Goal: Task Accomplishment & Management: Use online tool/utility

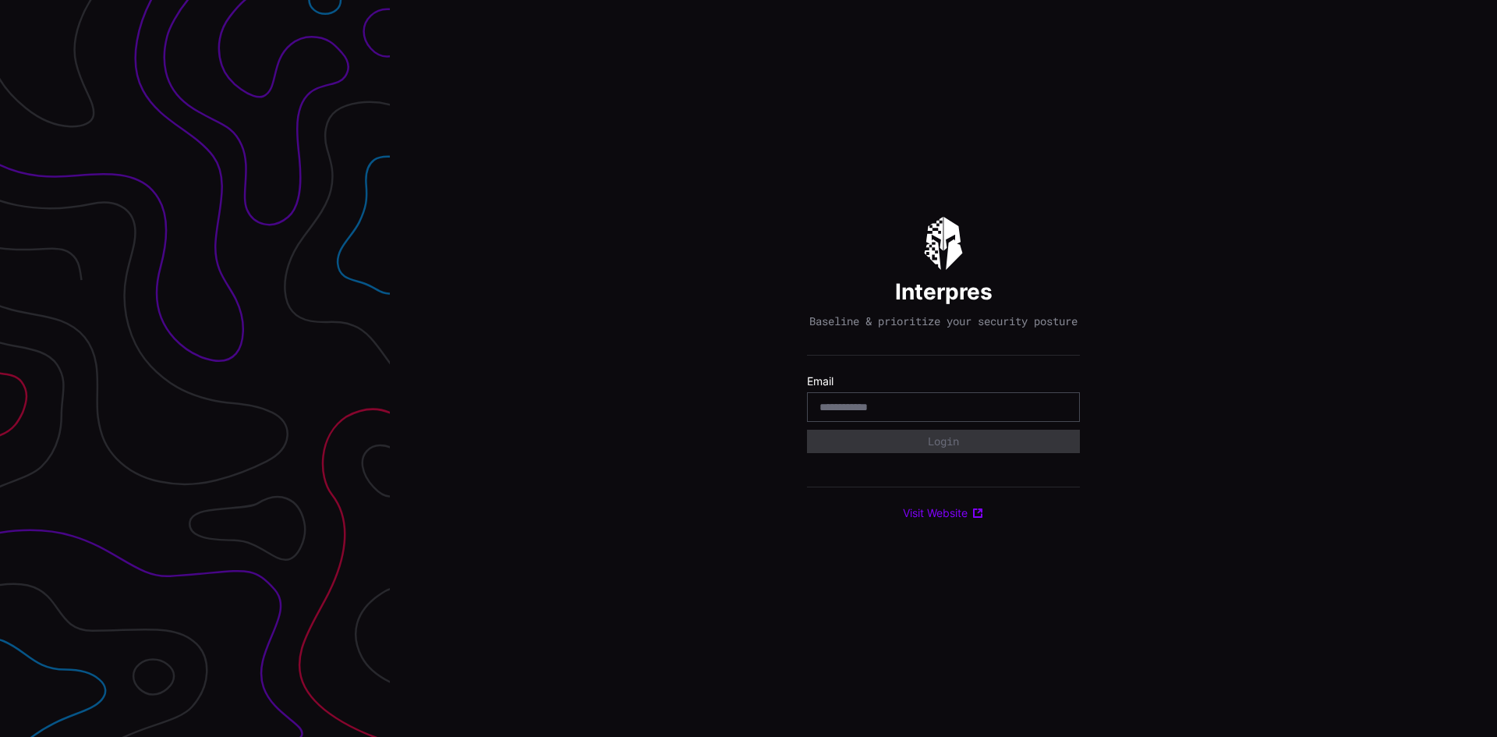
drag, startPoint x: 486, startPoint y: 270, endPoint x: 517, endPoint y: 293, distance: 38.5
click at [486, 271] on div "Interpres Baseline & prioritize your security posture Email Login Visit Website" at bounding box center [943, 368] width 1107 height 737
click at [842, 405] on div at bounding box center [943, 407] width 273 height 30
click at [862, 422] on div at bounding box center [943, 407] width 273 height 30
click at [867, 414] on input "email" at bounding box center [943, 407] width 248 height 14
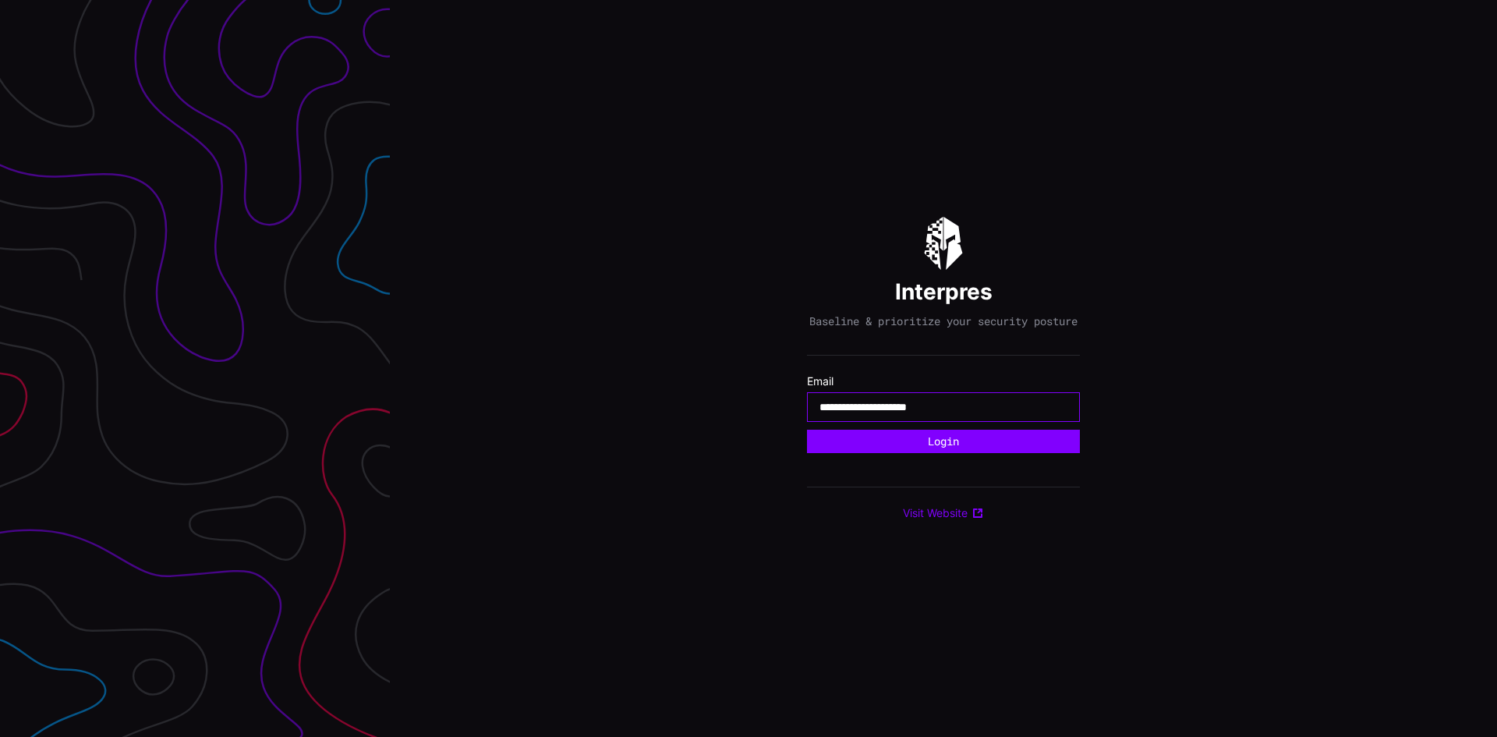
type input "**********"
click at [807, 430] on button "Login" at bounding box center [943, 441] width 273 height 23
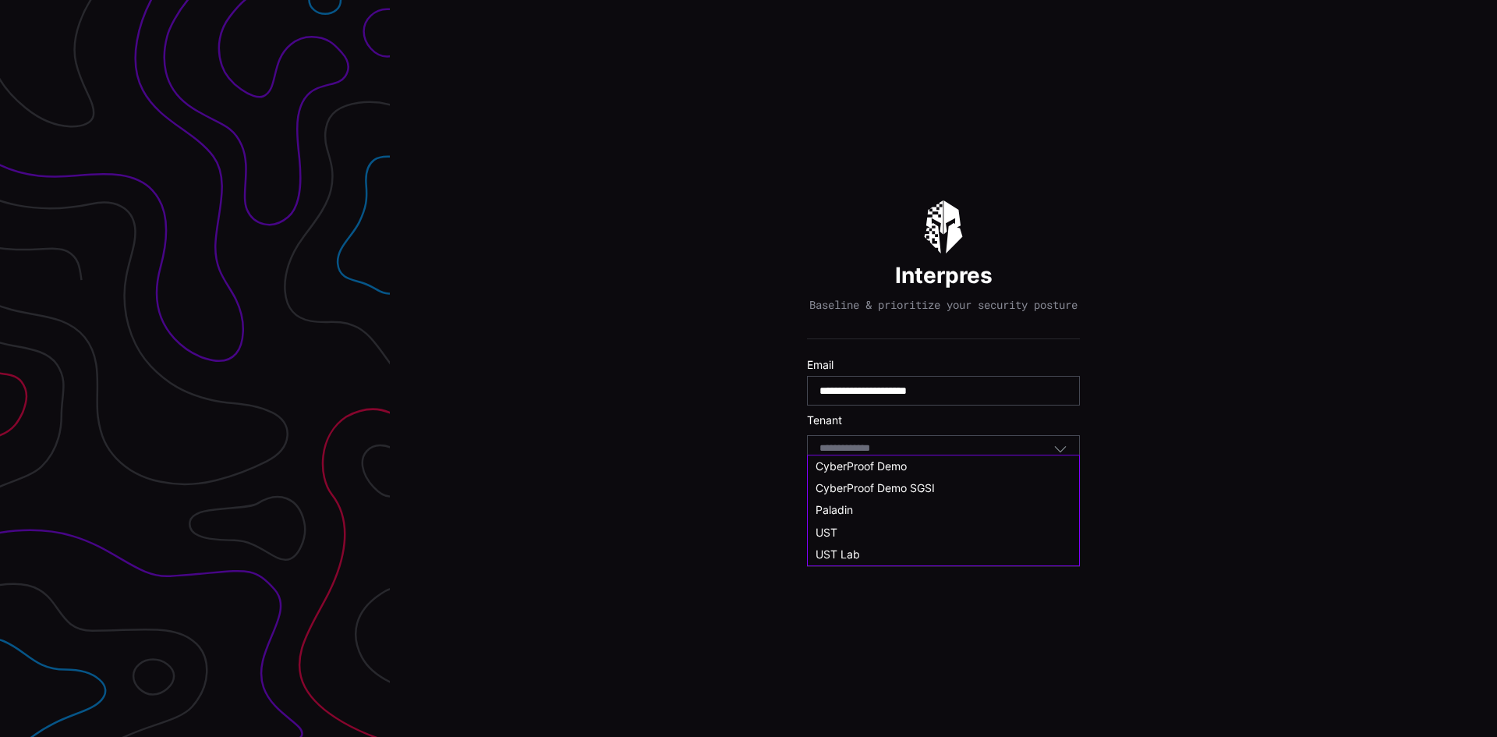
click at [889, 455] on input at bounding box center [859, 448] width 80 height 13
click at [860, 549] on div "UST" at bounding box center [943, 546] width 256 height 14
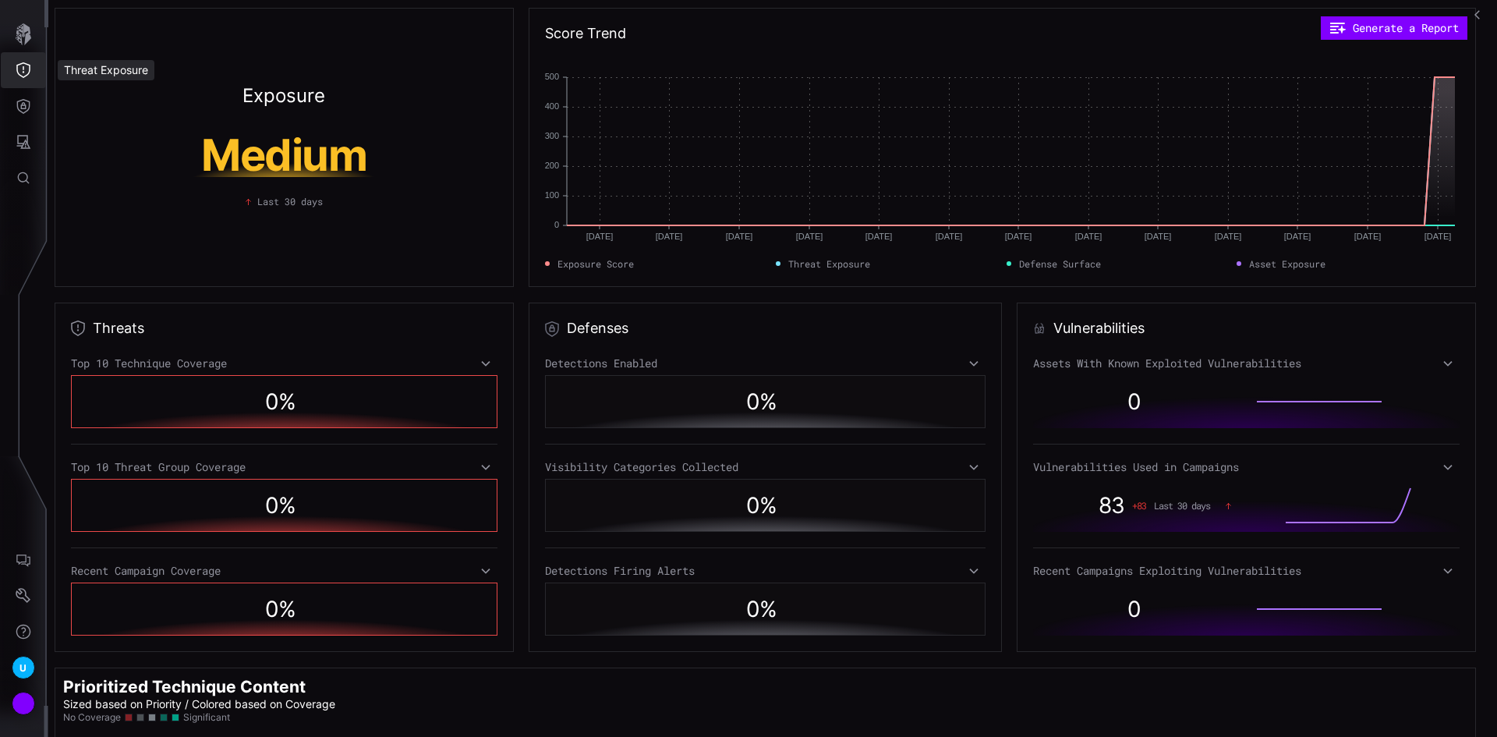
click at [16, 73] on icon "Threat Exposure" at bounding box center [24, 70] width 16 height 16
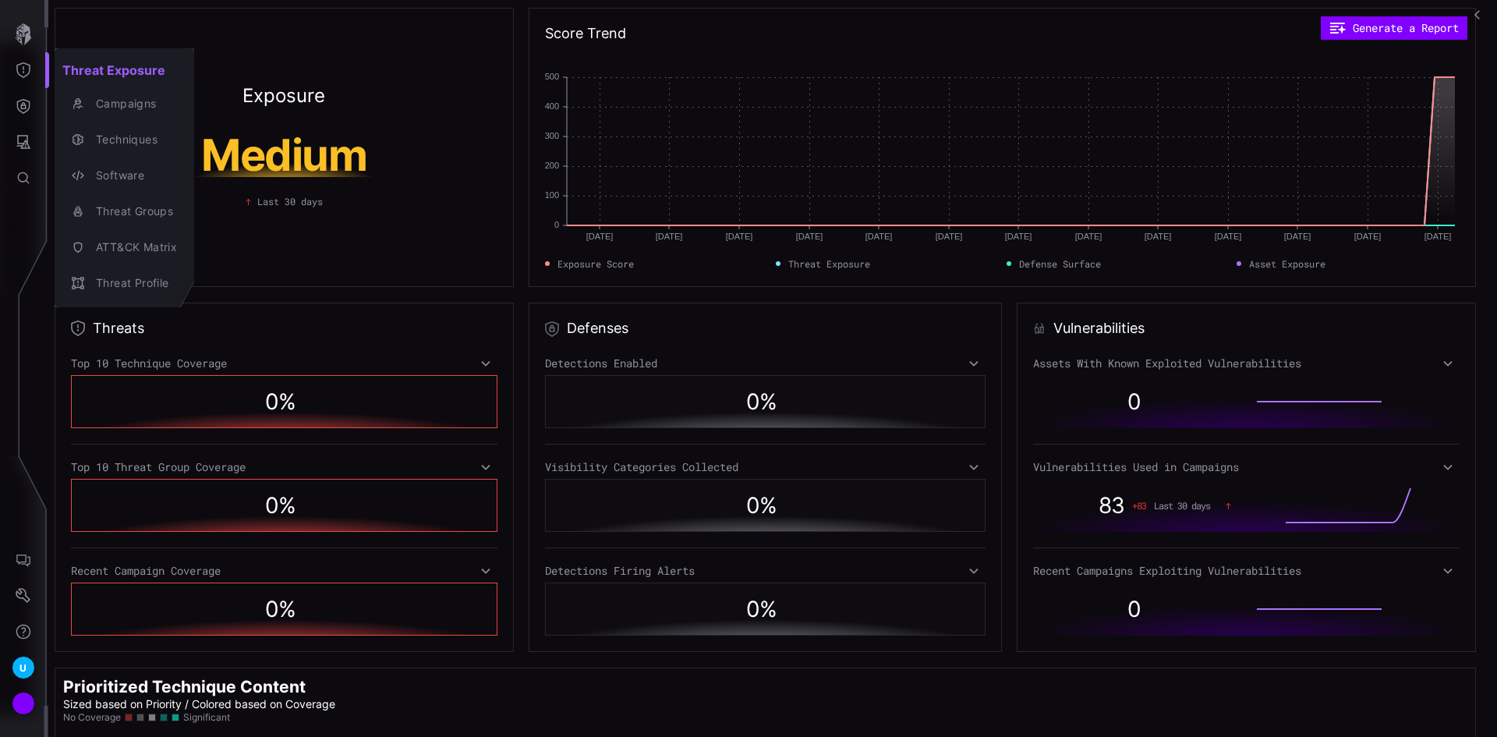
click at [1479, 12] on div at bounding box center [748, 368] width 1497 height 737
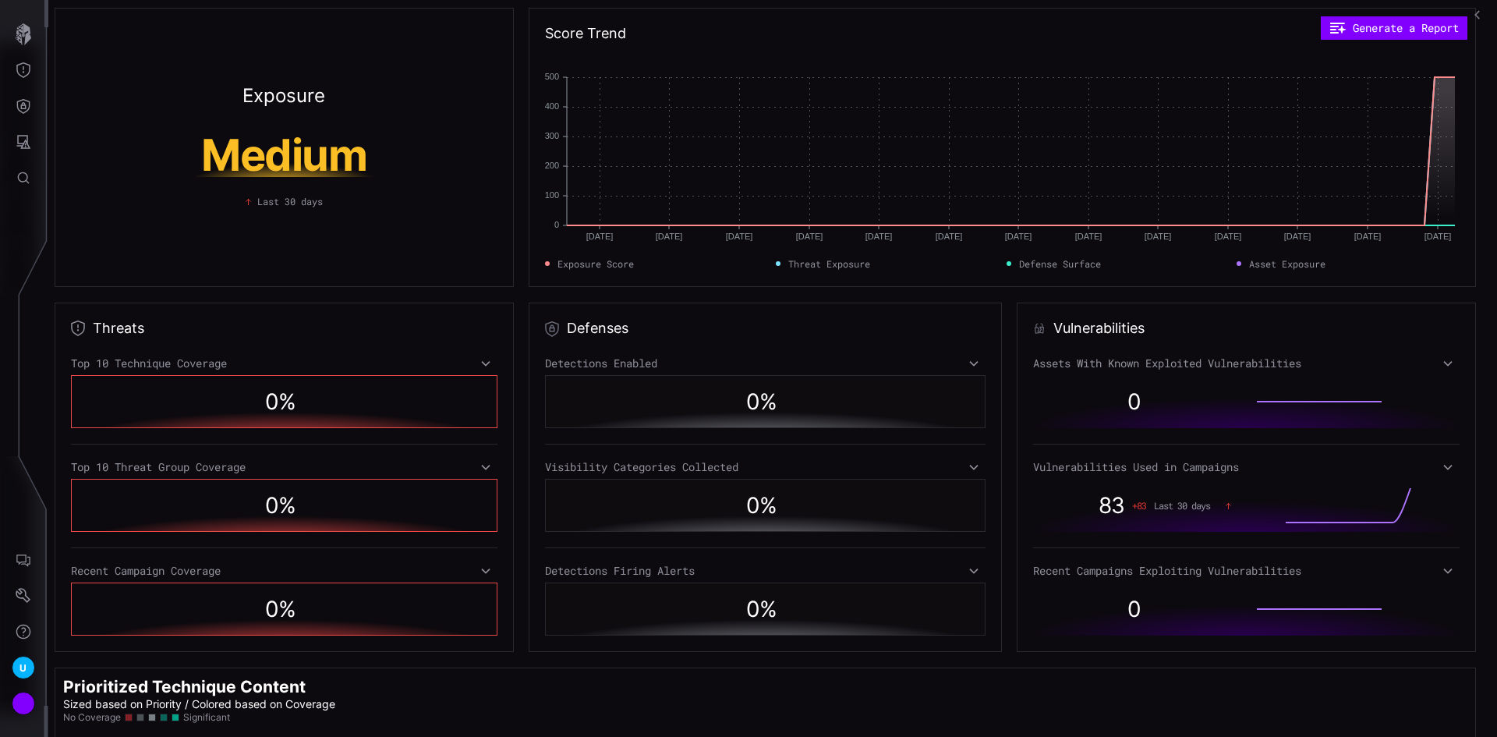
click at [1479, 12] on icon "button" at bounding box center [1479, 14] width 10 height 10
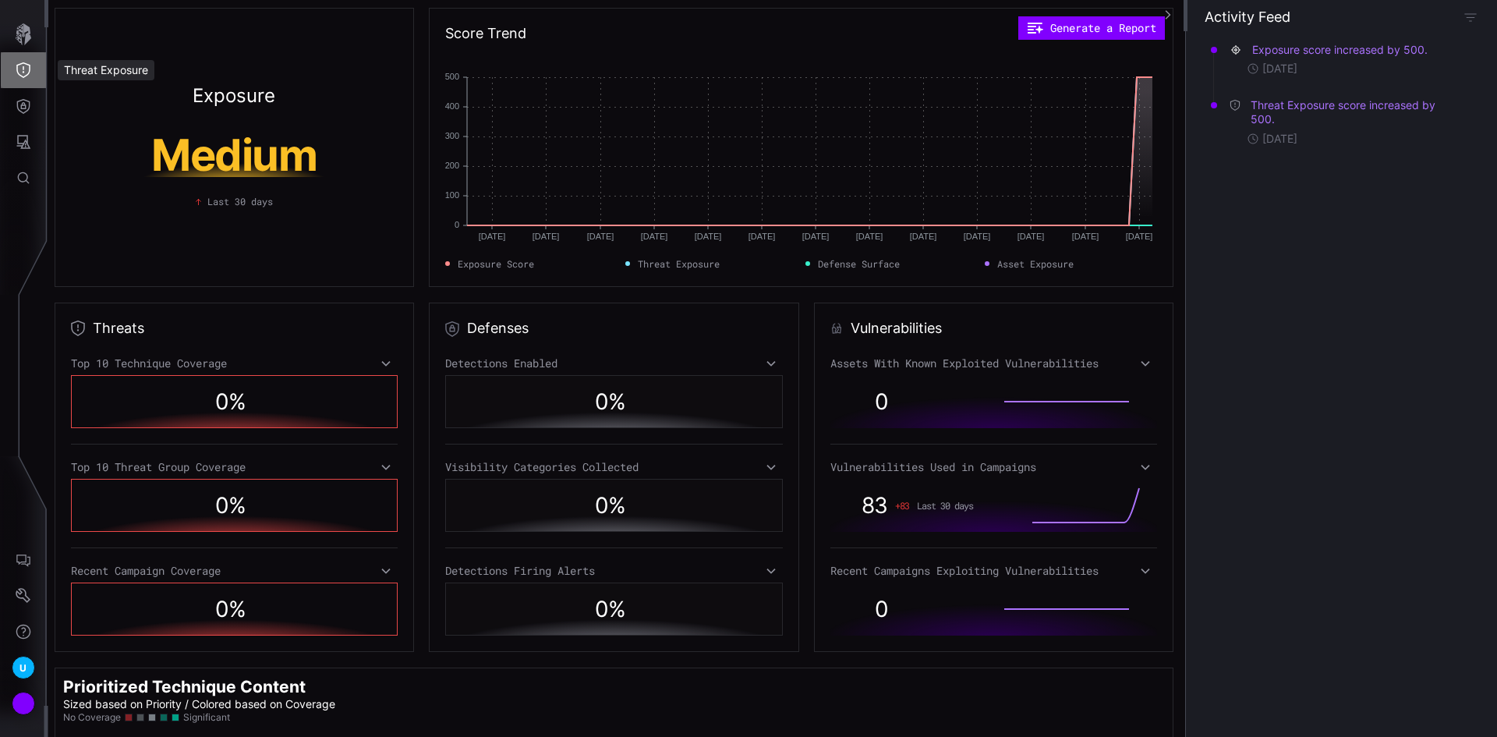
click at [29, 76] on icon "Threat Exposure" at bounding box center [24, 70] width 16 height 16
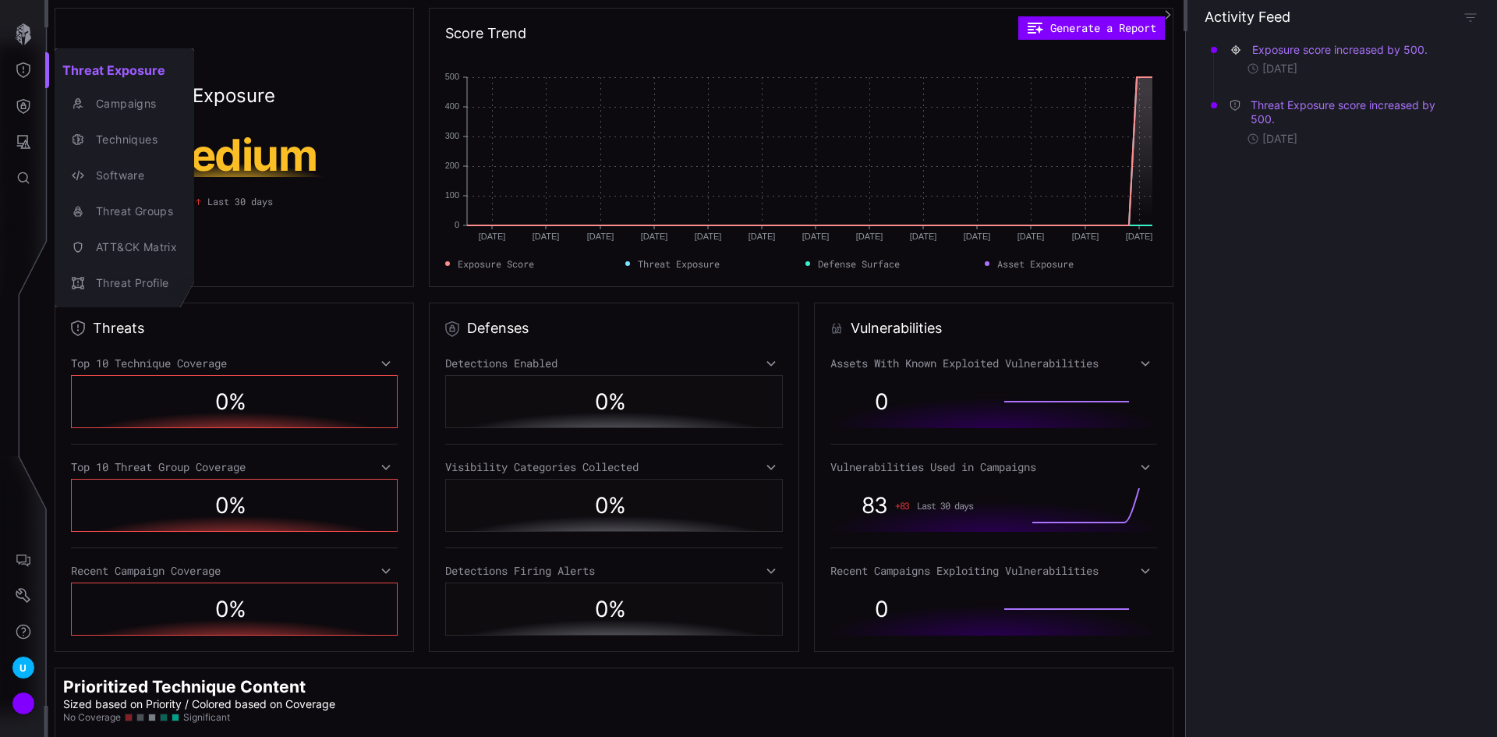
click at [27, 108] on div at bounding box center [748, 368] width 1497 height 737
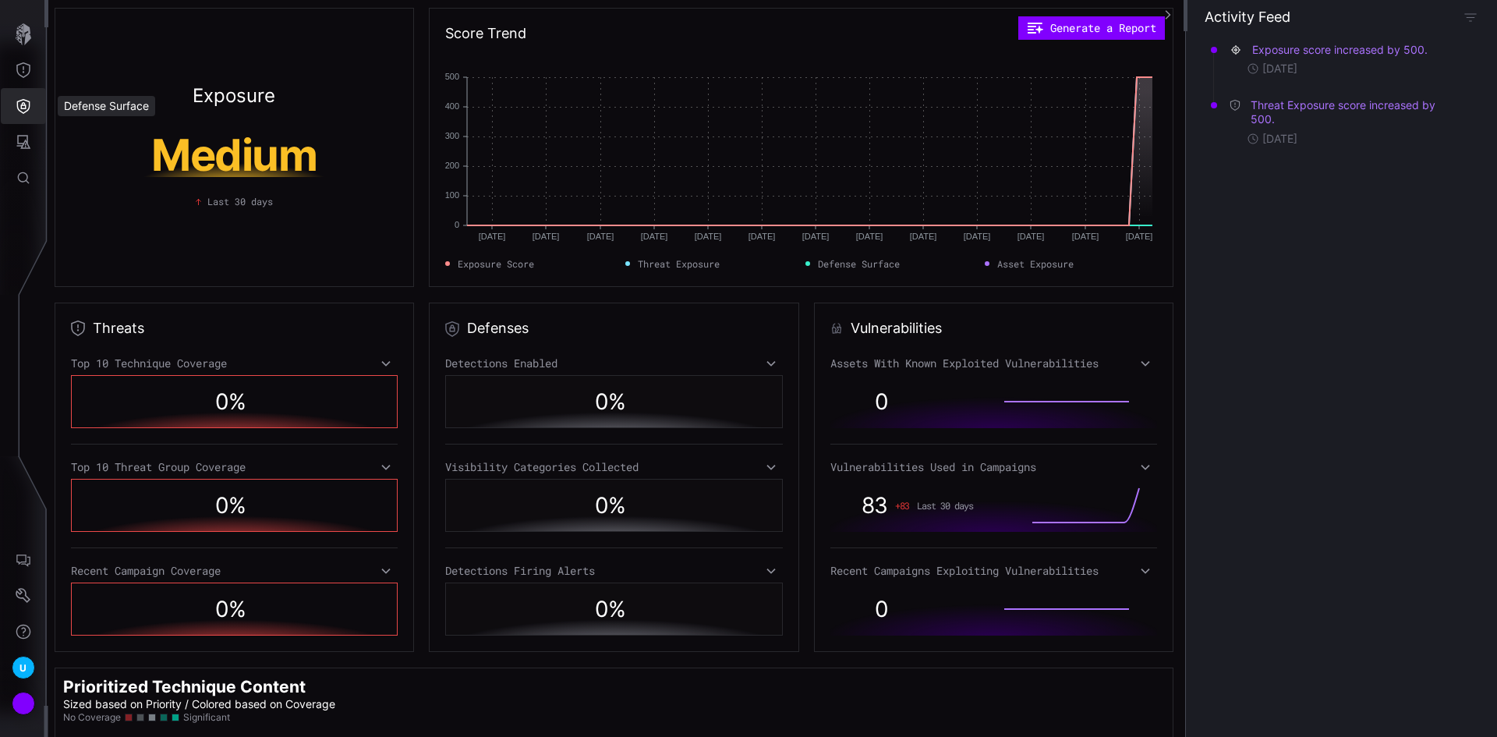
click at [27, 108] on icon "Defense Surface" at bounding box center [24, 106] width 16 height 16
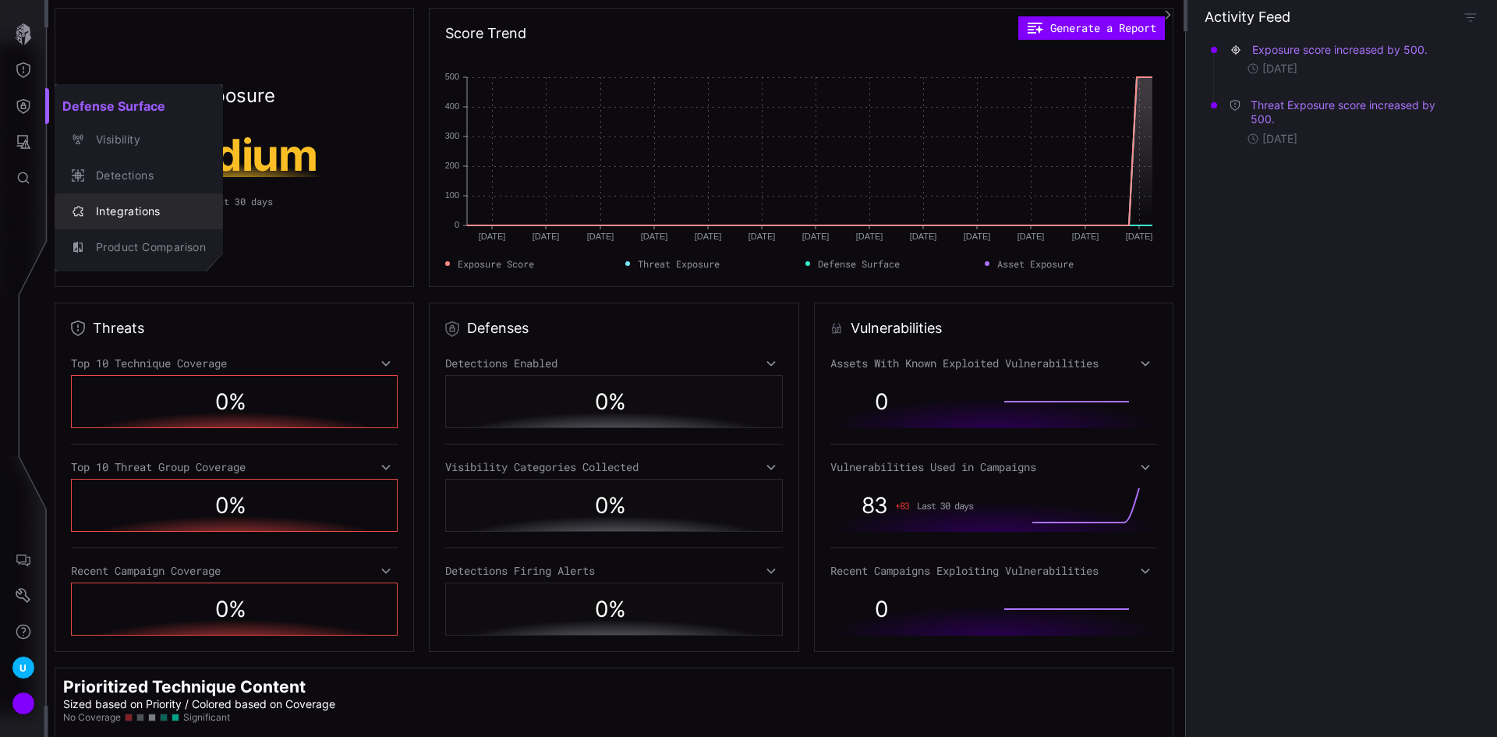
click at [112, 210] on div "Integrations" at bounding box center [147, 211] width 118 height 19
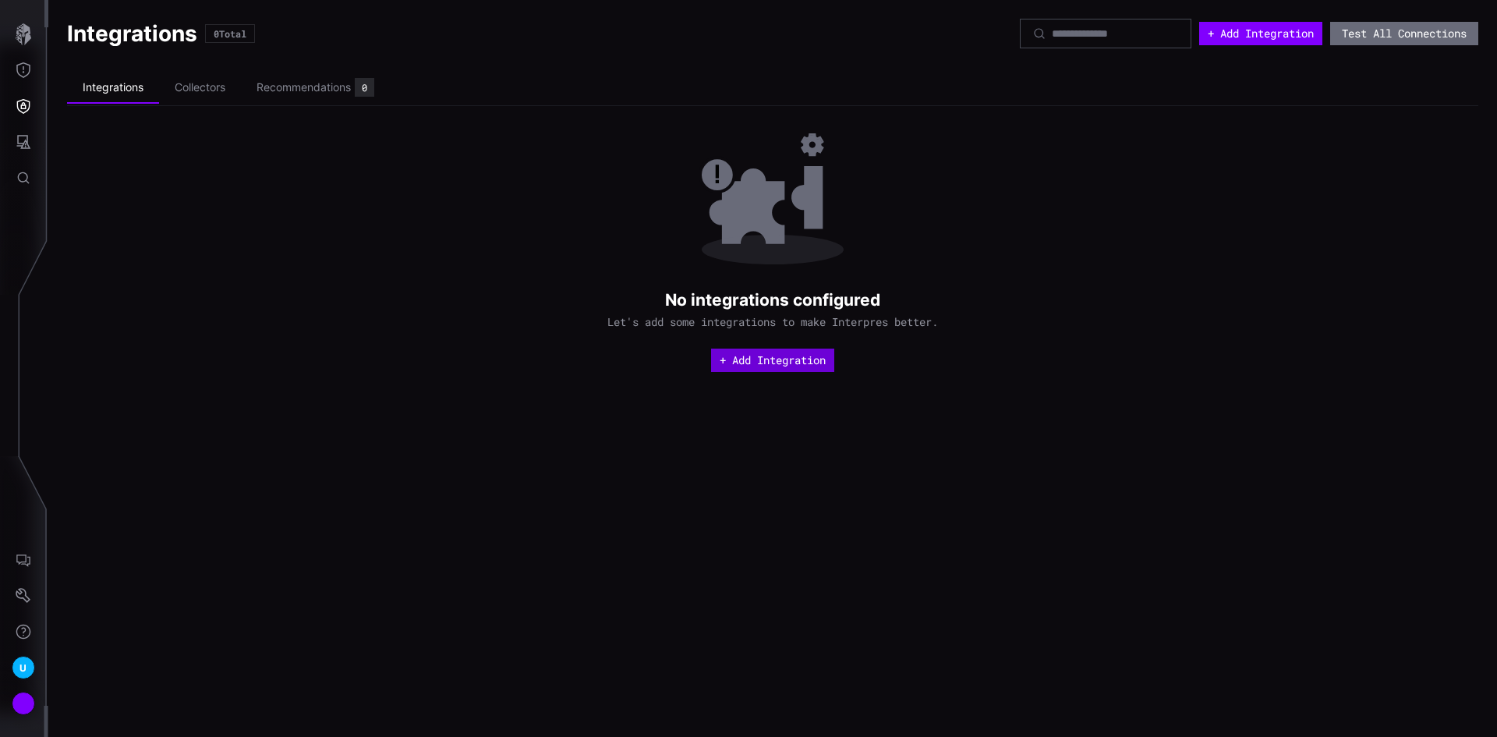
click at [754, 359] on button "+ Add Integration" at bounding box center [772, 359] width 123 height 23
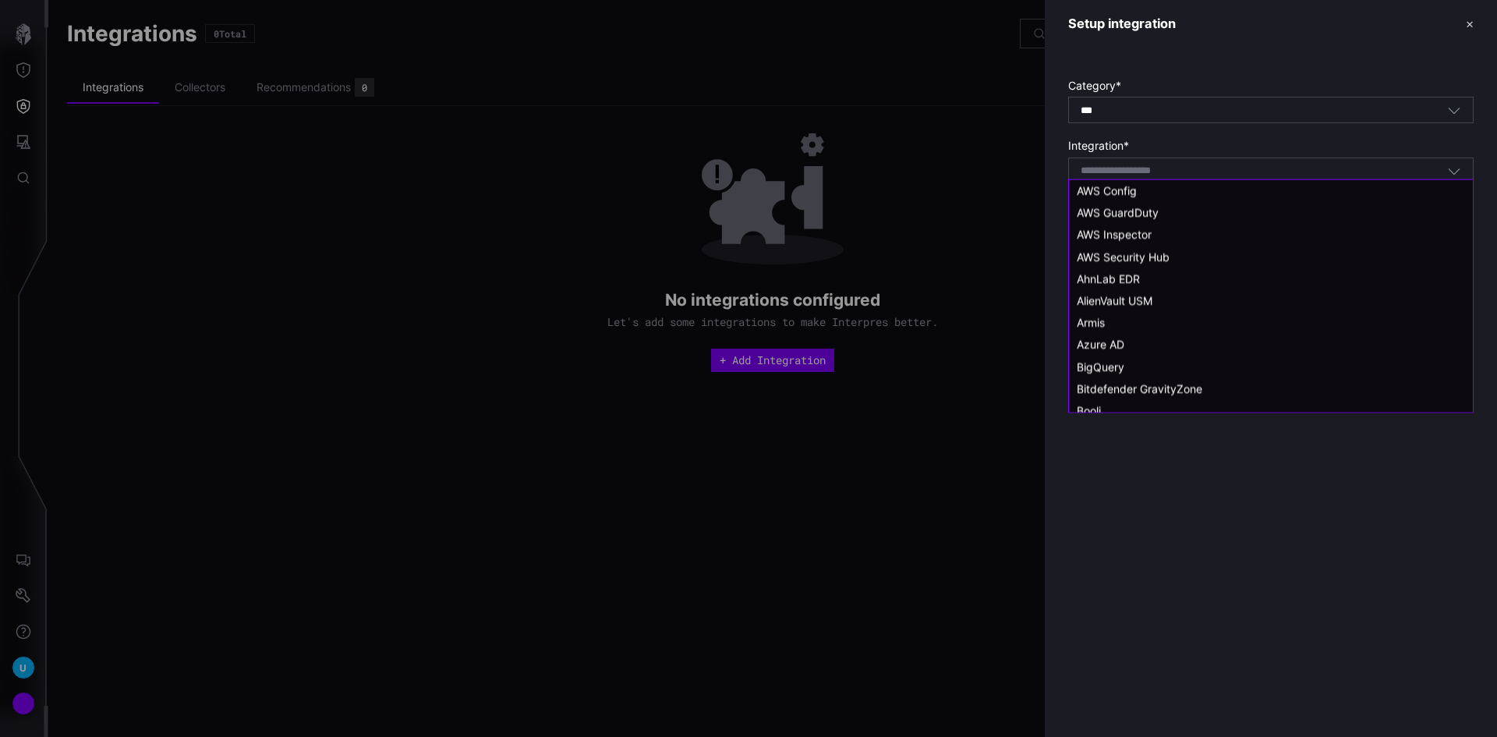
click at [1105, 165] on input at bounding box center [1135, 170] width 111 height 13
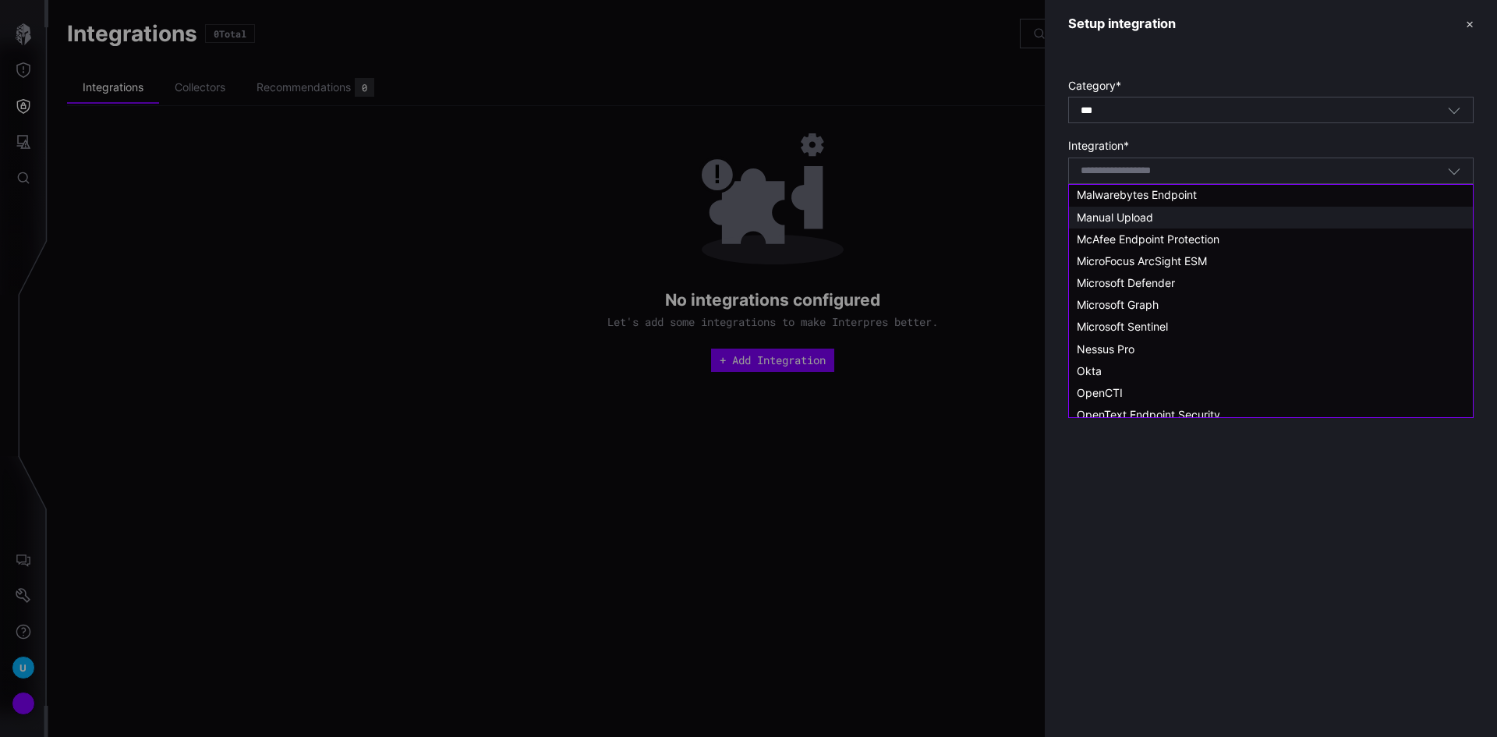
click at [1105, 217] on span "Manual Upload" at bounding box center [1115, 216] width 76 height 13
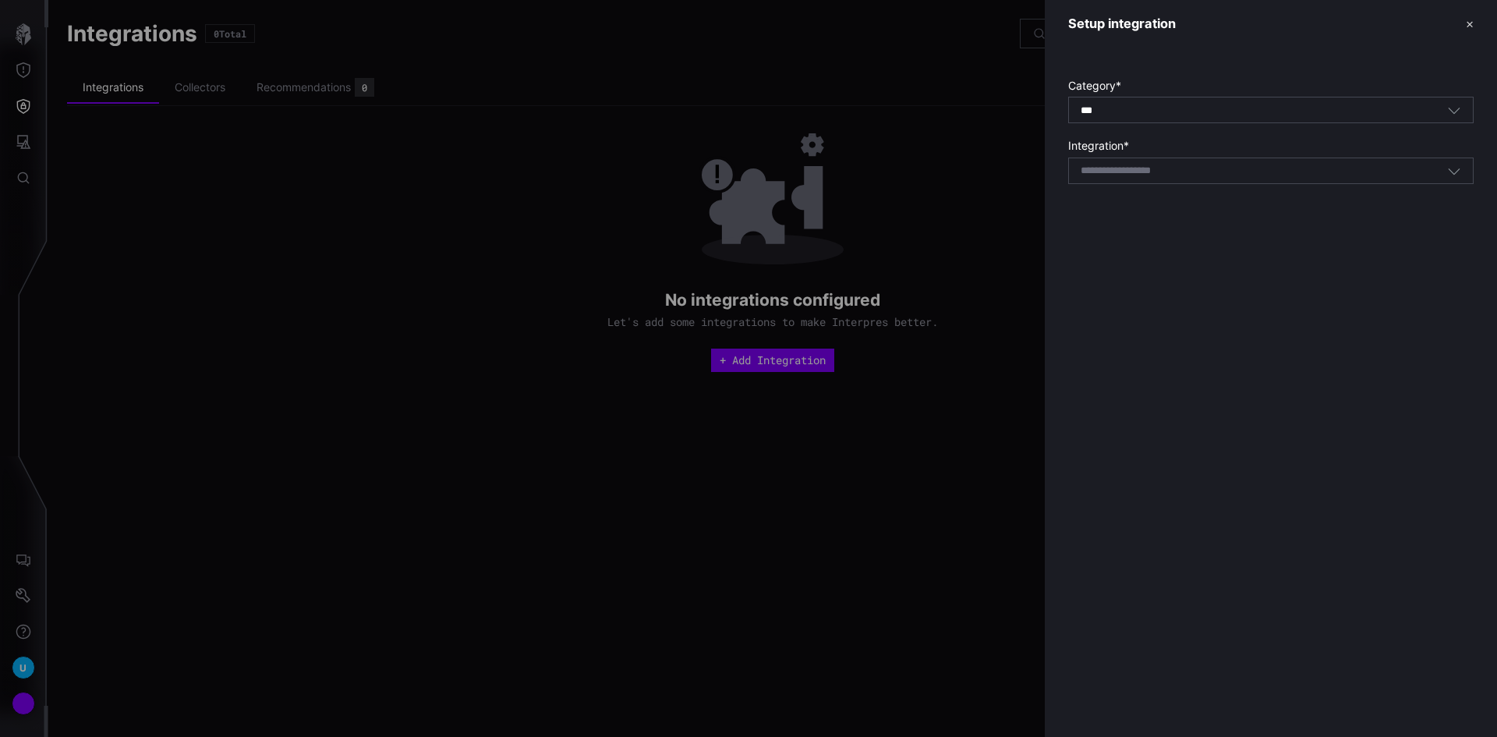
type input "**********"
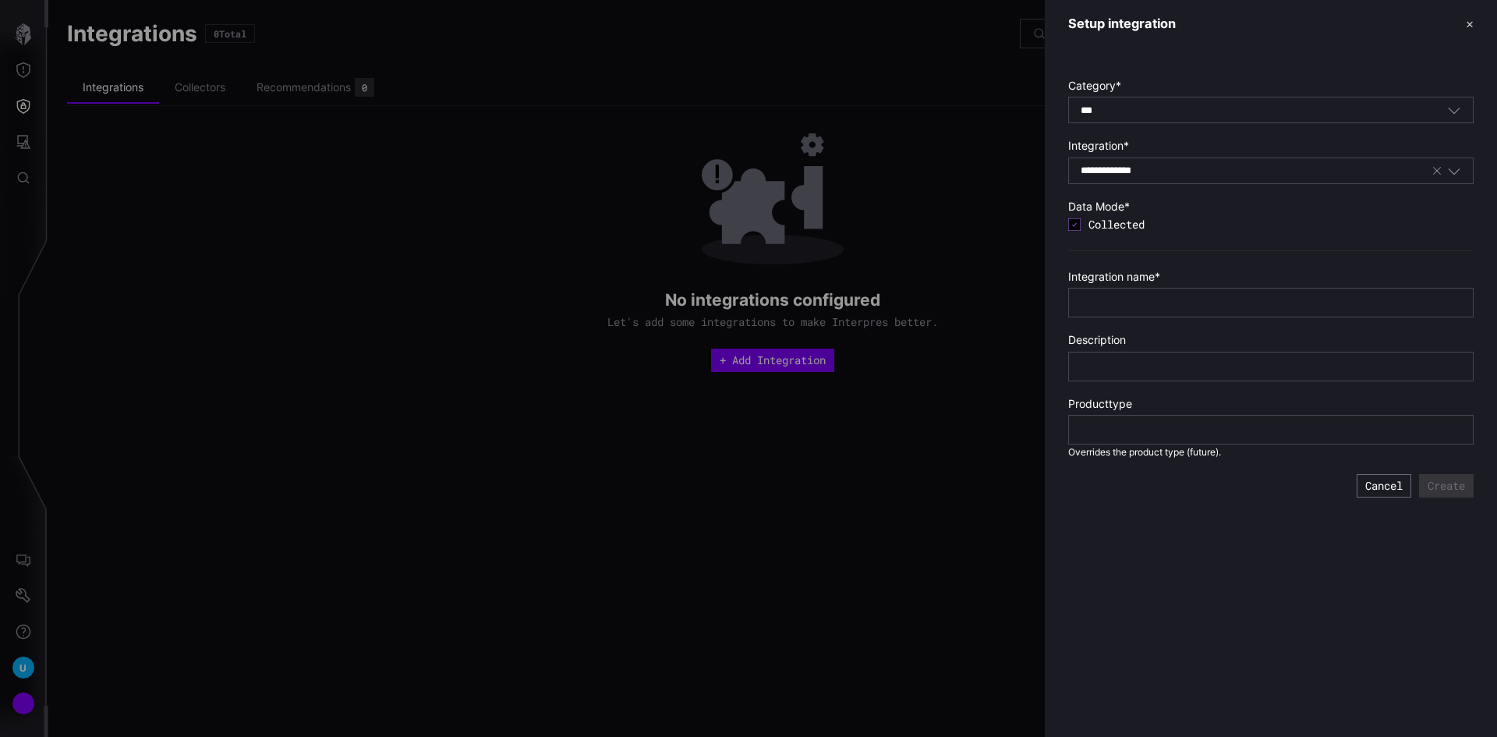
click at [1116, 293] on div at bounding box center [1270, 303] width 405 height 30
click at [1114, 299] on input "text" at bounding box center [1270, 302] width 380 height 14
type input "**********"
click at [1233, 437] on input "text" at bounding box center [1270, 430] width 380 height 14
click at [1283, 363] on input "text" at bounding box center [1270, 366] width 380 height 14
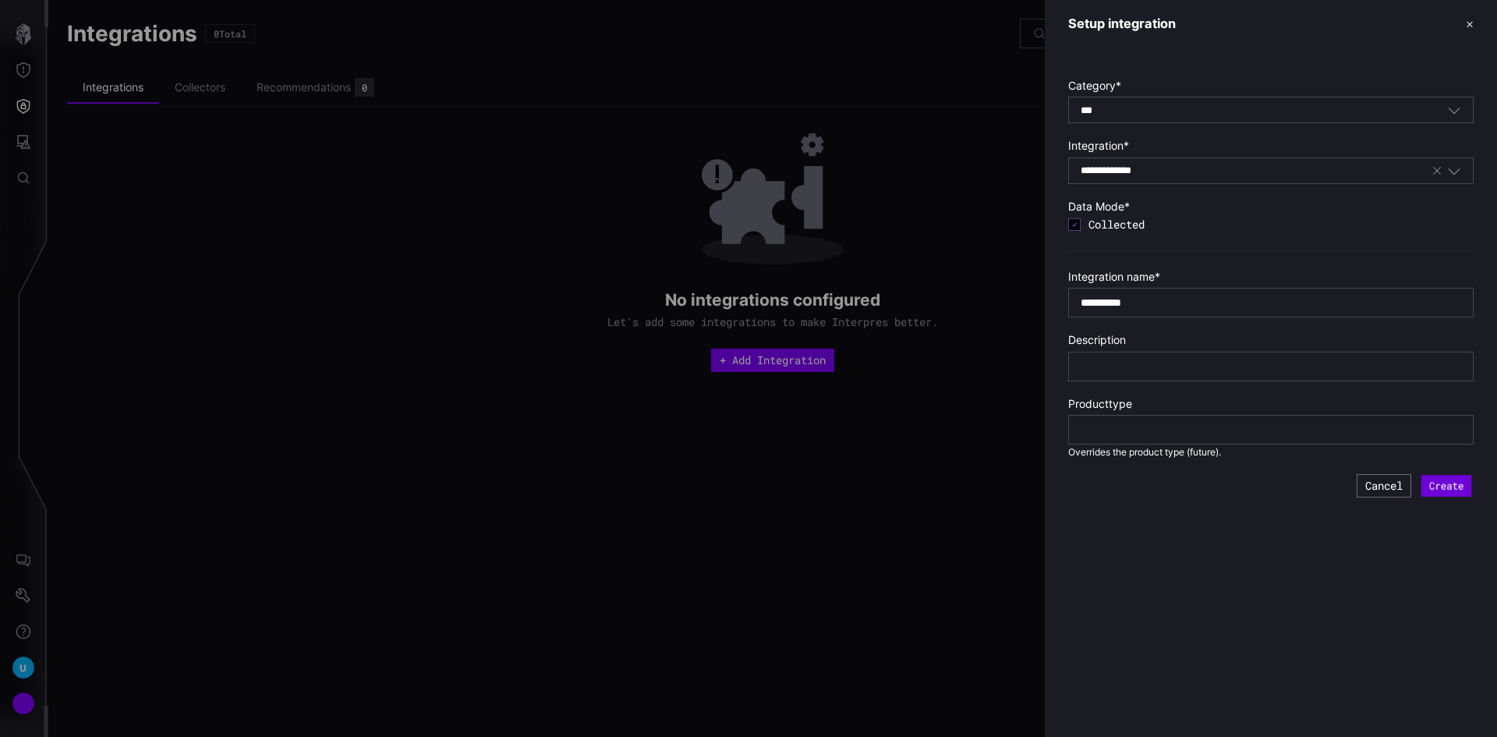
click at [1437, 483] on button "Create" at bounding box center [1446, 486] width 51 height 22
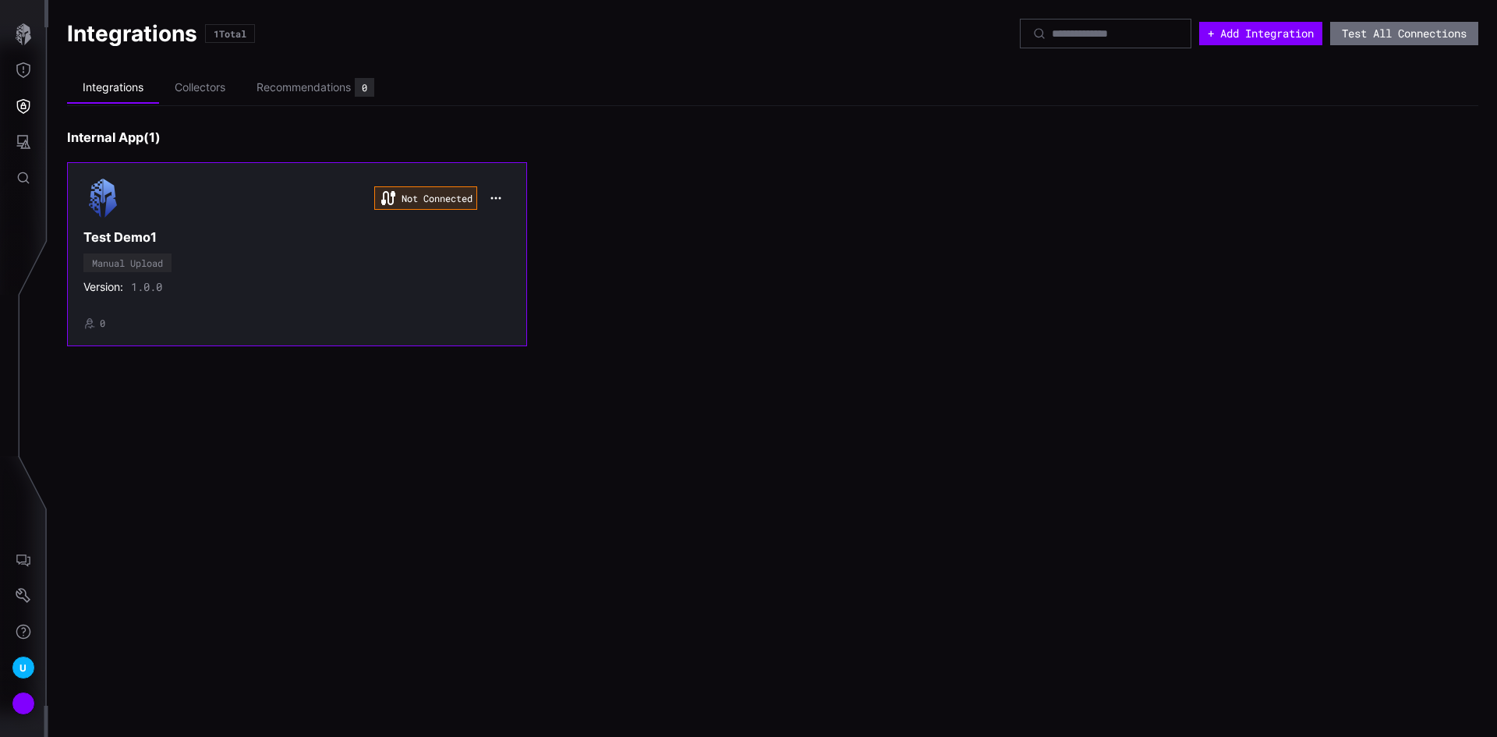
click at [272, 217] on div "Not Connected" at bounding box center [296, 198] width 427 height 39
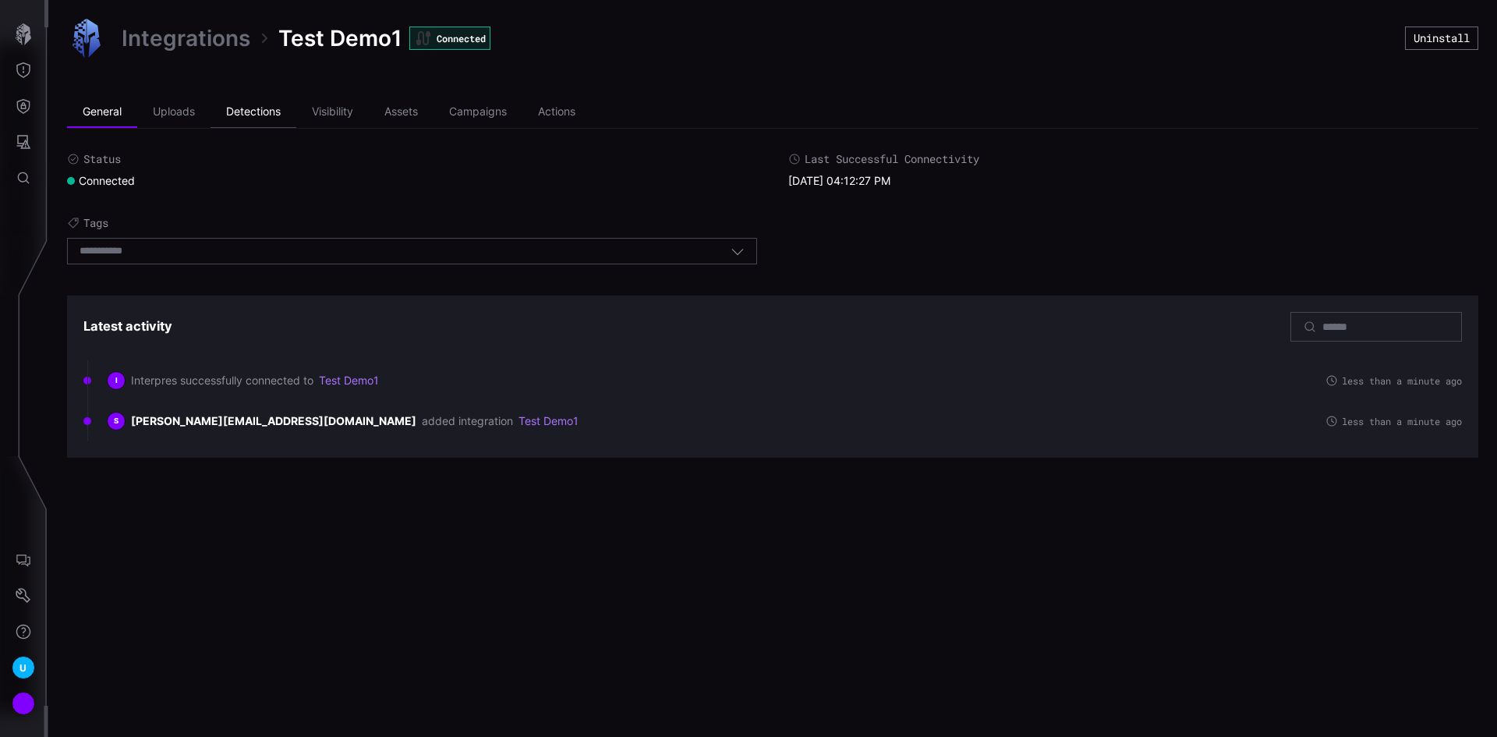
click at [256, 115] on li "Detections" at bounding box center [253, 112] width 86 height 31
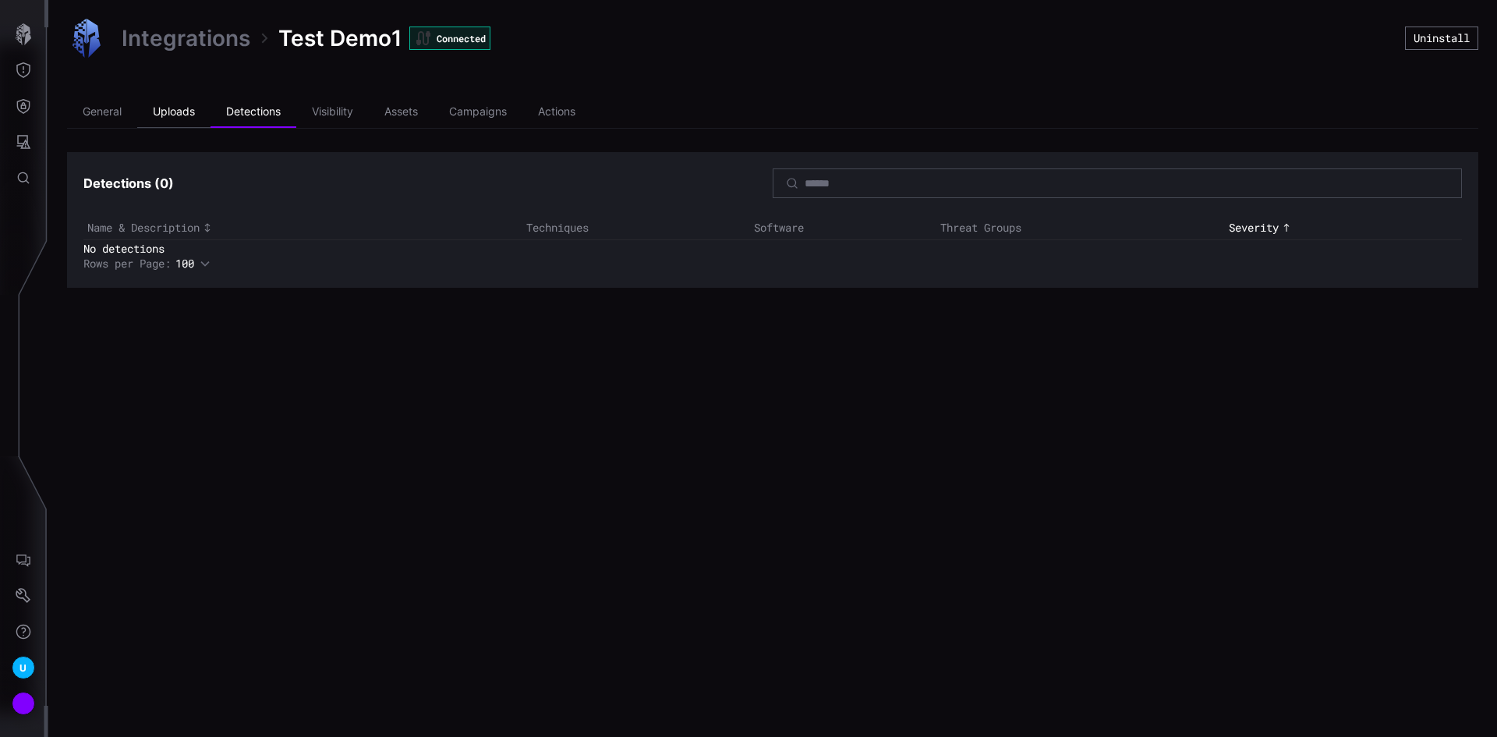
click at [185, 109] on li "Uploads" at bounding box center [173, 112] width 73 height 31
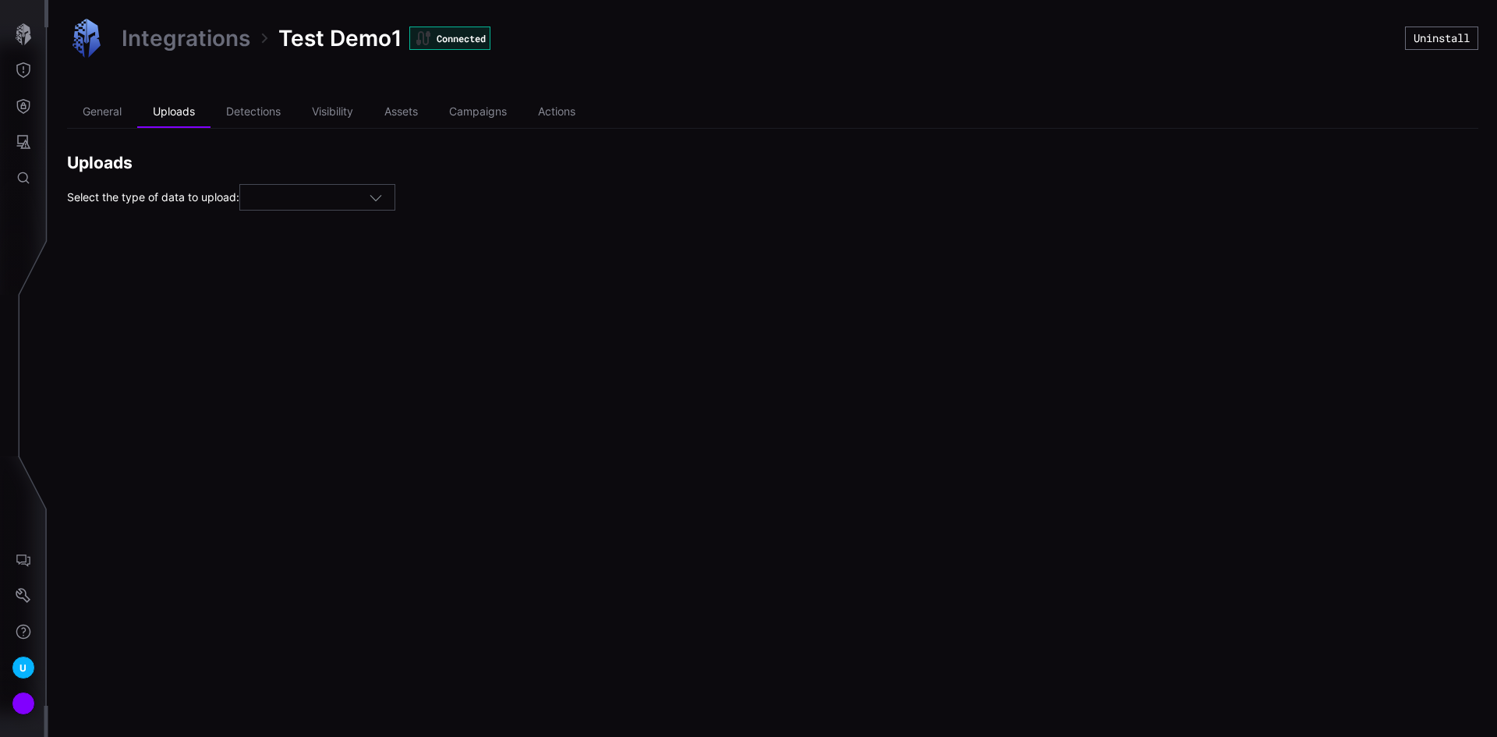
click at [365, 189] on div at bounding box center [317, 197] width 156 height 27
click at [289, 240] on span "Campaigns" at bounding box center [283, 243] width 58 height 13
type input "*********"
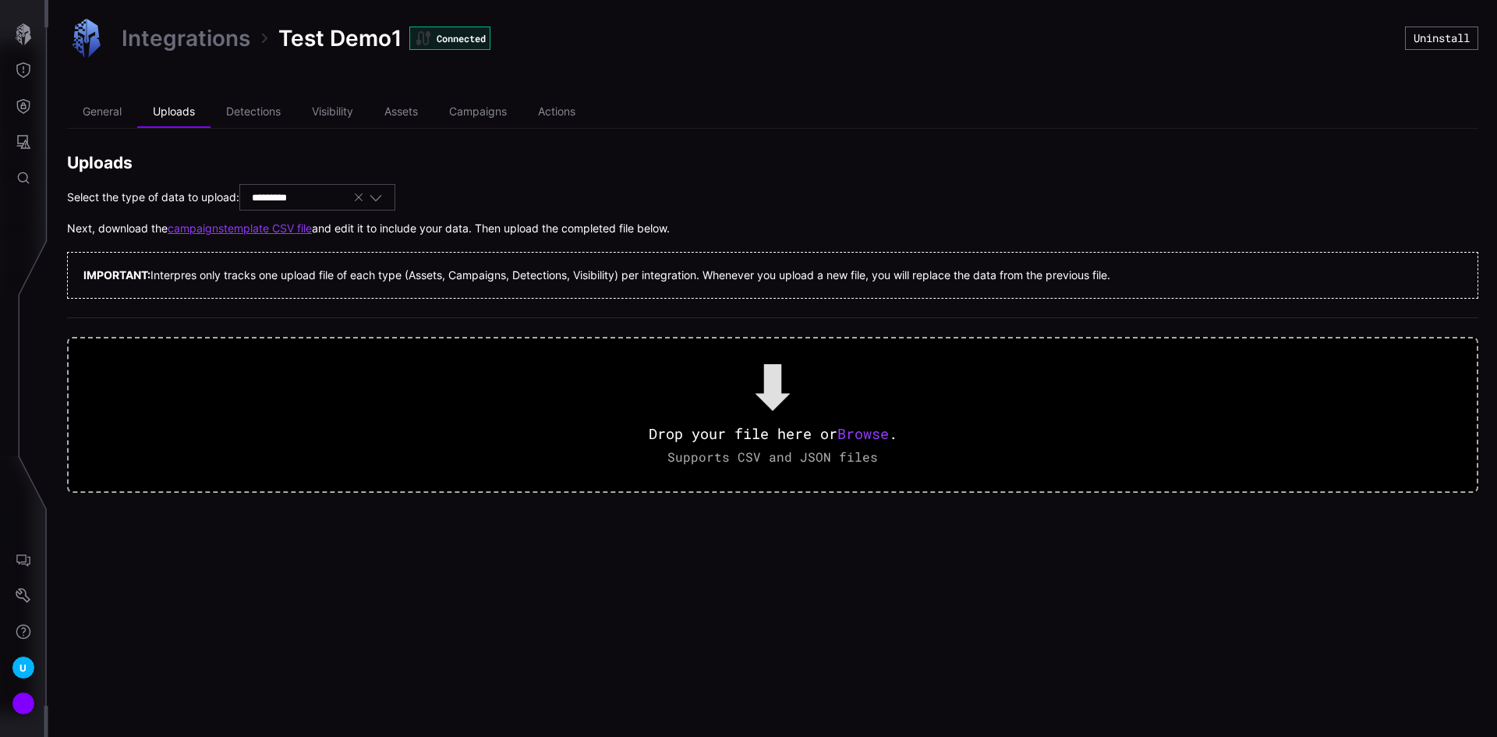
click at [304, 226] on link "campaigns template CSV file" at bounding box center [240, 228] width 144 height 14
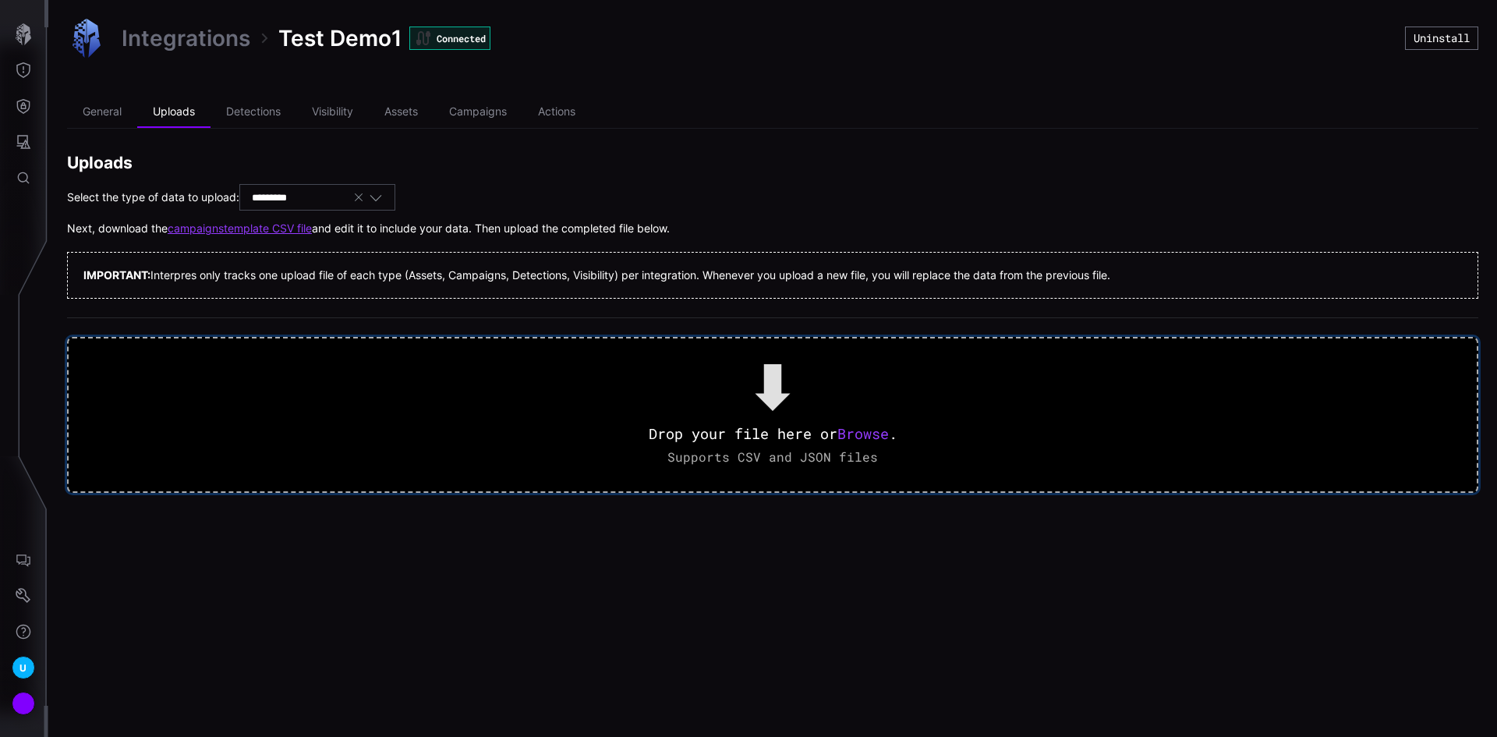
click at [861, 428] on span "Browse" at bounding box center [862, 433] width 51 height 19
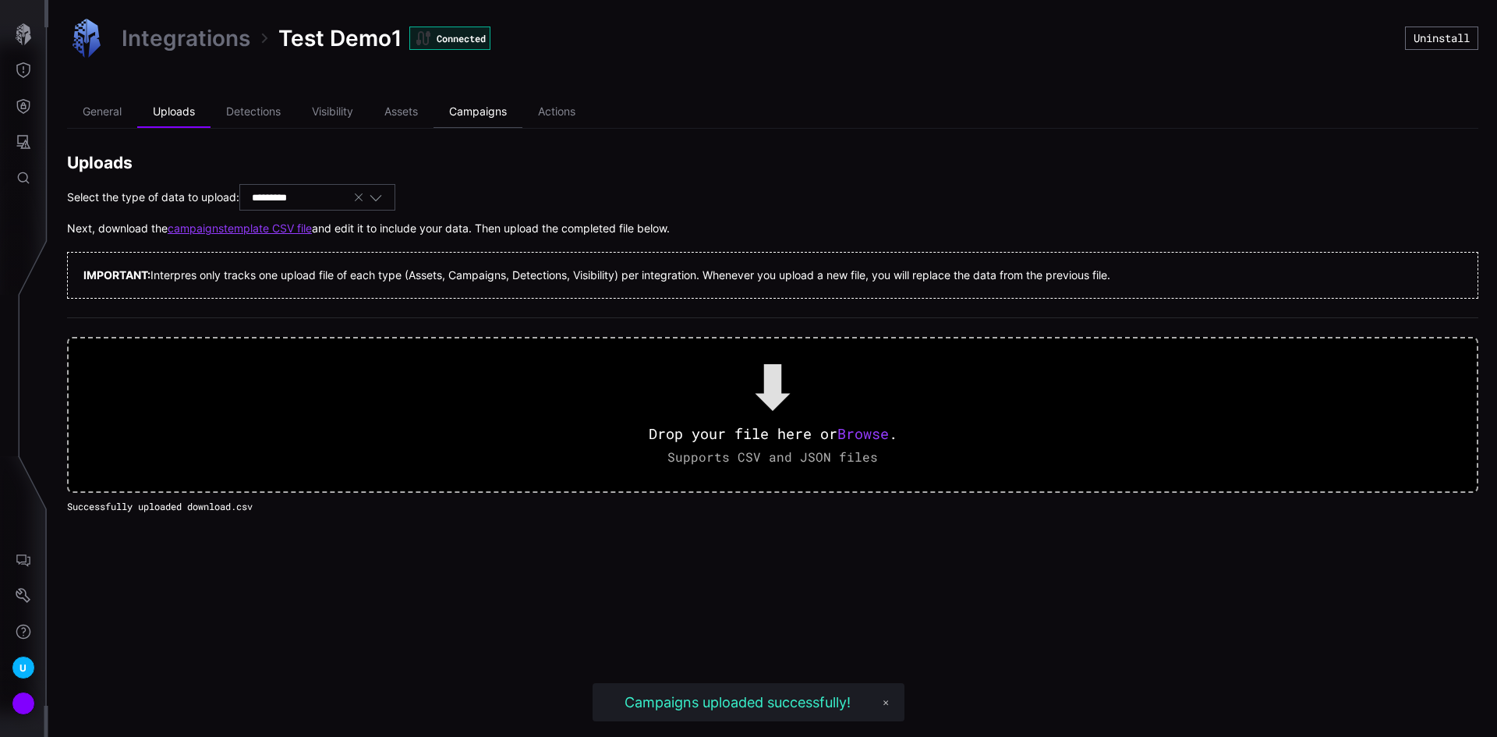
click at [483, 109] on li "Campaigns" at bounding box center [477, 112] width 89 height 31
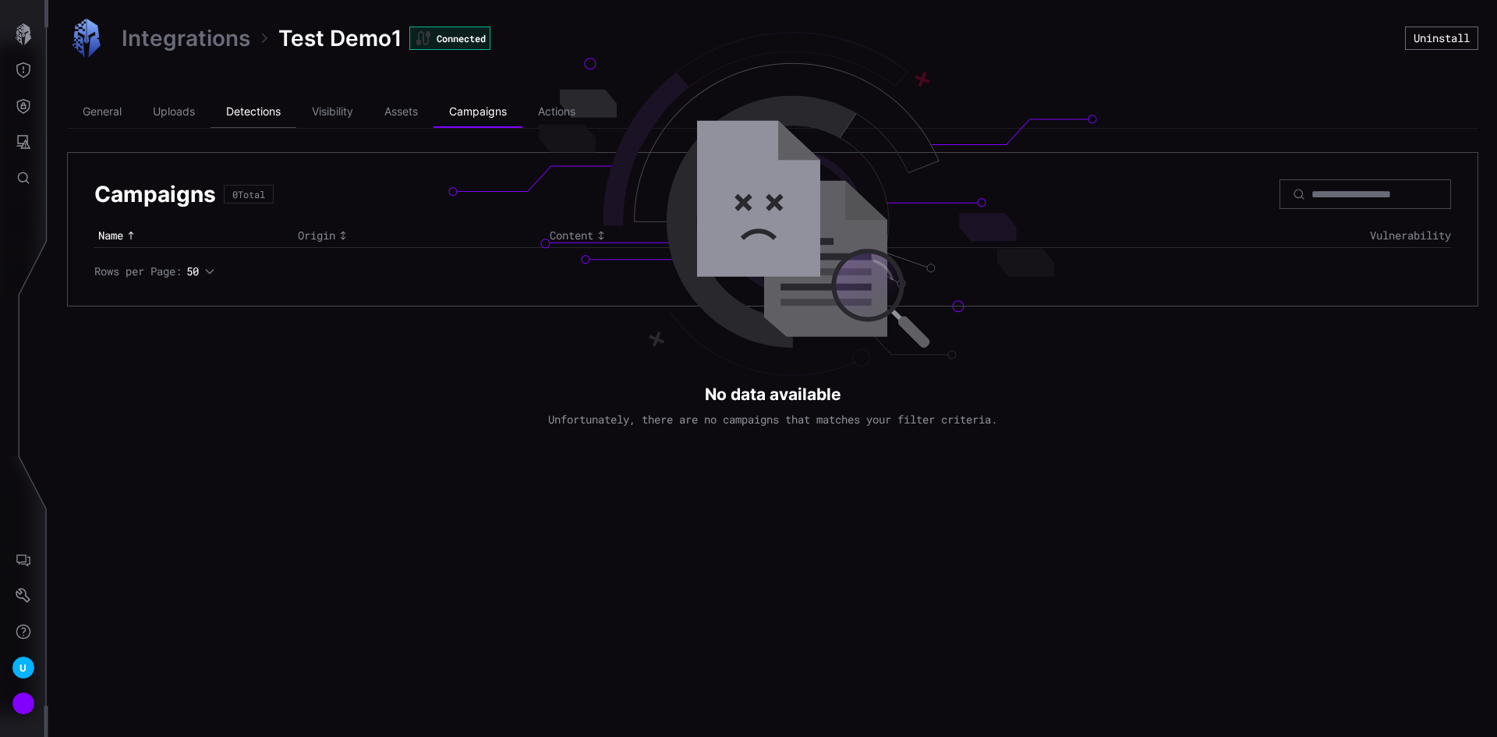
click at [276, 115] on li "Detections" at bounding box center [253, 112] width 86 height 31
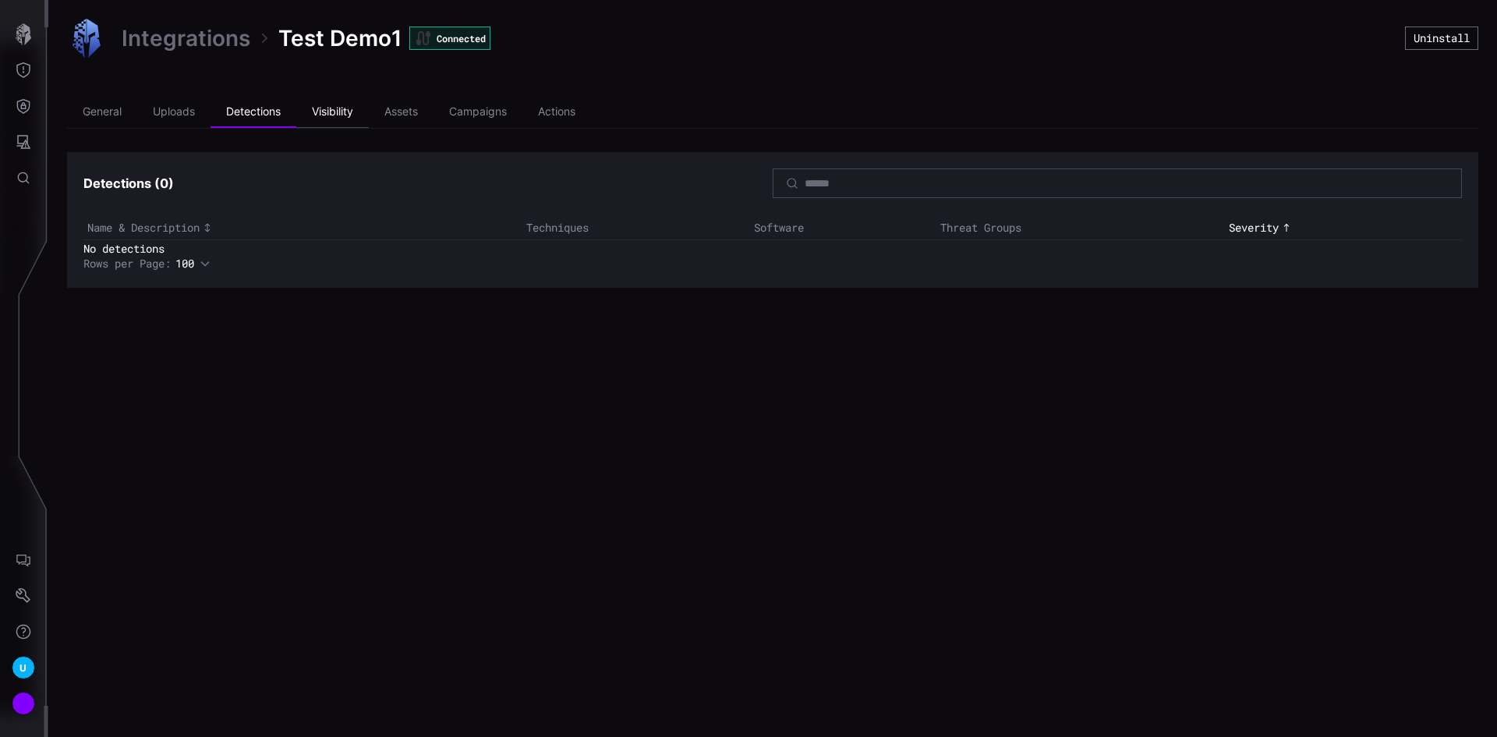
click at [342, 107] on li "Visibility" at bounding box center [332, 112] width 72 height 31
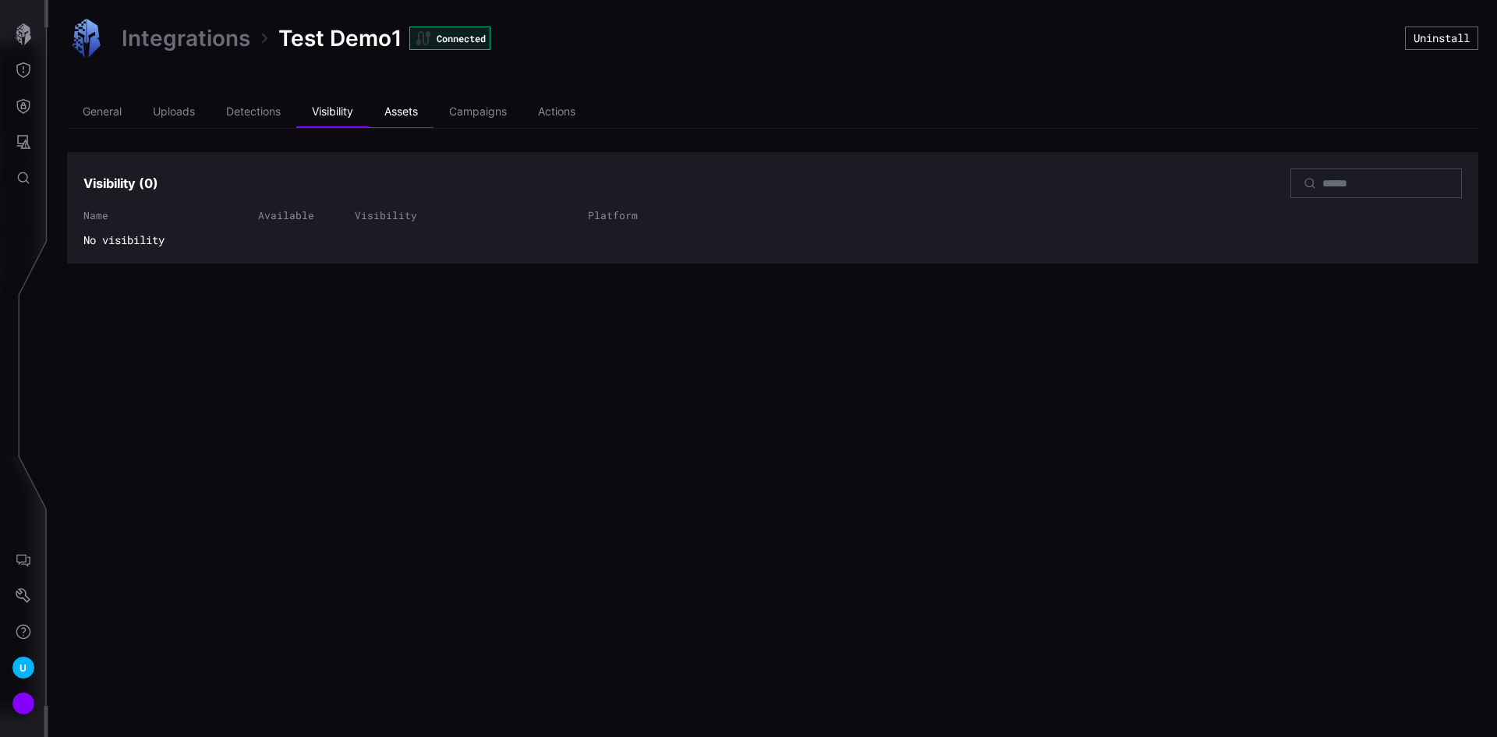
click at [398, 111] on li "Assets" at bounding box center [401, 112] width 65 height 31
click at [474, 114] on li "Campaigns" at bounding box center [477, 112] width 89 height 31
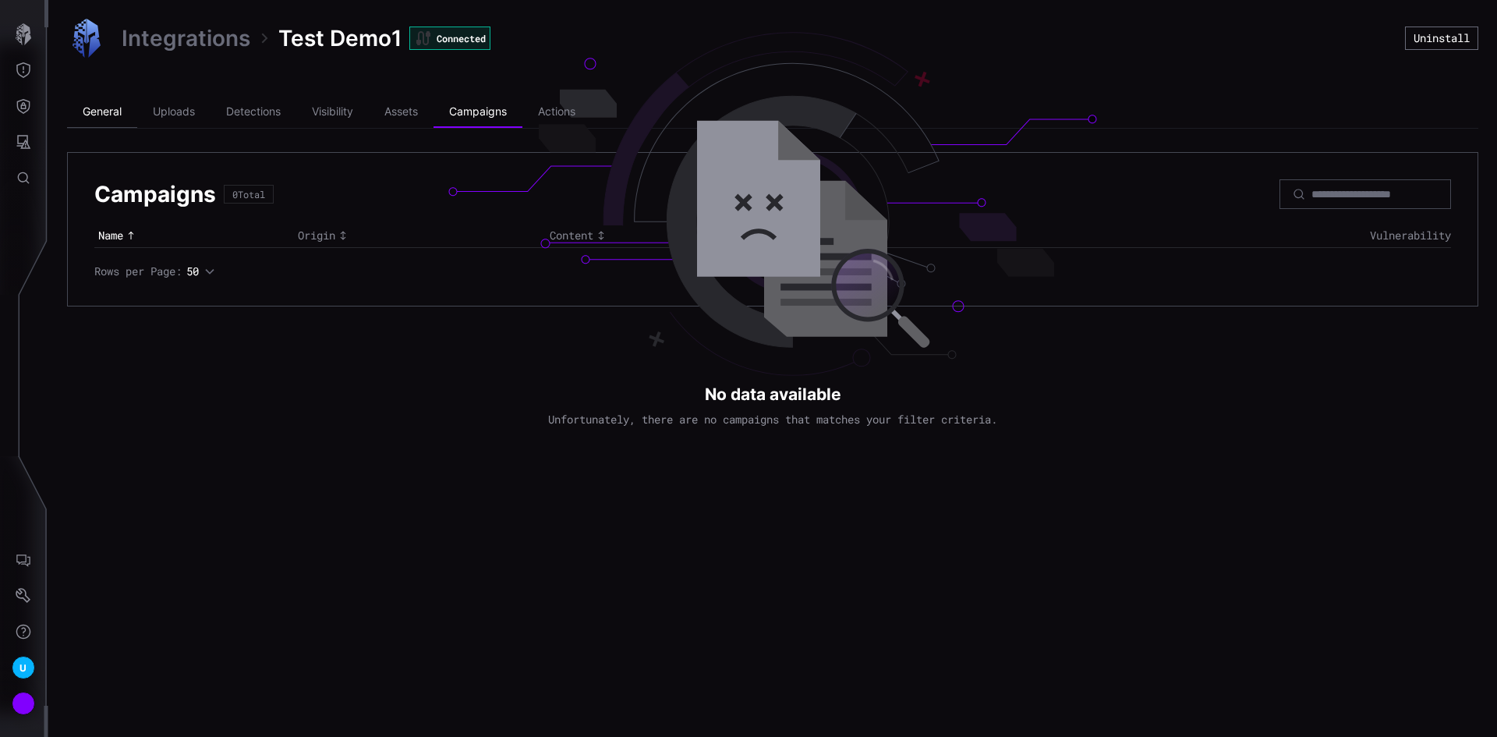
click at [116, 115] on li "General" at bounding box center [102, 112] width 70 height 31
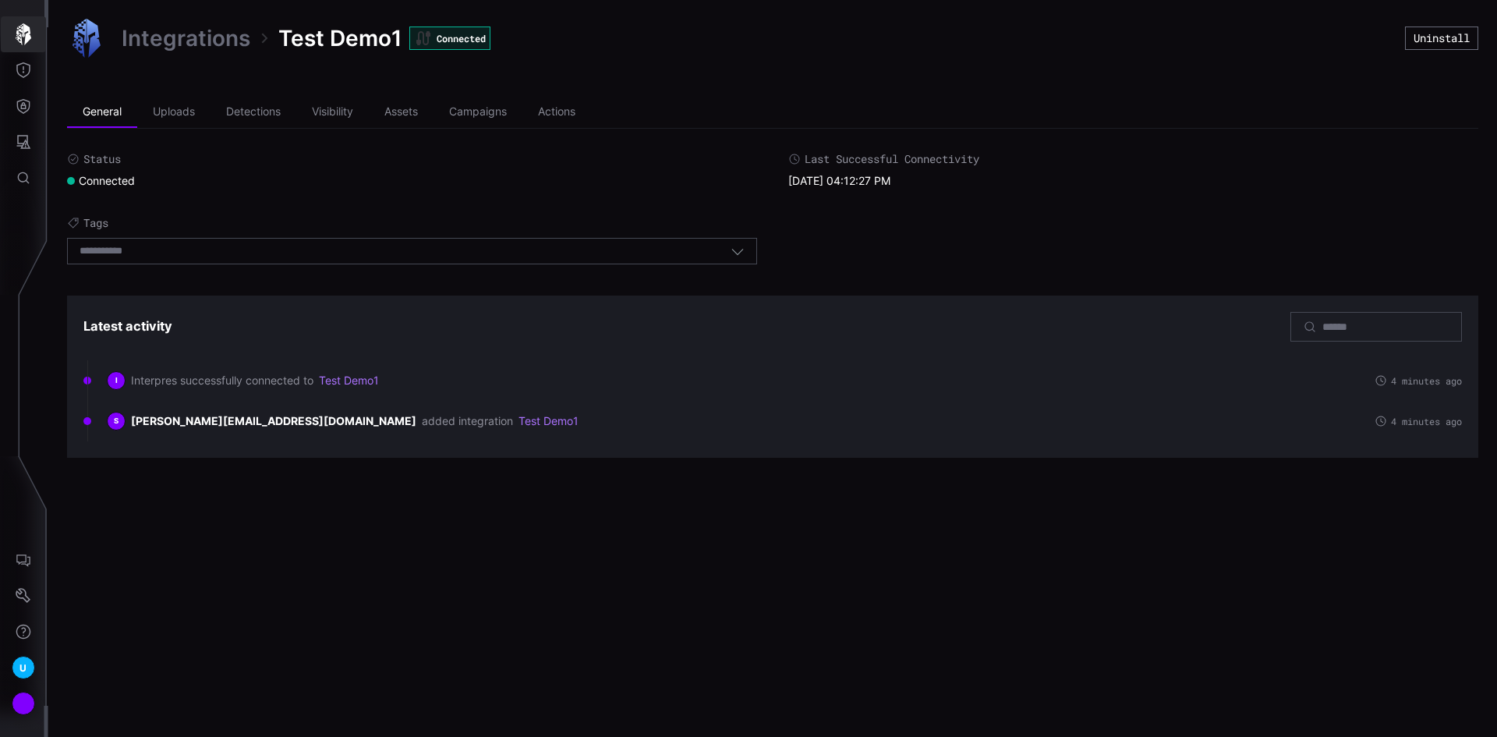
click at [28, 42] on icon "button" at bounding box center [23, 34] width 22 height 22
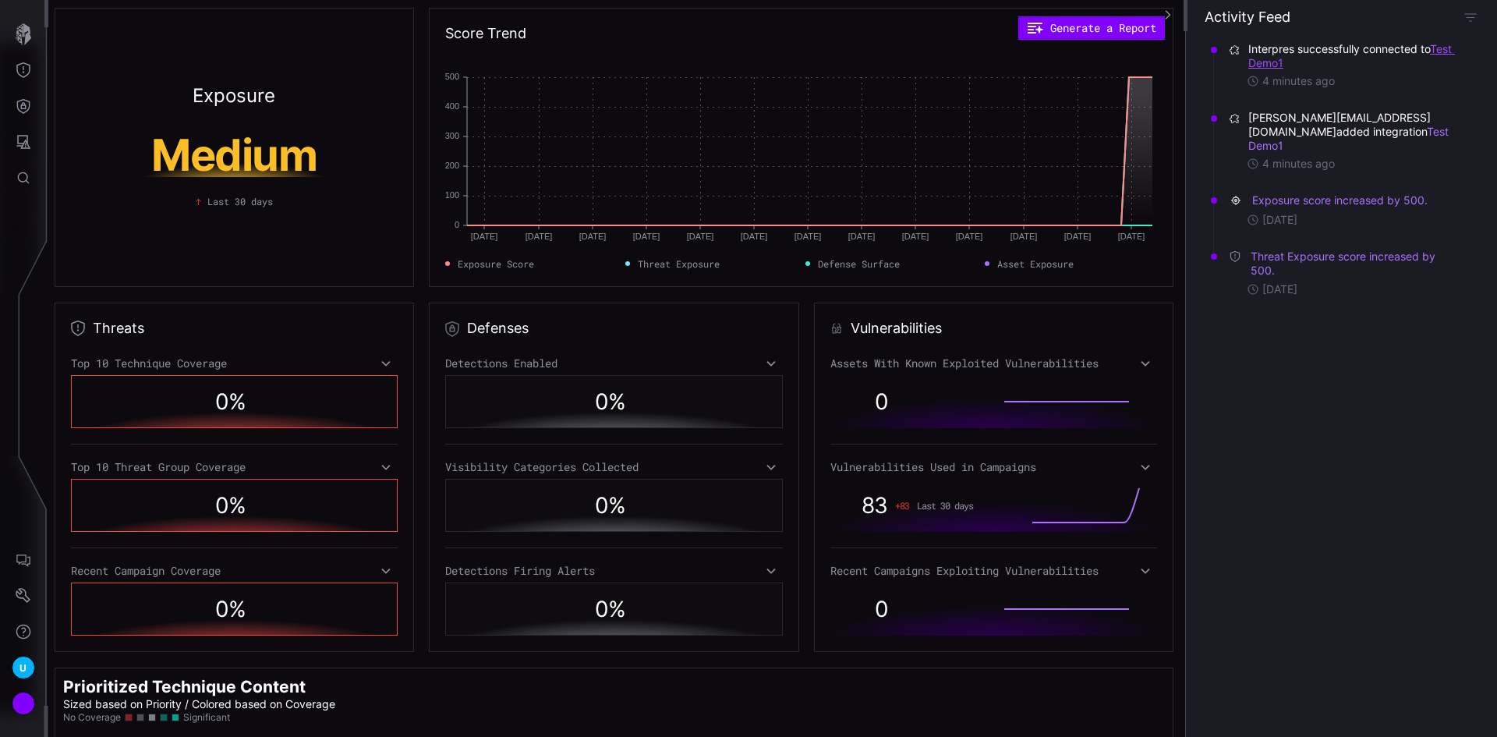
click at [1287, 64] on link "Test Demo1" at bounding box center [1351, 55] width 207 height 27
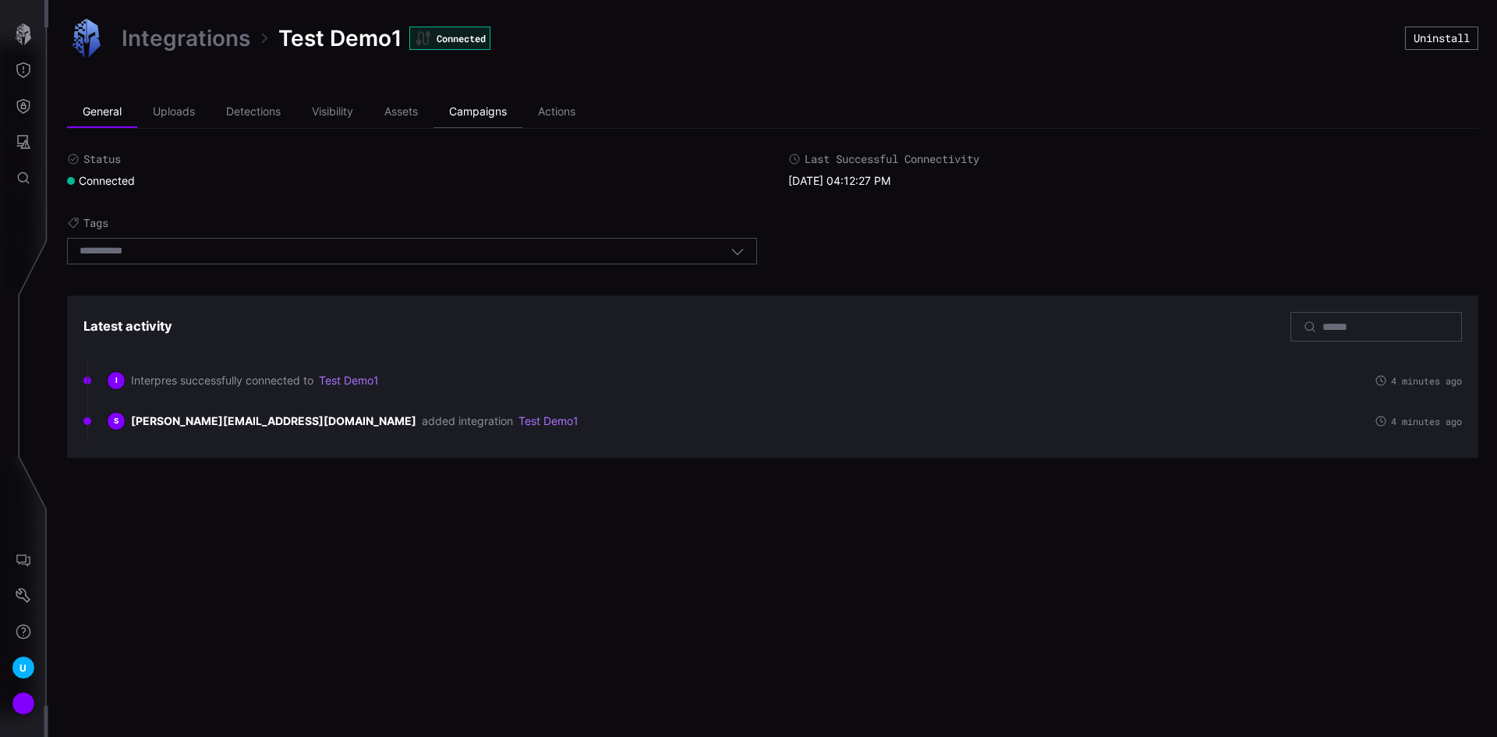
click at [480, 112] on li "Campaigns" at bounding box center [477, 112] width 89 height 31
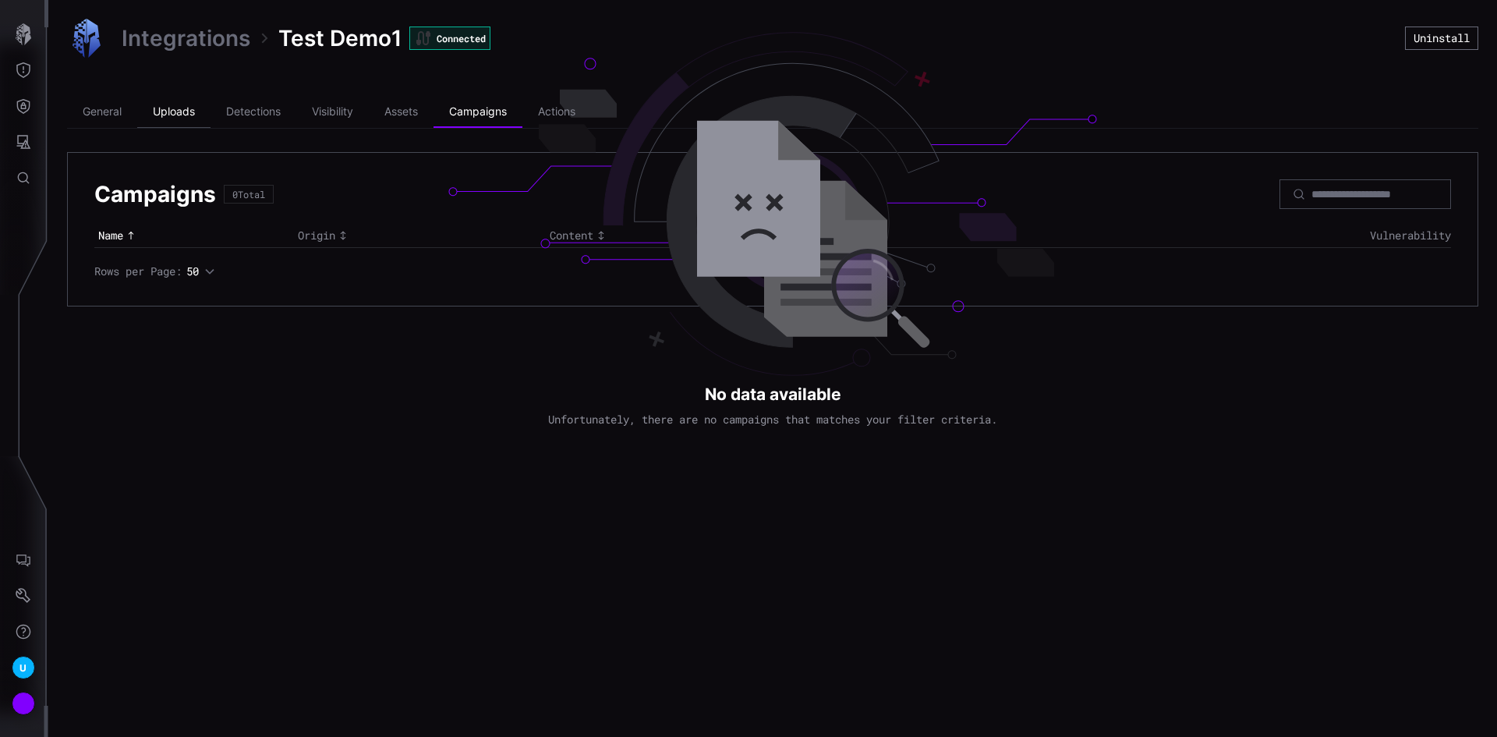
click at [176, 115] on li "Uploads" at bounding box center [173, 112] width 73 height 31
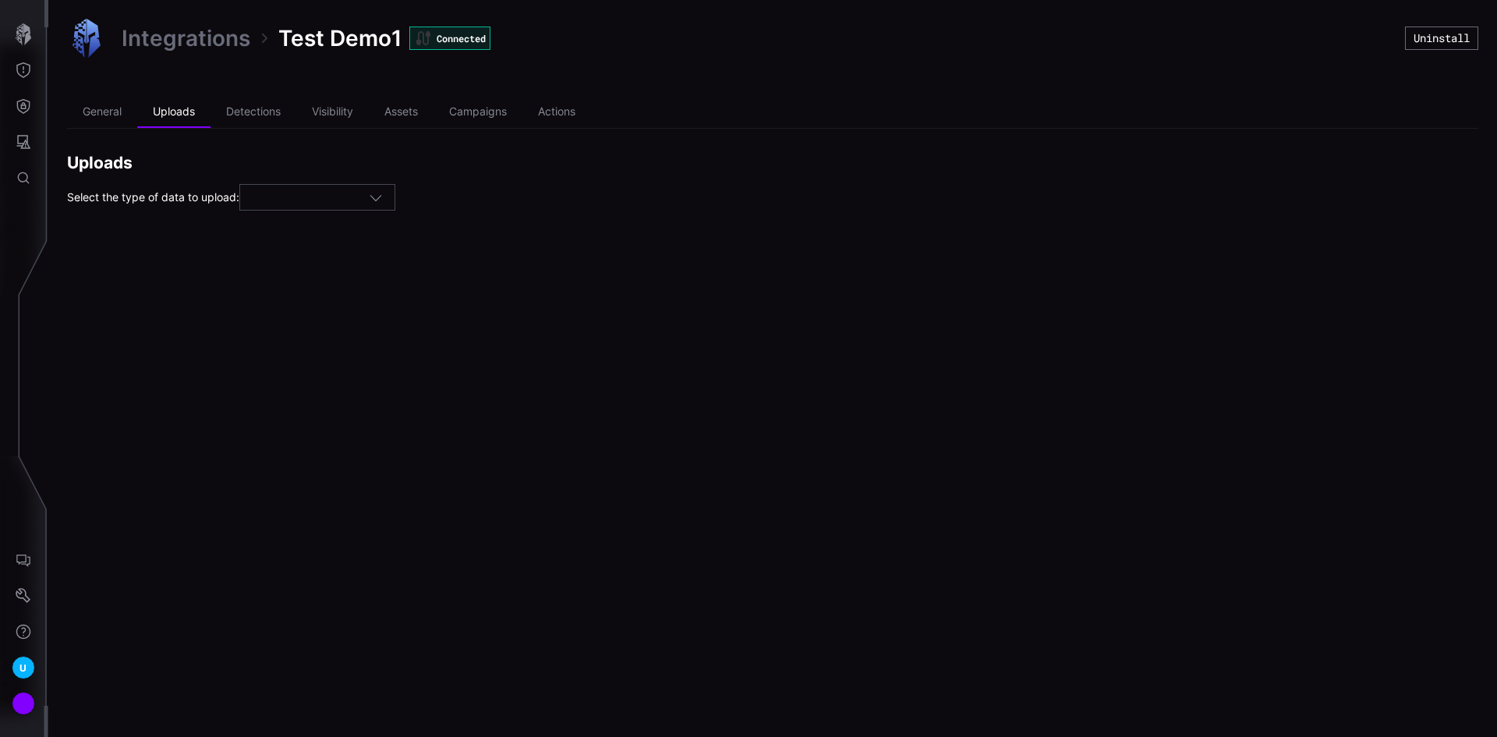
click at [330, 202] on div at bounding box center [310, 198] width 117 height 14
click at [315, 240] on div "Campaigns" at bounding box center [323, 244] width 139 height 14
type input "*********"
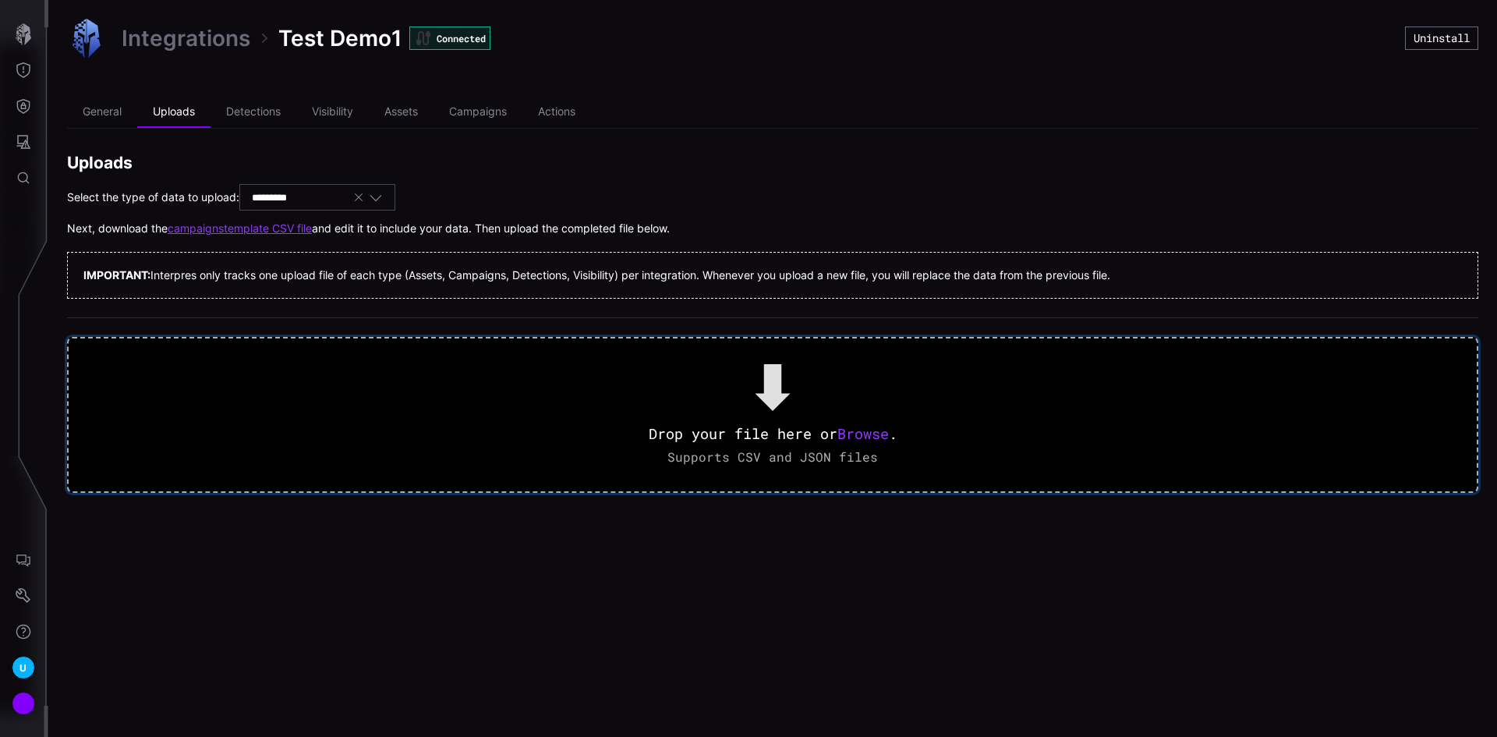
click at [872, 434] on span "Browse" at bounding box center [862, 433] width 51 height 19
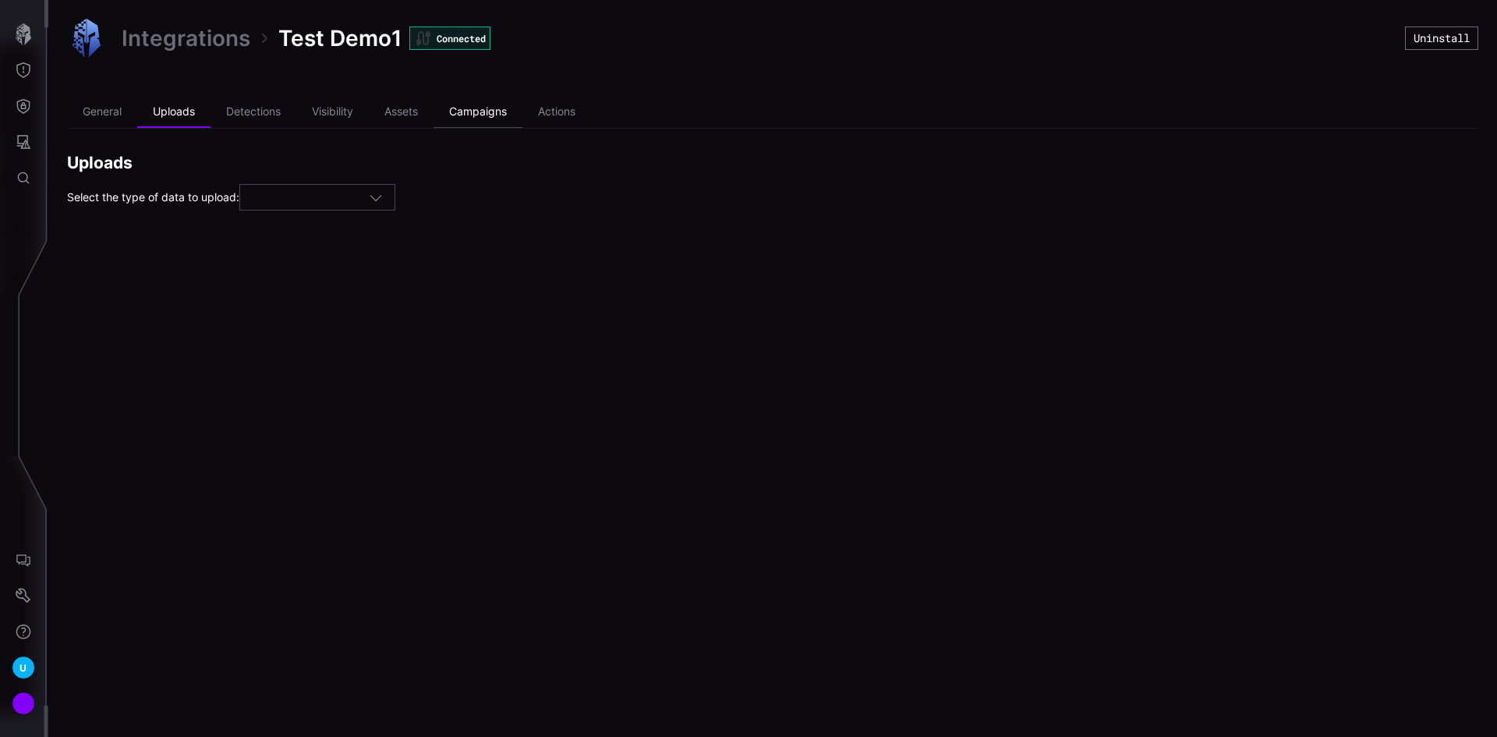
click at [481, 107] on li "Campaigns" at bounding box center [477, 112] width 89 height 31
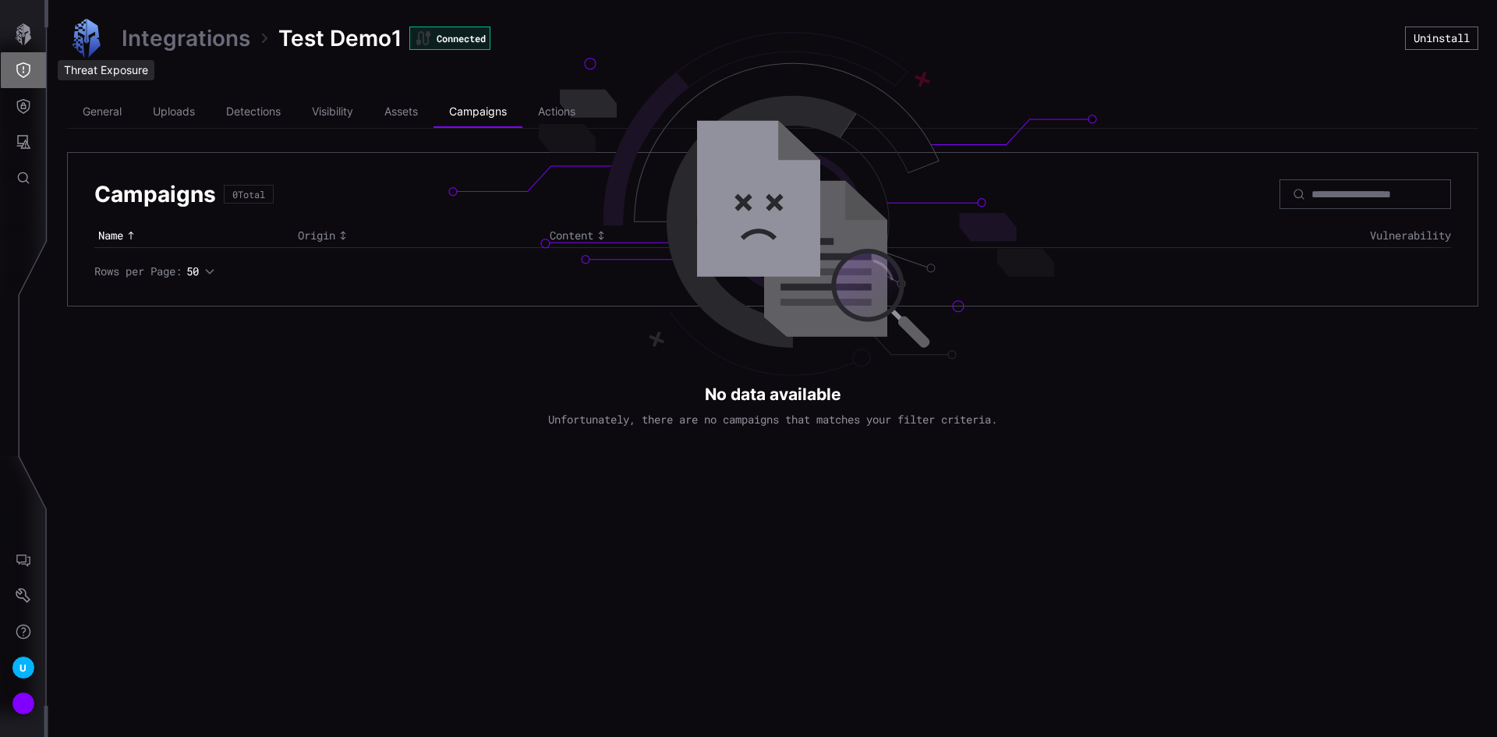
click at [21, 69] on icon "Threat Exposure" at bounding box center [24, 70] width 16 height 16
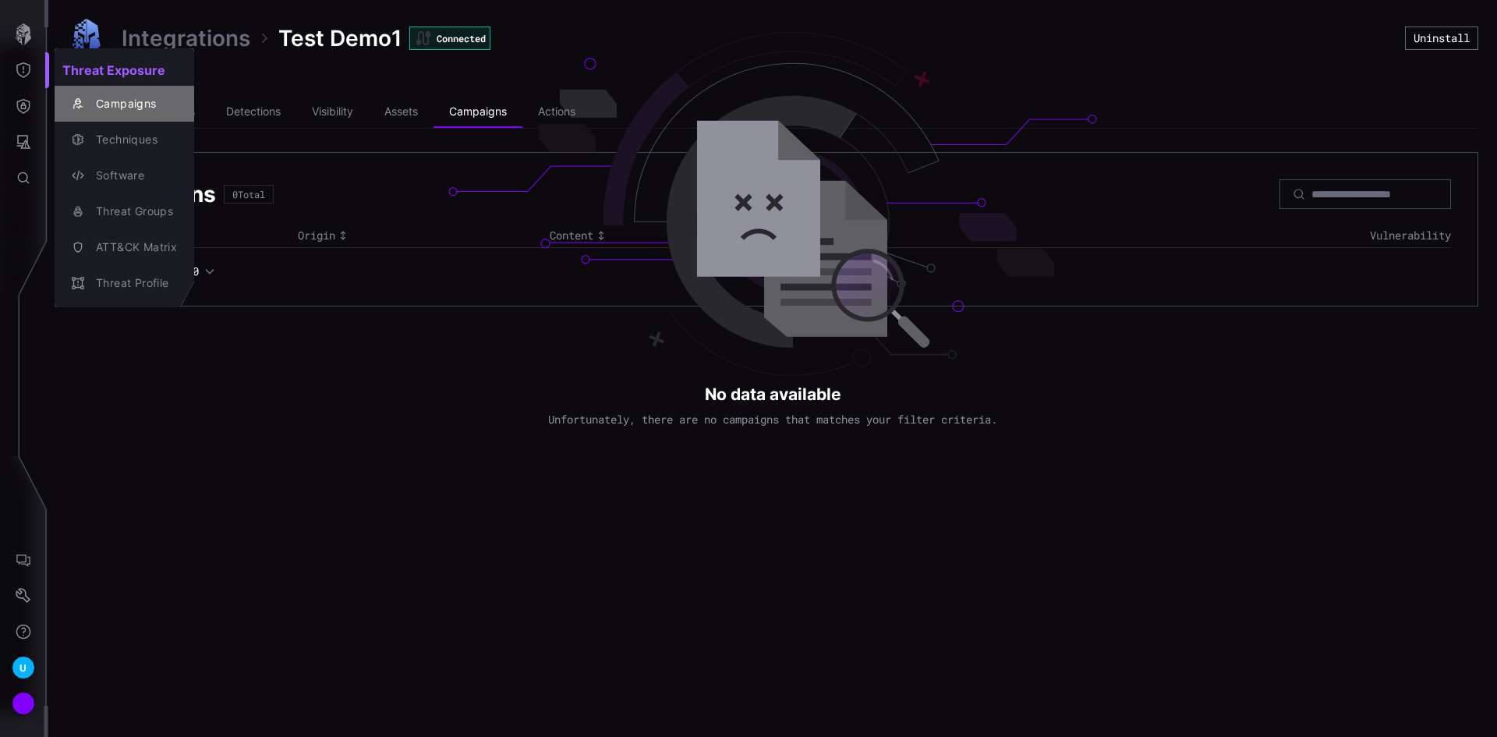
click at [110, 97] on div "Campaigns" at bounding box center [132, 103] width 89 height 19
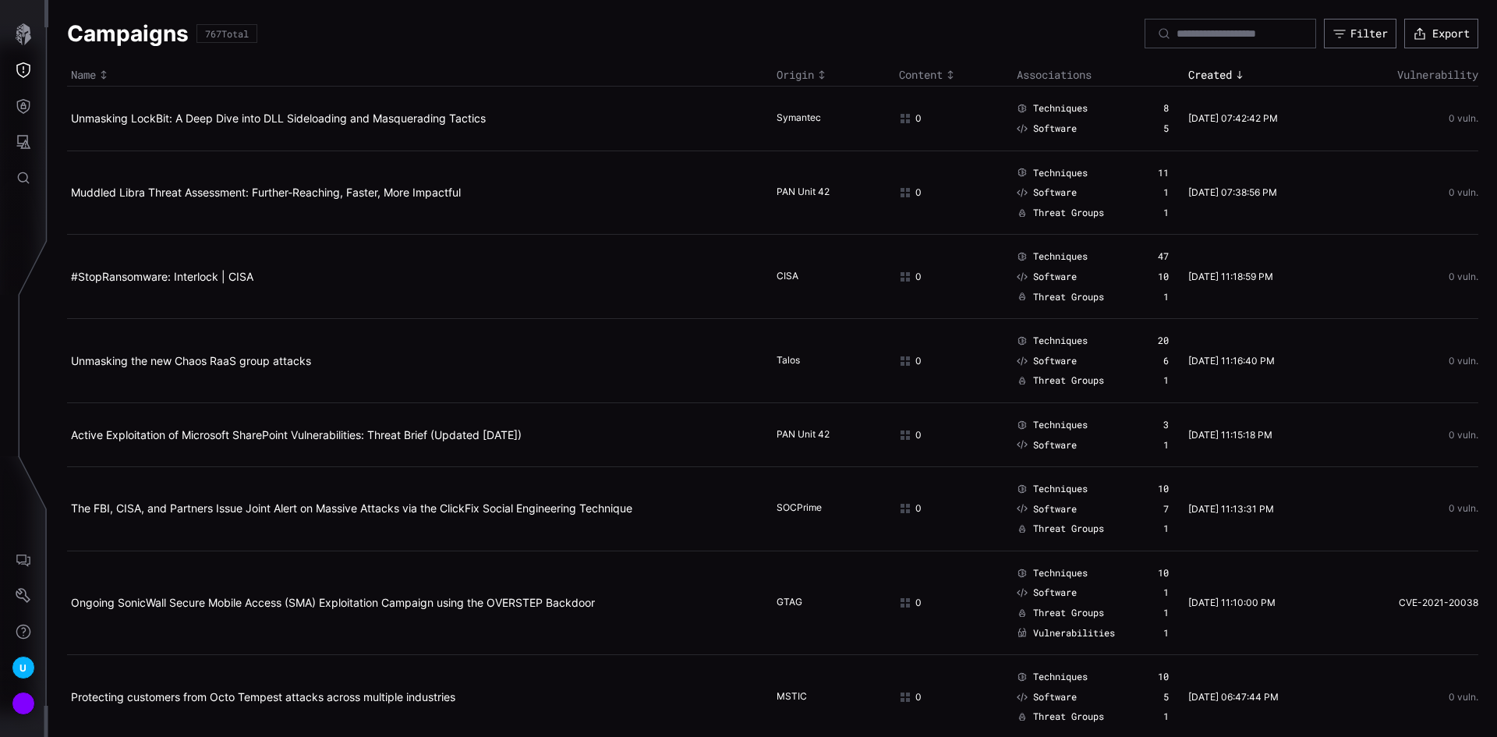
drag, startPoint x: 630, startPoint y: 138, endPoint x: 652, endPoint y: 130, distance: 23.9
click at [1176, 39] on input at bounding box center [1230, 34] width 109 height 14
type input "****"
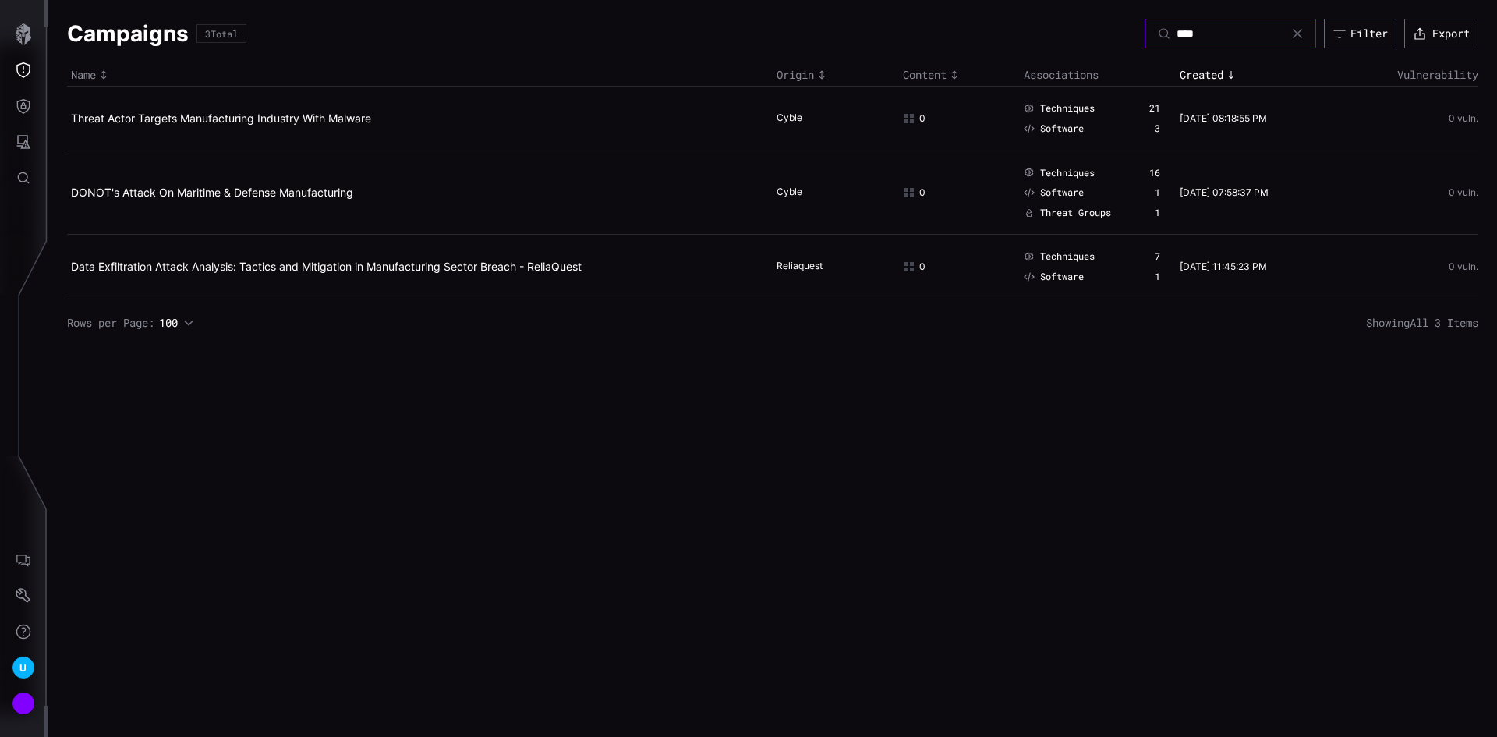
click at [1186, 38] on input "****" at bounding box center [1230, 34] width 109 height 14
type input "*"
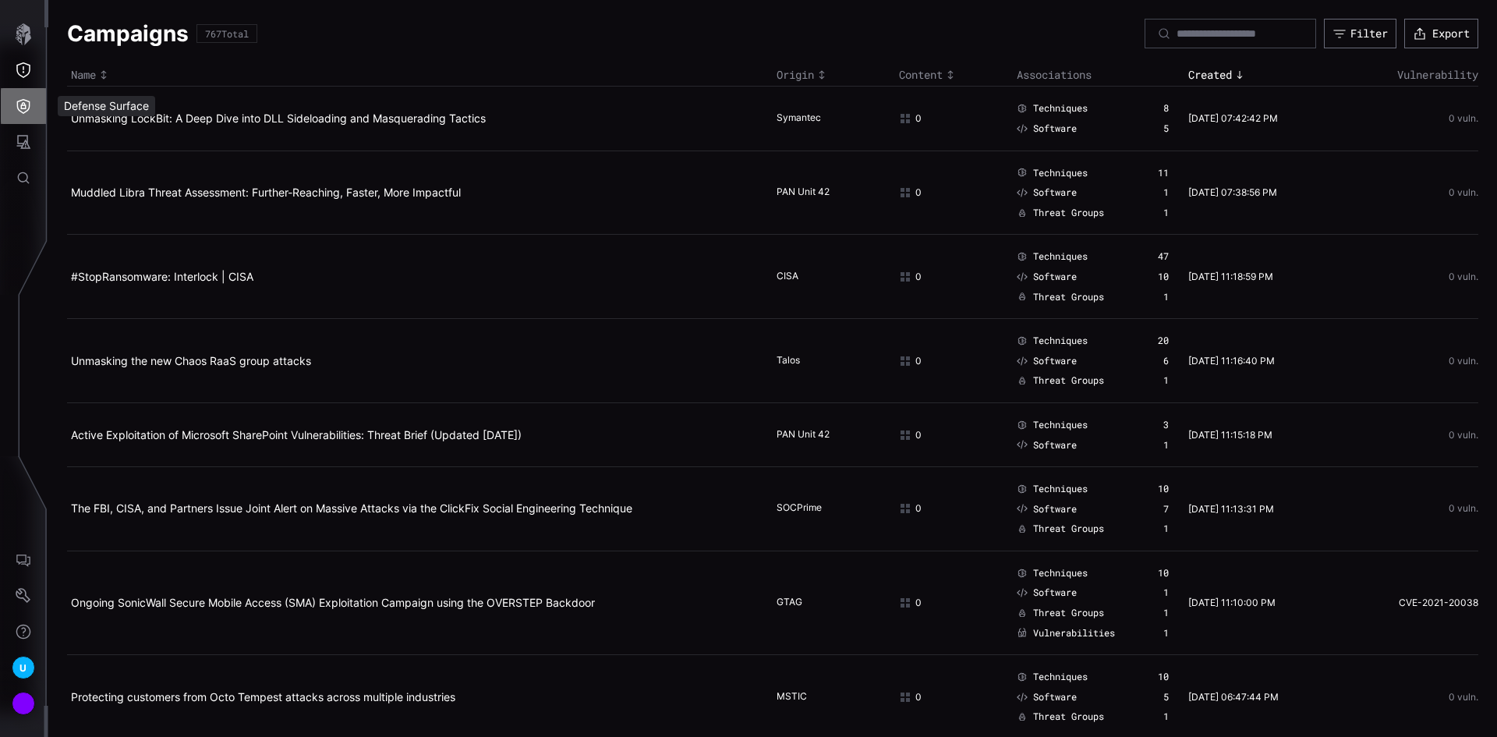
click at [17, 107] on icon "Defense Surface" at bounding box center [23, 106] width 13 height 15
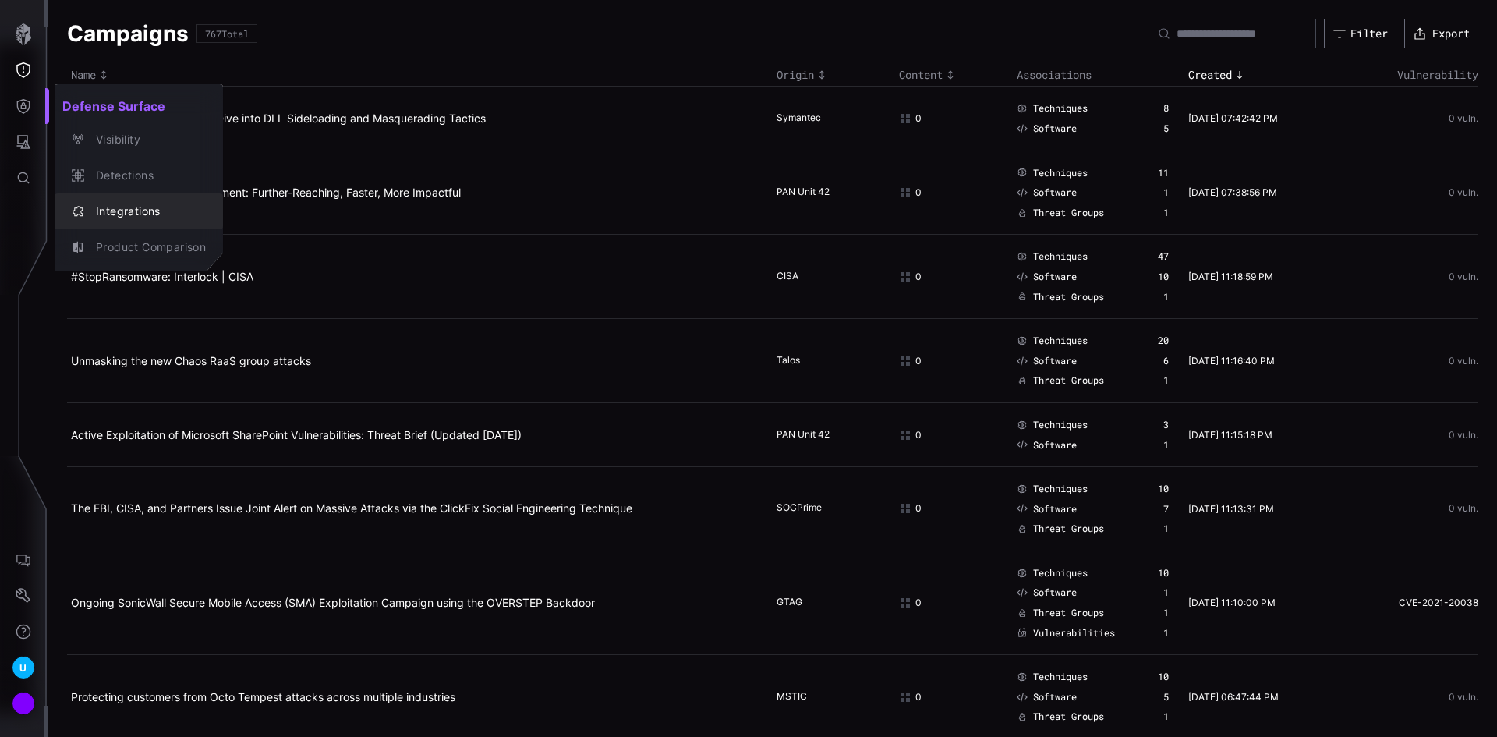
click at [126, 209] on div "Integrations" at bounding box center [147, 211] width 118 height 19
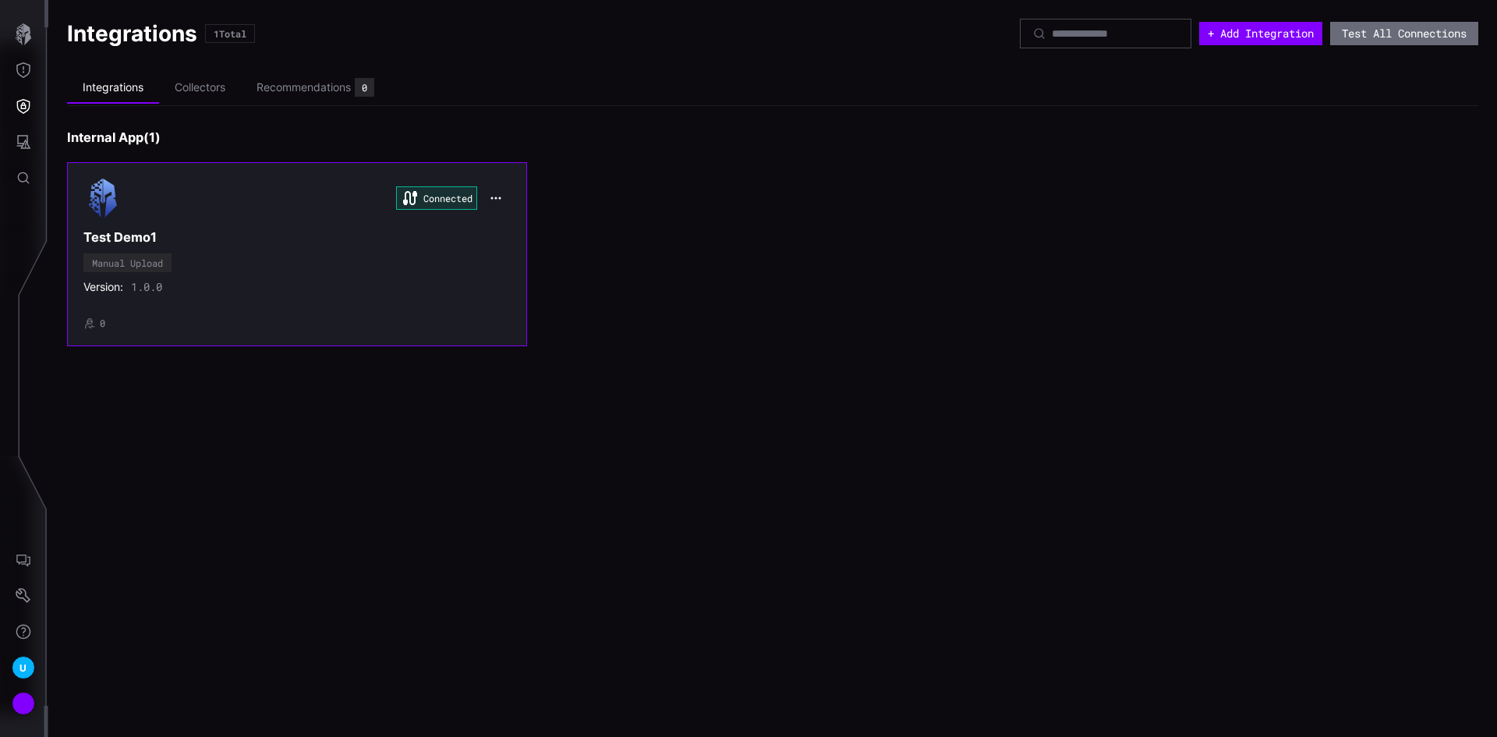
click at [271, 260] on div "Connected Test Demo1 Manual Upload Version: 1.0.0 • 0" at bounding box center [296, 254] width 427 height 151
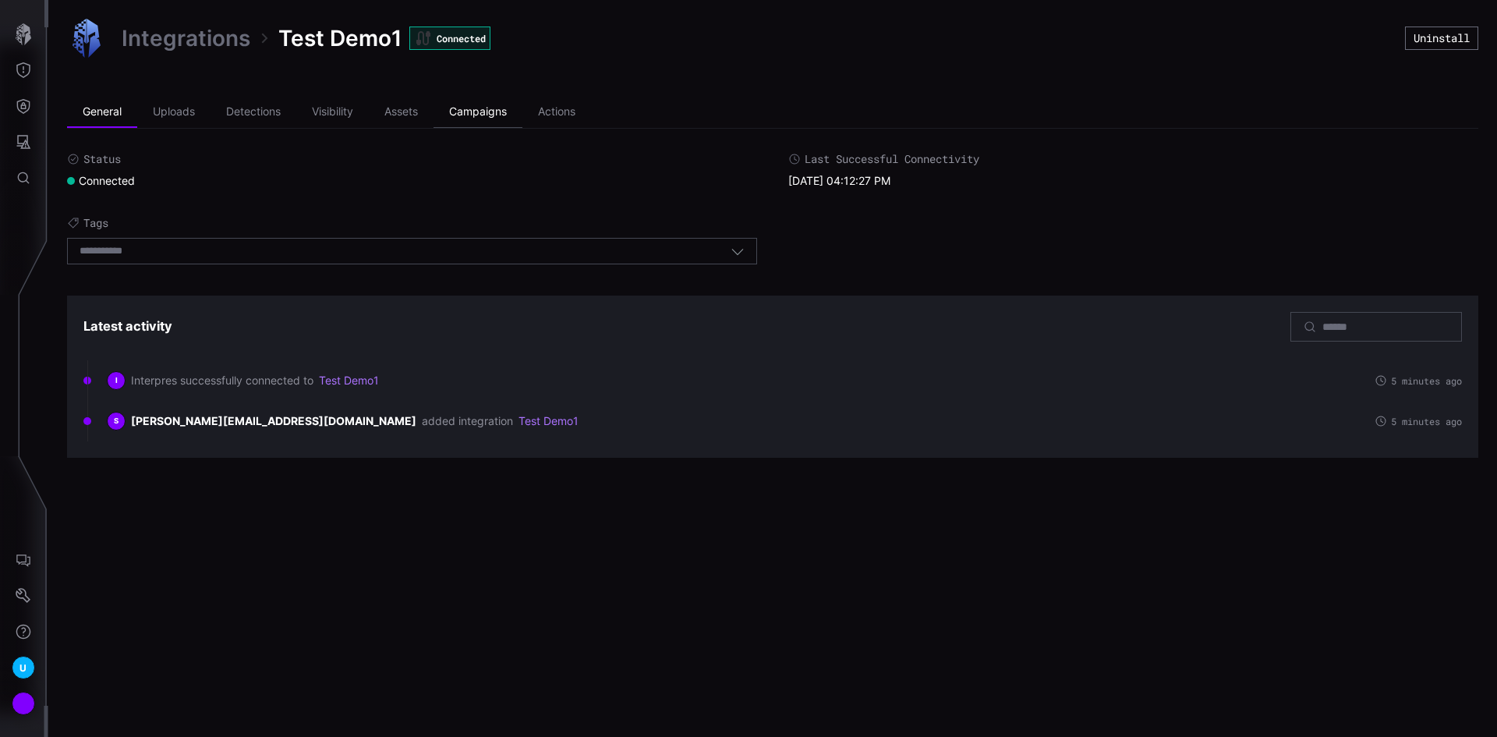
click at [496, 118] on li "Campaigns" at bounding box center [477, 112] width 89 height 31
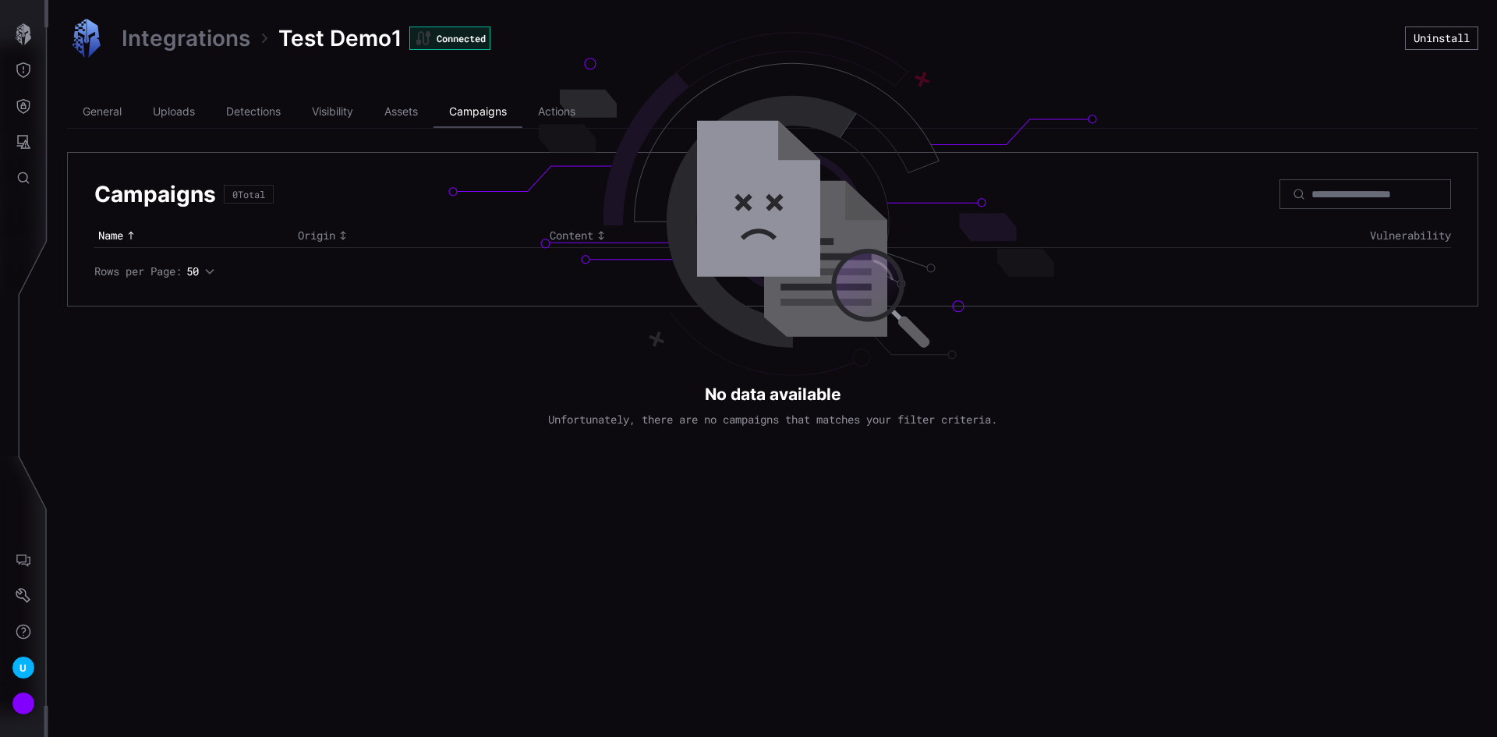
click at [496, 118] on li "Campaigns" at bounding box center [477, 112] width 89 height 31
click at [344, 117] on li "Visibility" at bounding box center [332, 112] width 72 height 31
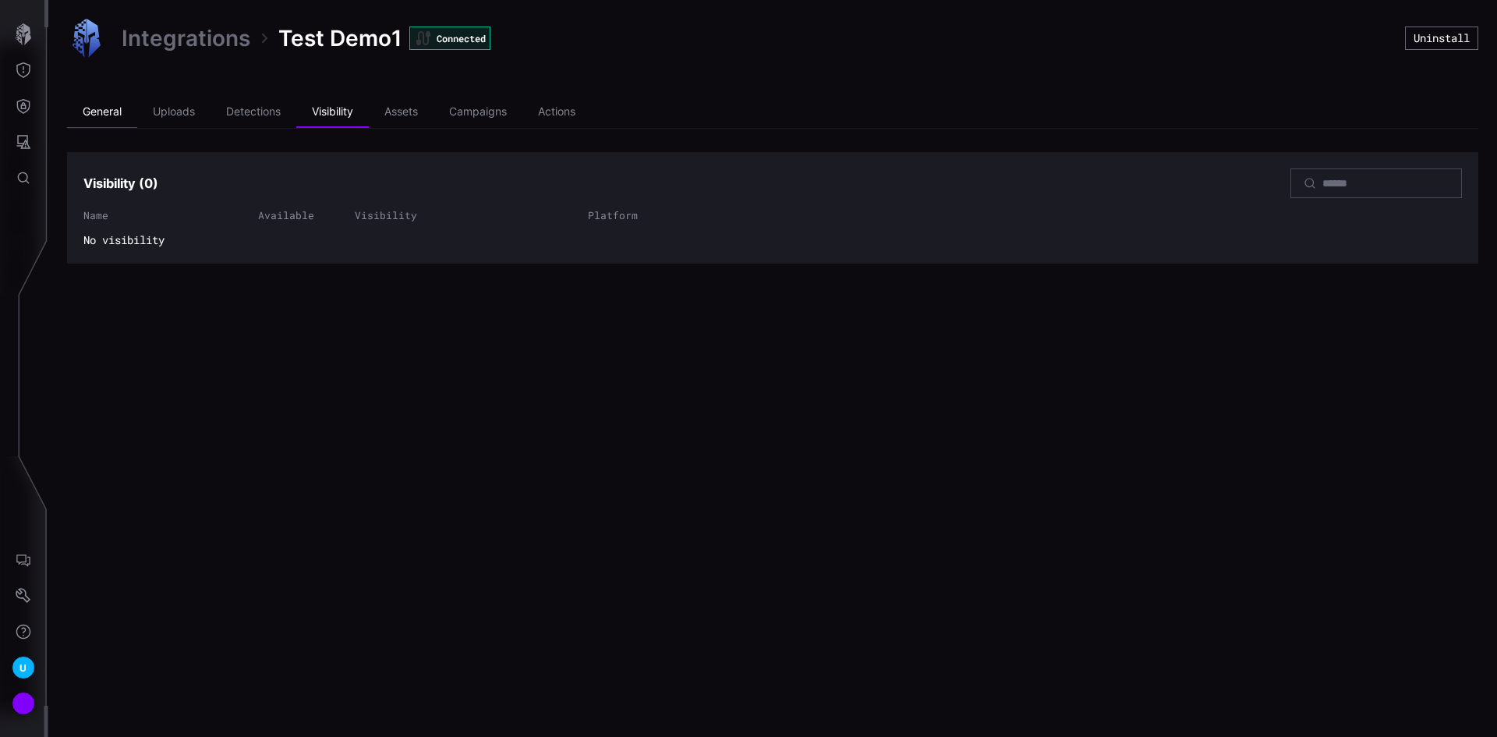
click at [115, 115] on li "General" at bounding box center [102, 112] width 70 height 31
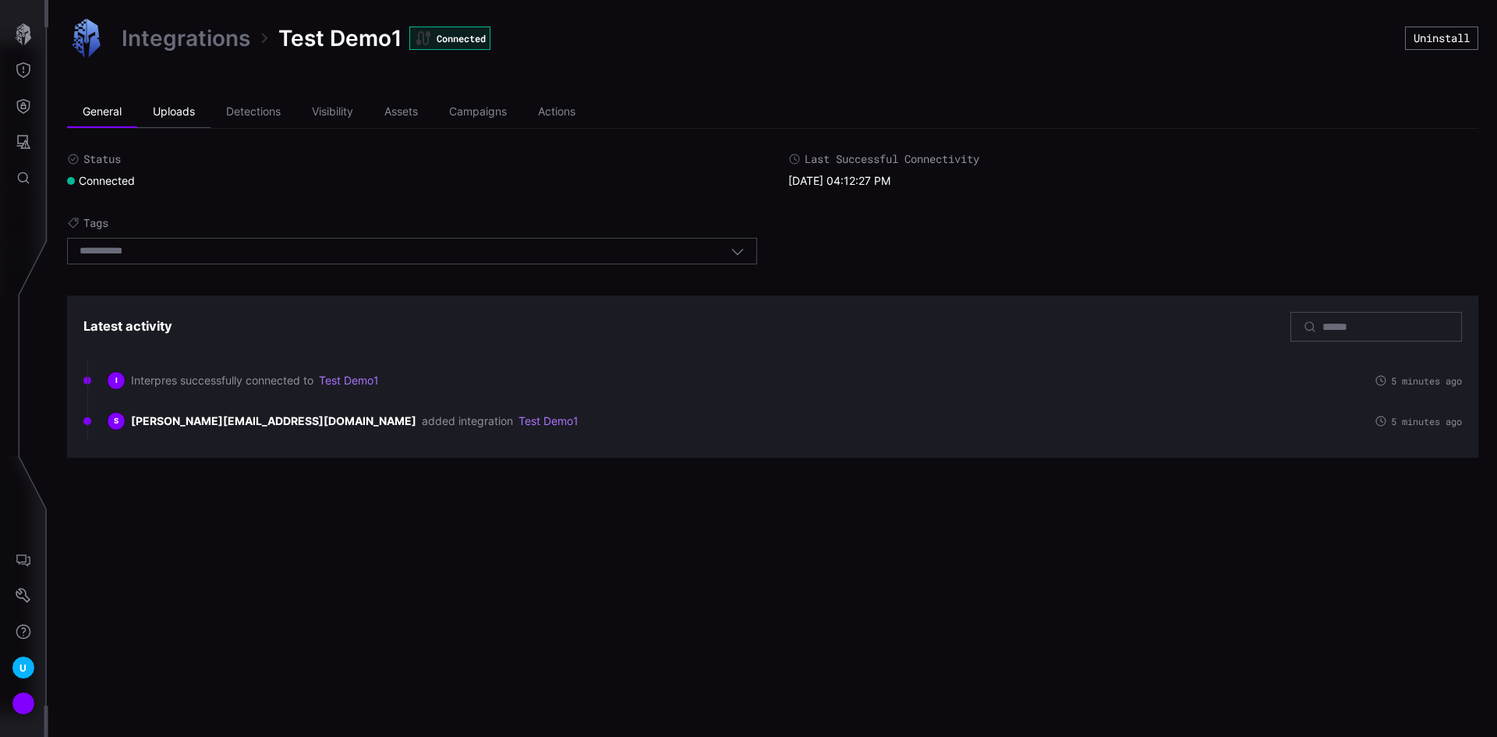
click at [185, 110] on li "Uploads" at bounding box center [173, 112] width 73 height 31
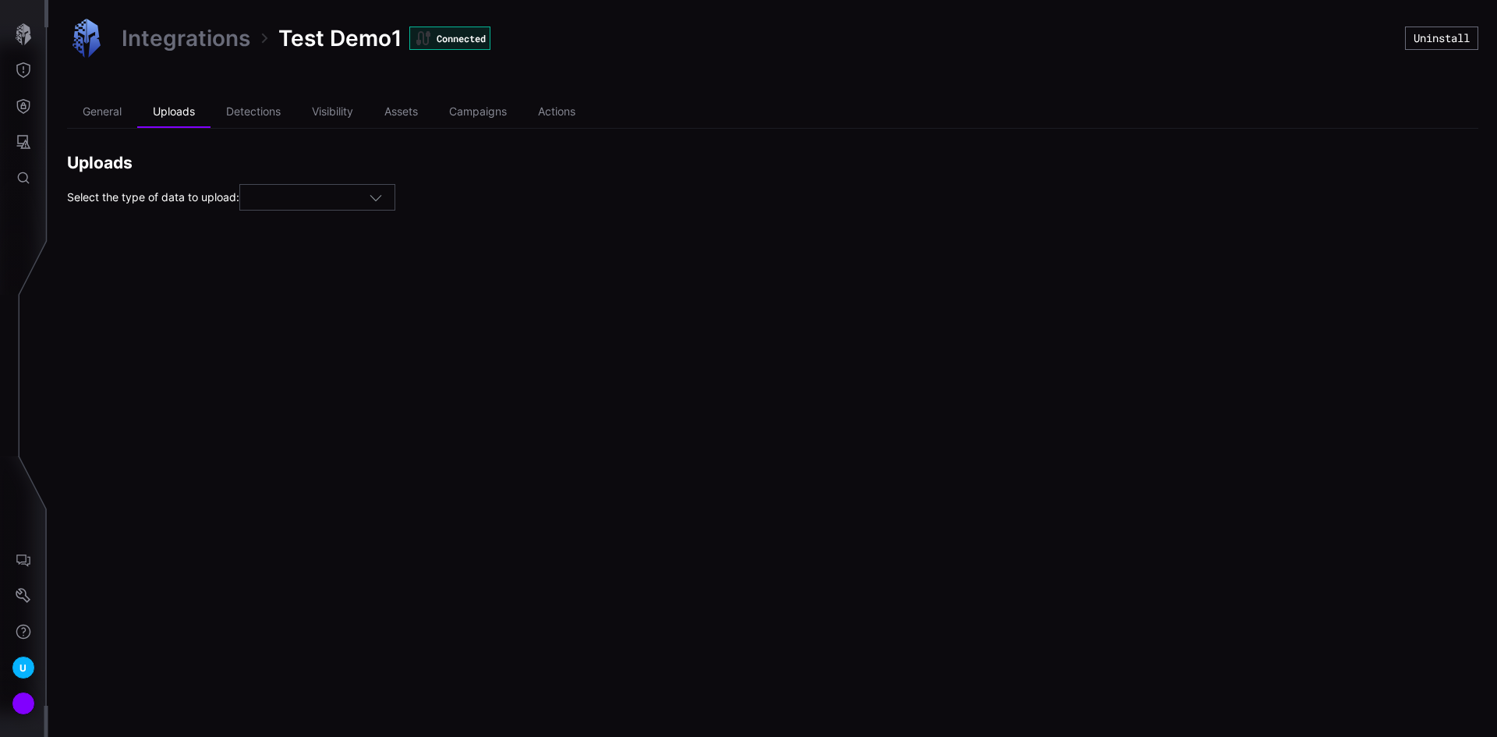
click at [383, 196] on icon "button" at bounding box center [376, 197] width 14 height 14
click at [274, 289] on span "Visibility" at bounding box center [274, 287] width 41 height 13
type input "**********"
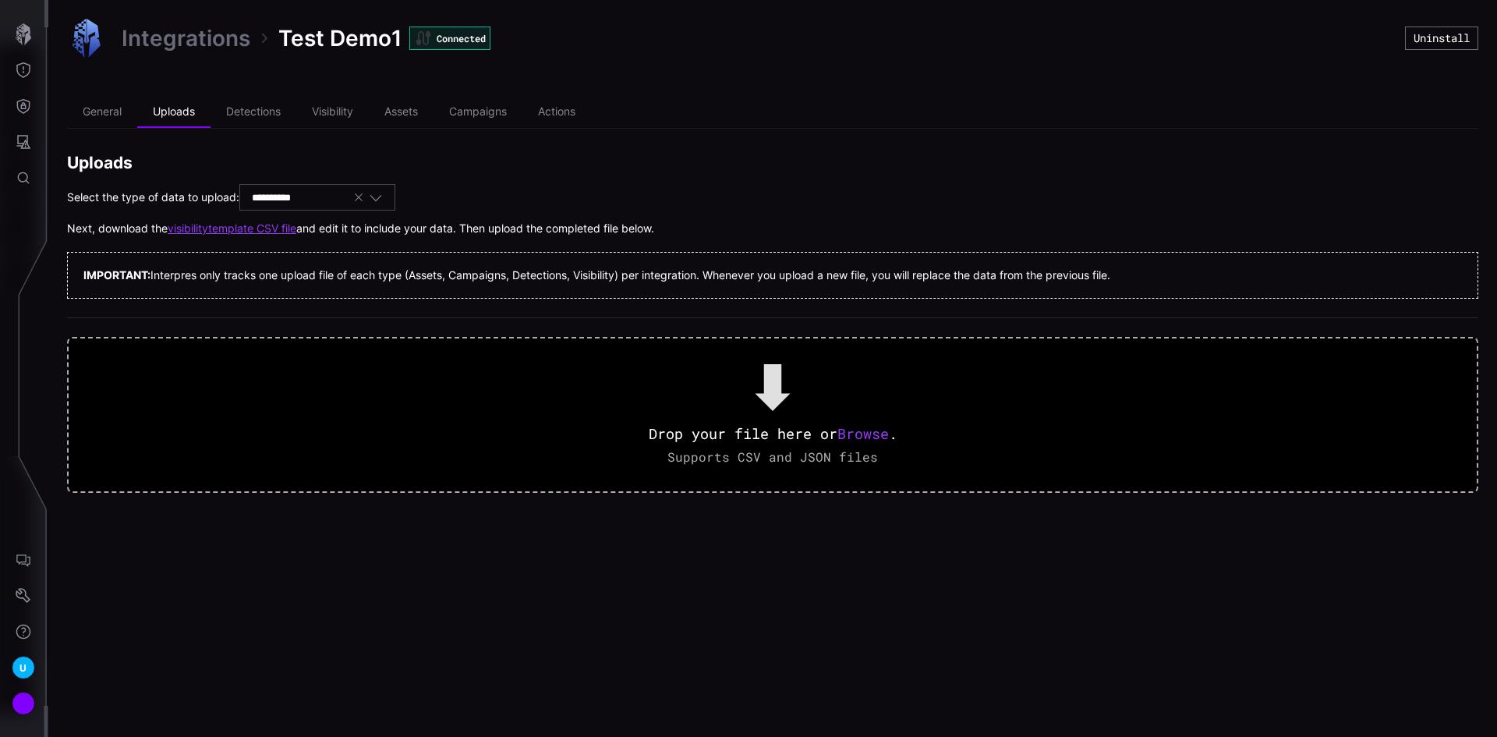
click at [270, 225] on link "visibility template CSV file" at bounding box center [232, 228] width 129 height 14
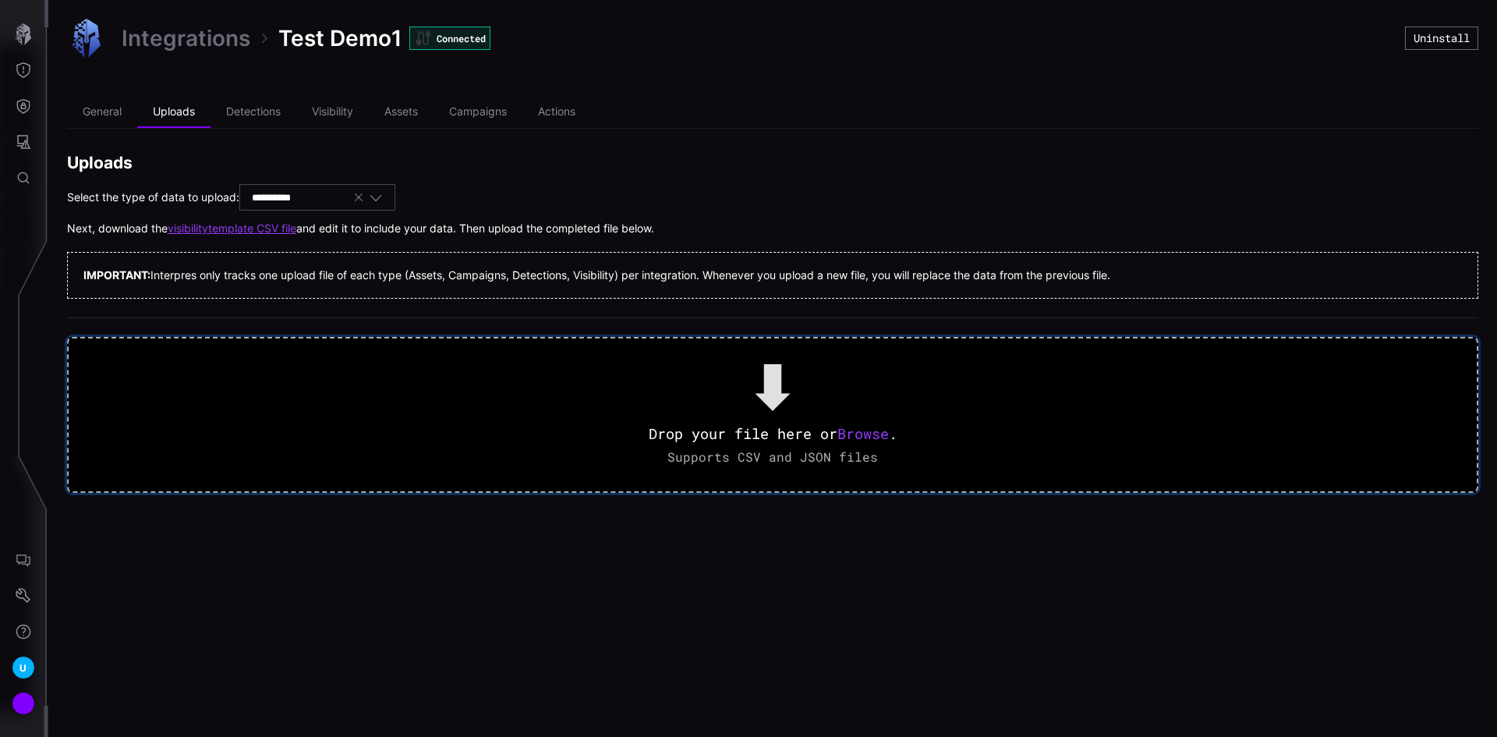
click at [862, 435] on span "Browse" at bounding box center [862, 433] width 51 height 19
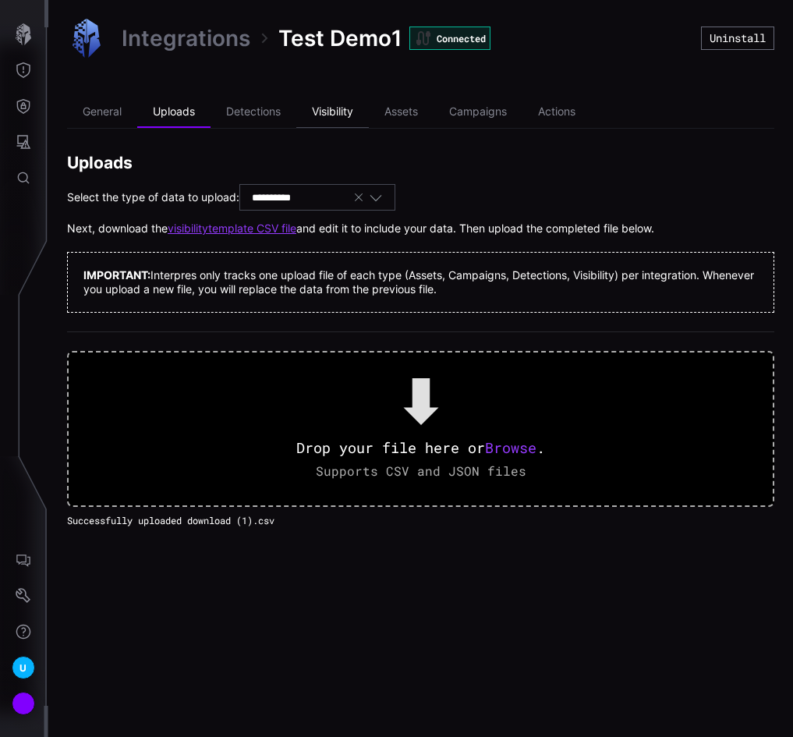
click at [340, 104] on li "Visibility" at bounding box center [332, 112] width 72 height 31
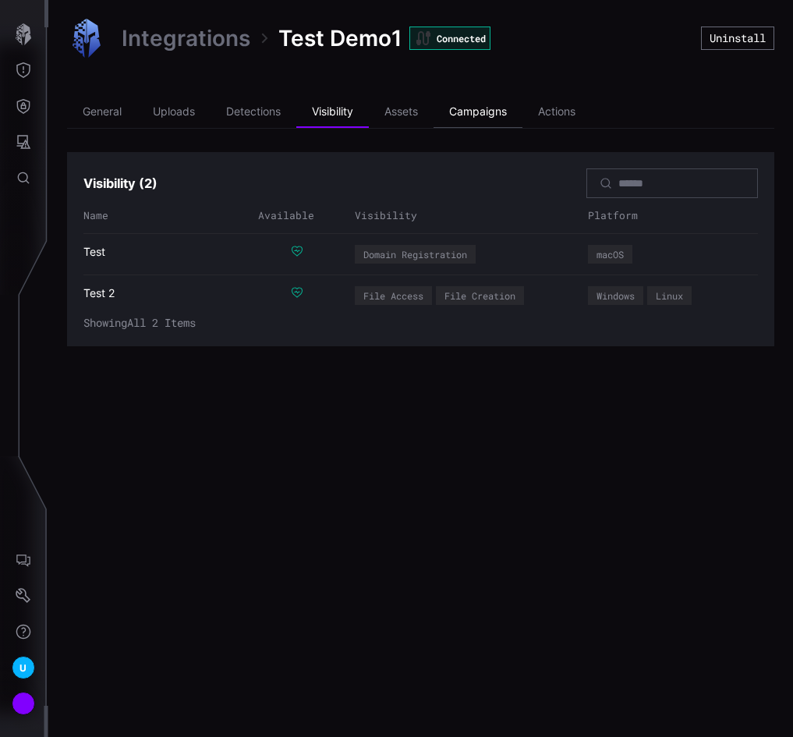
click at [470, 109] on li "Campaigns" at bounding box center [477, 112] width 89 height 31
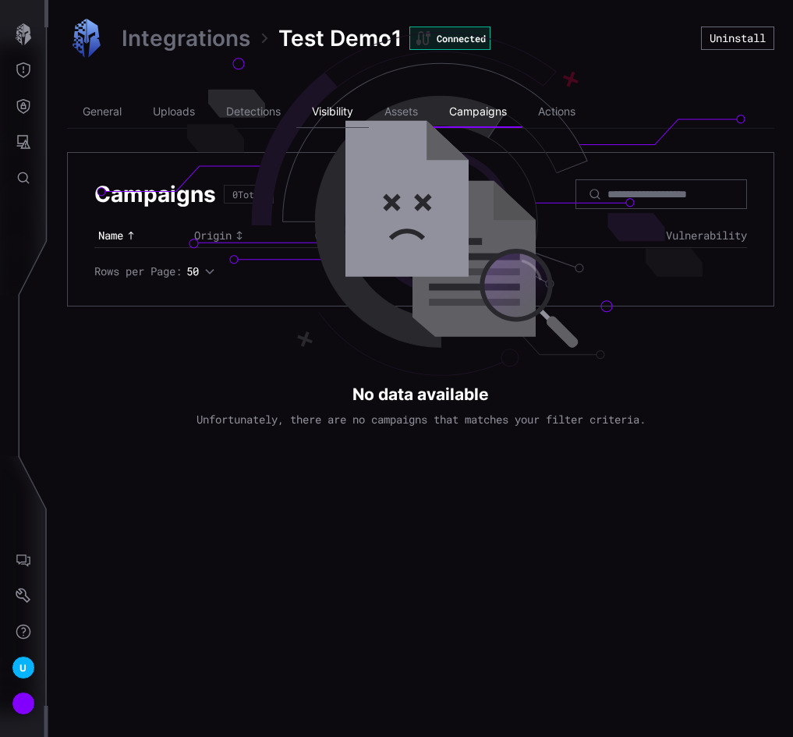
click at [355, 109] on li "Visibility" at bounding box center [332, 112] width 72 height 31
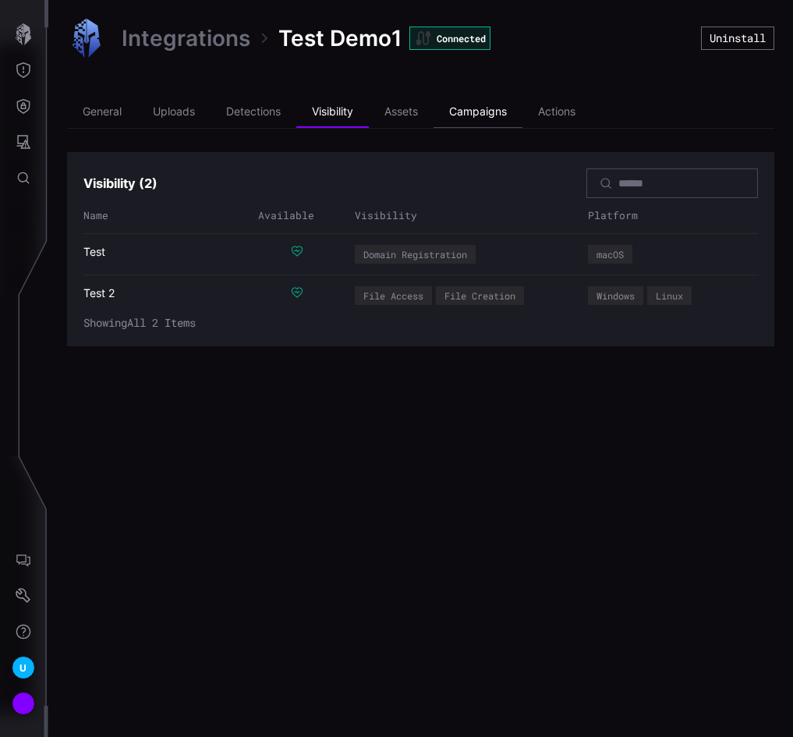
click at [479, 112] on li "Campaigns" at bounding box center [477, 112] width 89 height 31
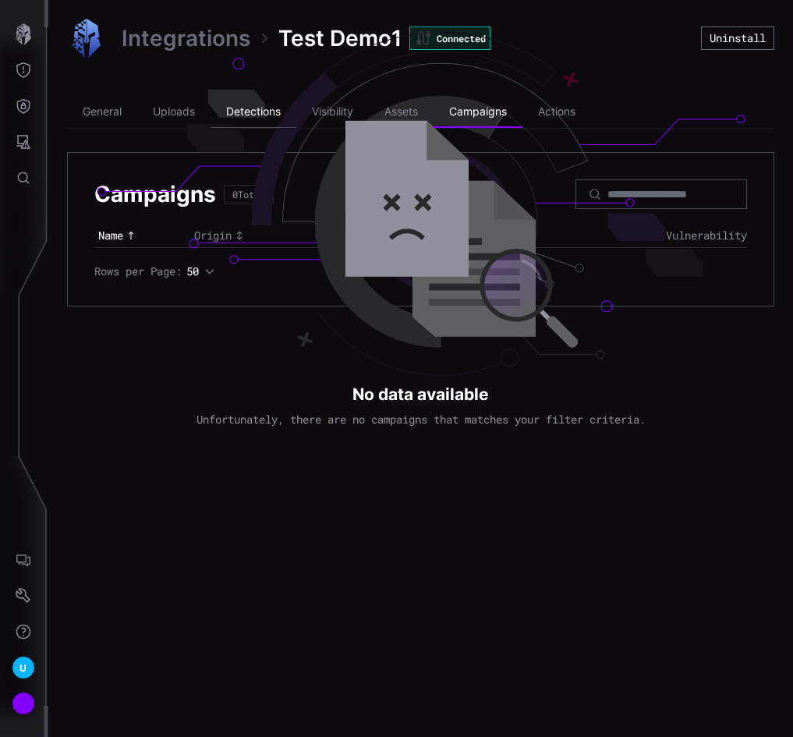
click at [254, 111] on li "Detections" at bounding box center [253, 112] width 86 height 31
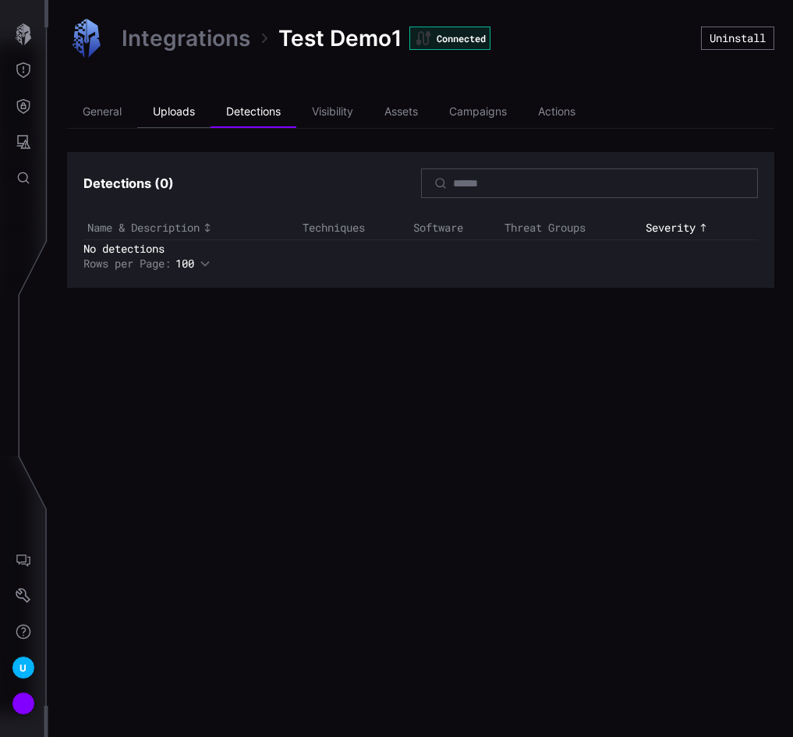
click at [165, 110] on li "Uploads" at bounding box center [173, 112] width 73 height 31
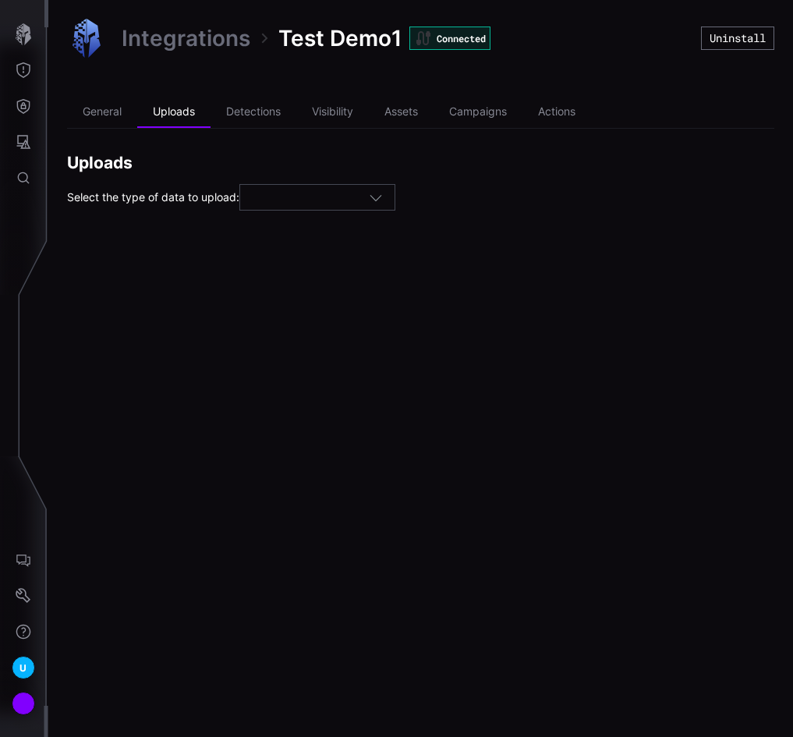
click at [326, 200] on div at bounding box center [310, 198] width 117 height 14
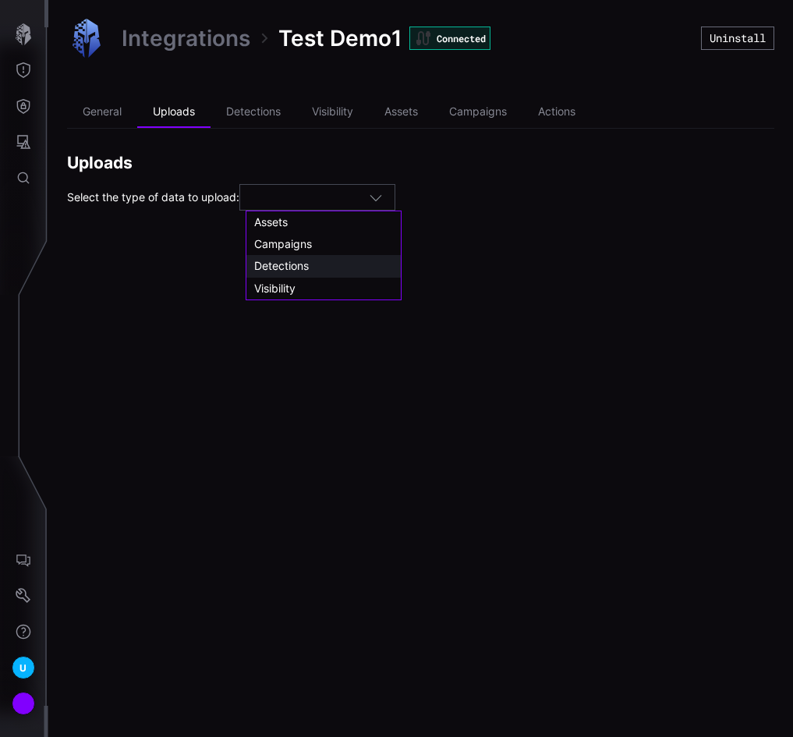
click at [285, 261] on span "Detections" at bounding box center [281, 265] width 55 height 13
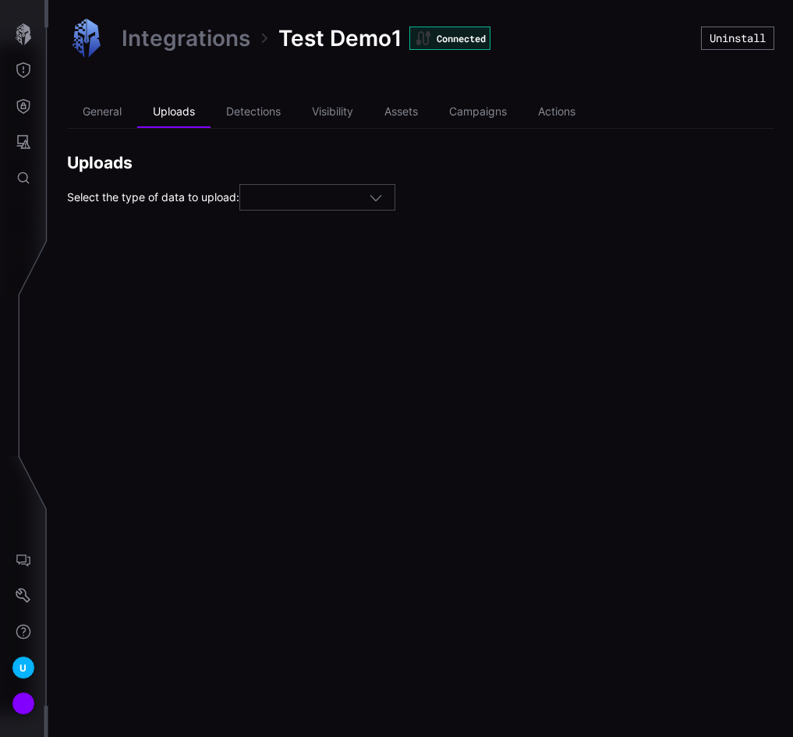
type input "**********"
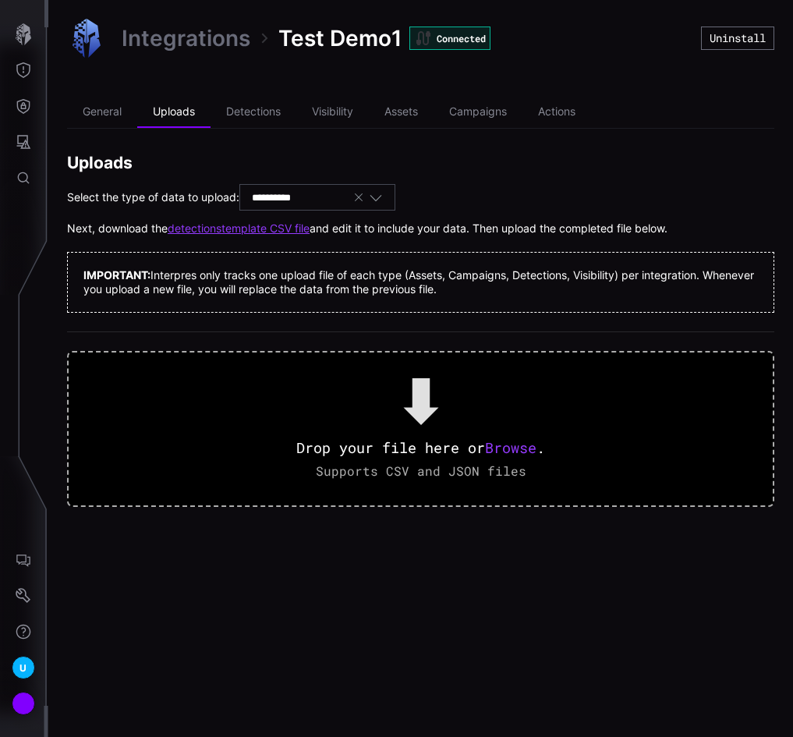
click at [214, 223] on link "detections template CSV file" at bounding box center [239, 228] width 142 height 14
click at [28, 72] on icon "Threat Exposure" at bounding box center [24, 70] width 16 height 16
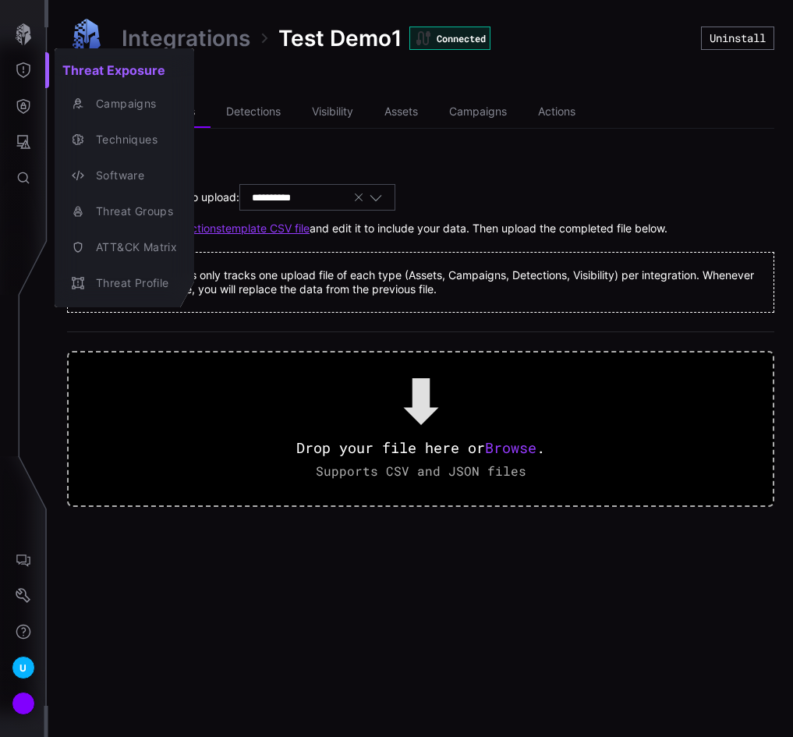
click at [108, 533] on div at bounding box center [396, 368] width 793 height 737
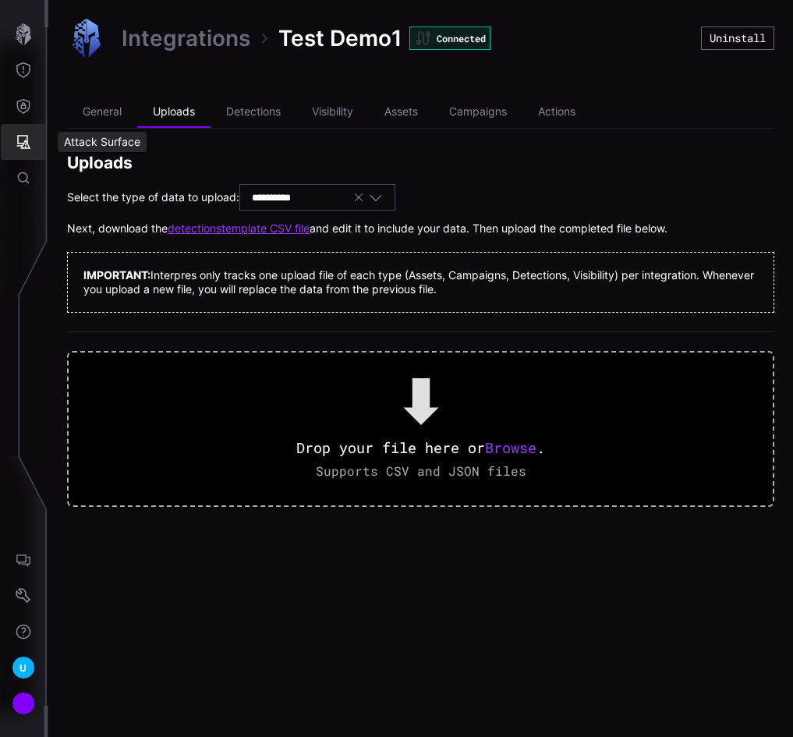
click at [26, 147] on icon "Attack Surface" at bounding box center [24, 142] width 14 height 14
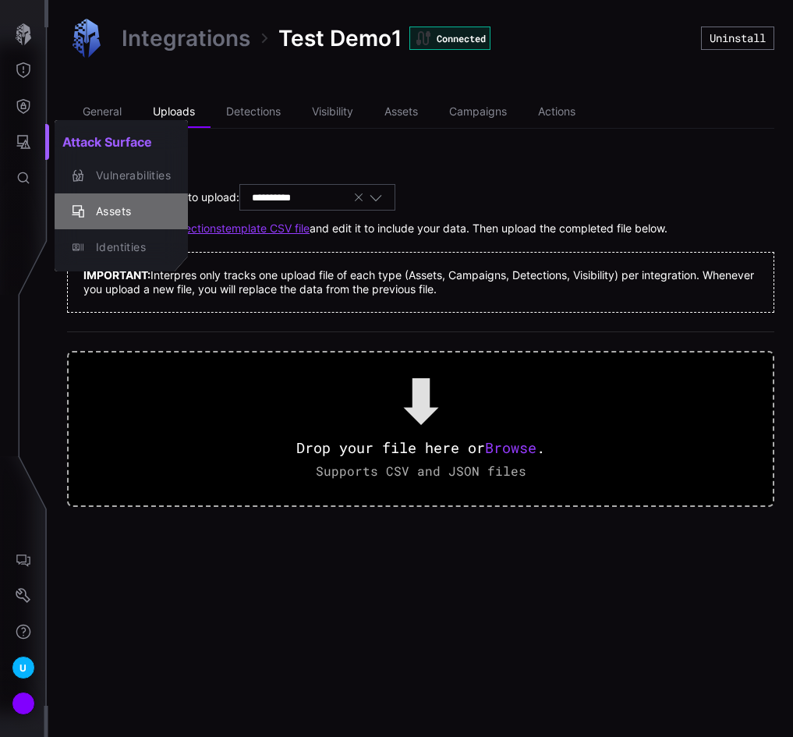
click at [106, 204] on div "Assets" at bounding box center [129, 211] width 83 height 19
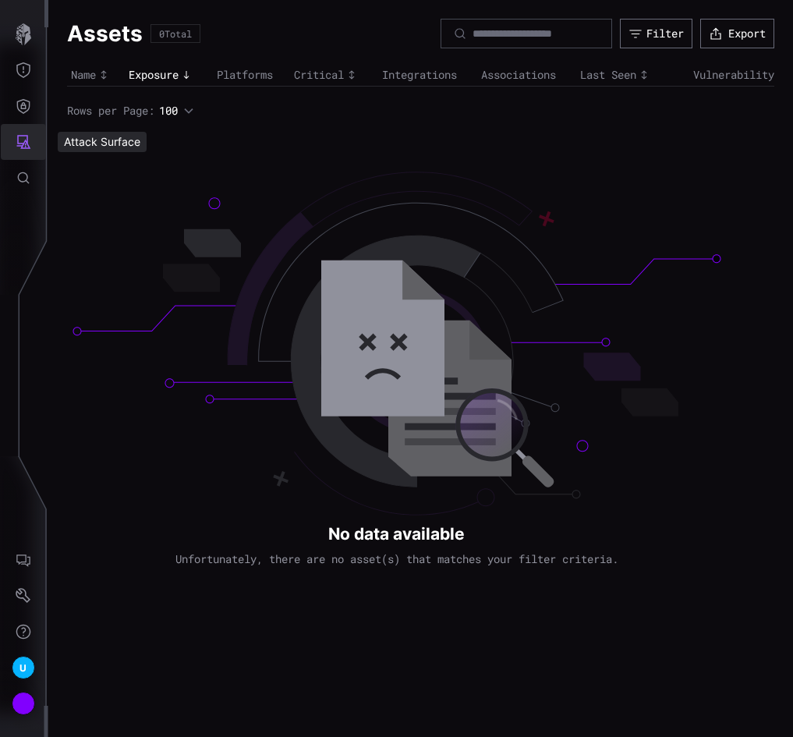
click at [24, 146] on icon "Attack Surface" at bounding box center [24, 142] width 16 height 16
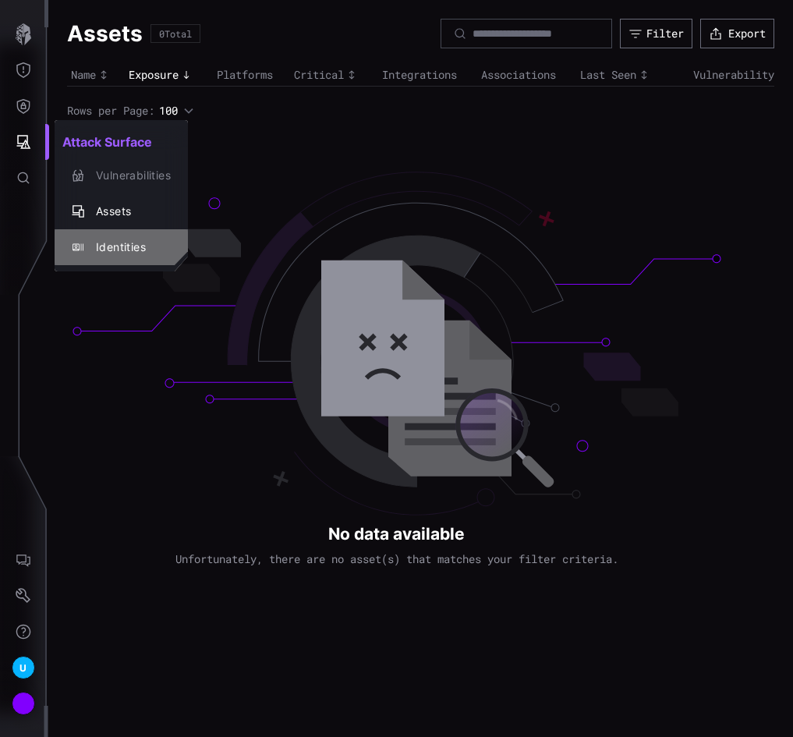
click at [134, 254] on div "Identities" at bounding box center [129, 247] width 83 height 19
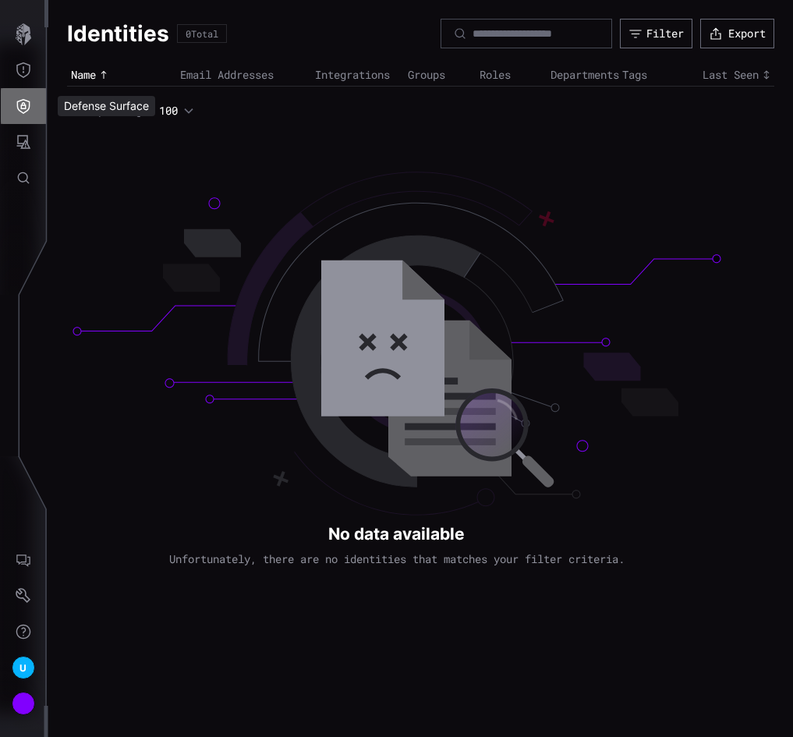
click at [27, 109] on icon "Defense Surface" at bounding box center [24, 106] width 16 height 16
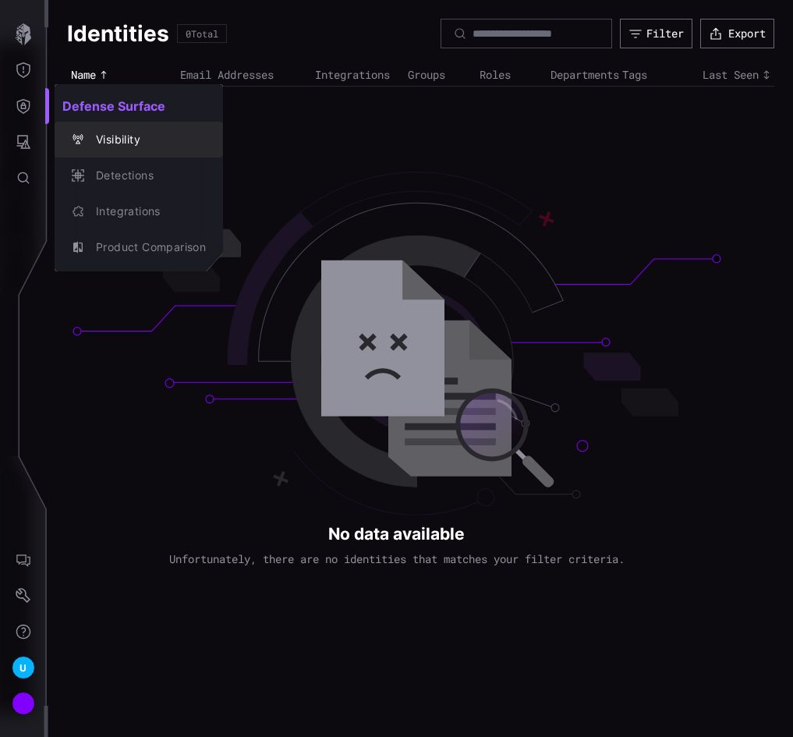
click at [125, 140] on div "Visibility" at bounding box center [147, 139] width 118 height 19
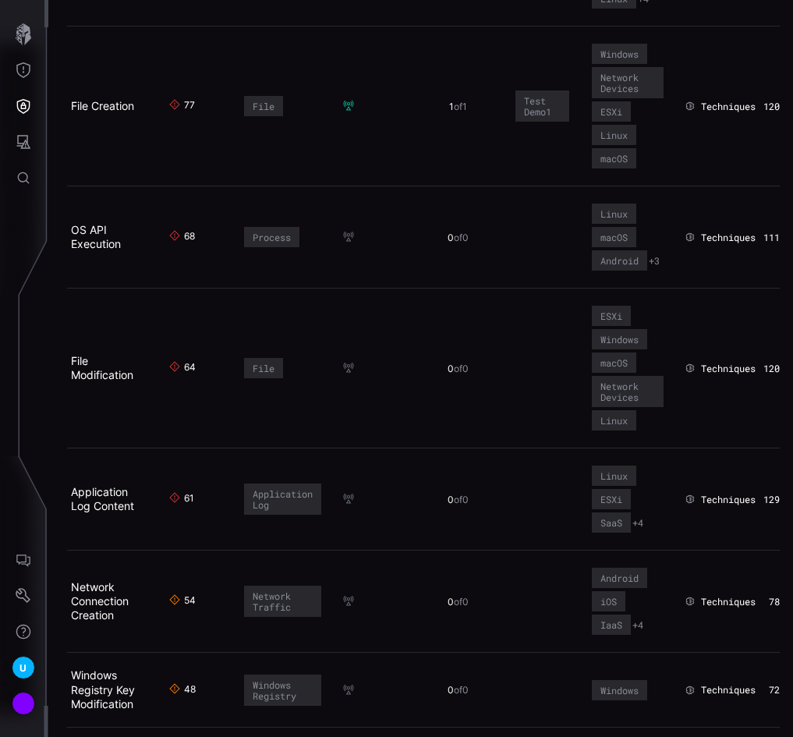
scroll to position [312, 0]
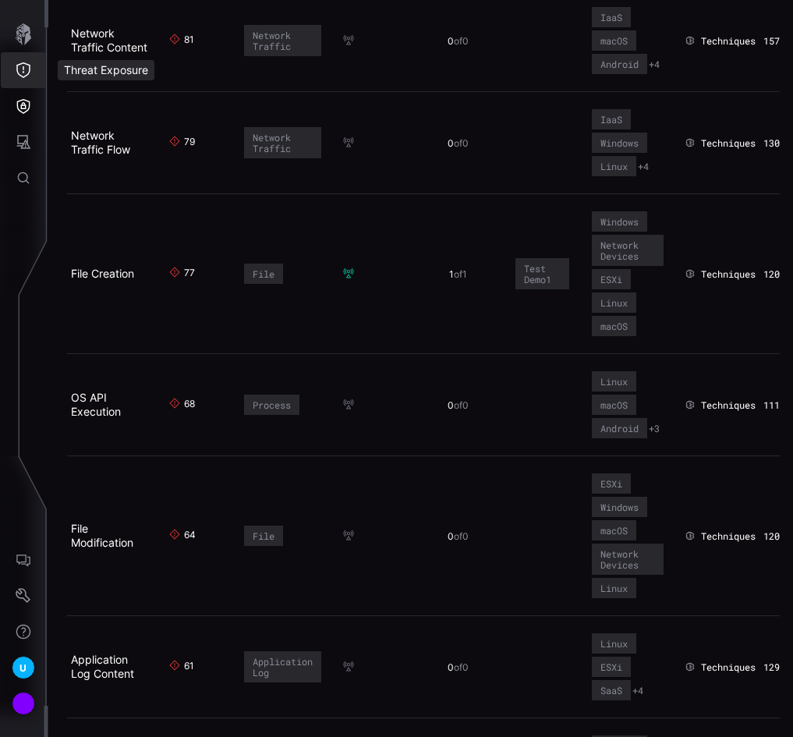
click at [28, 71] on icon "Threat Exposure" at bounding box center [24, 70] width 16 height 16
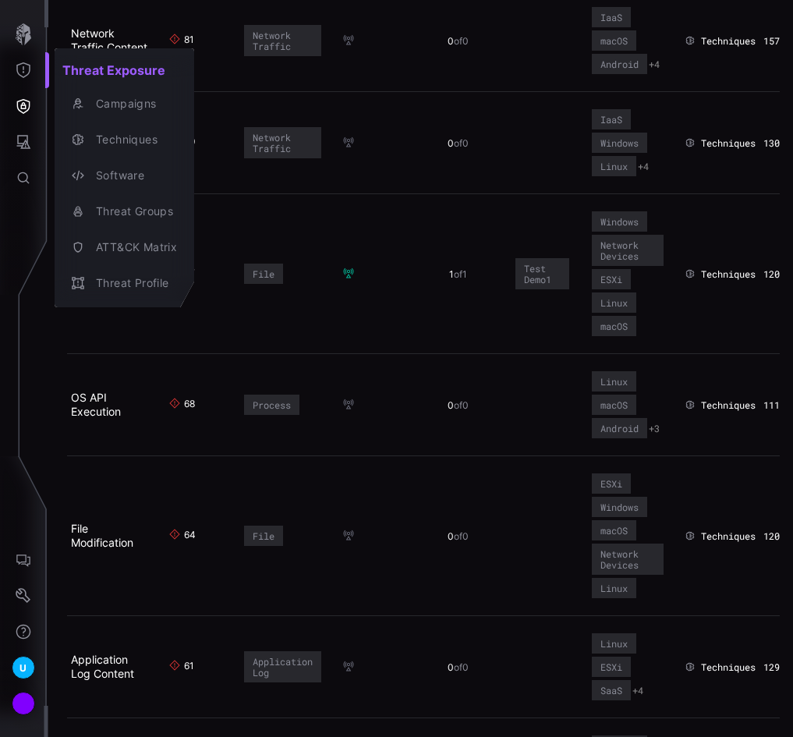
click at [27, 107] on div at bounding box center [396, 368] width 793 height 737
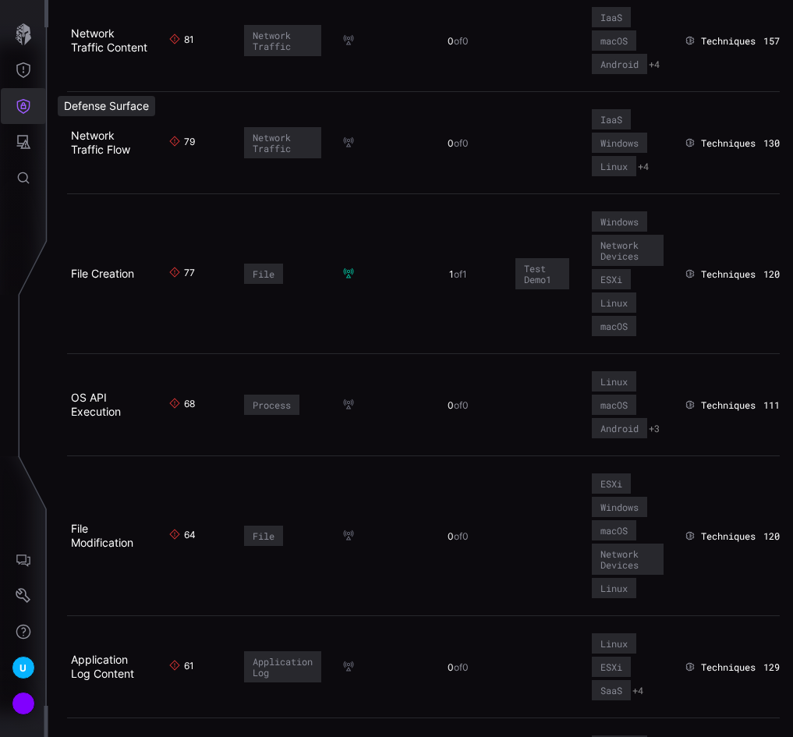
click at [25, 106] on icon "Defense Surface" at bounding box center [24, 106] width 16 height 16
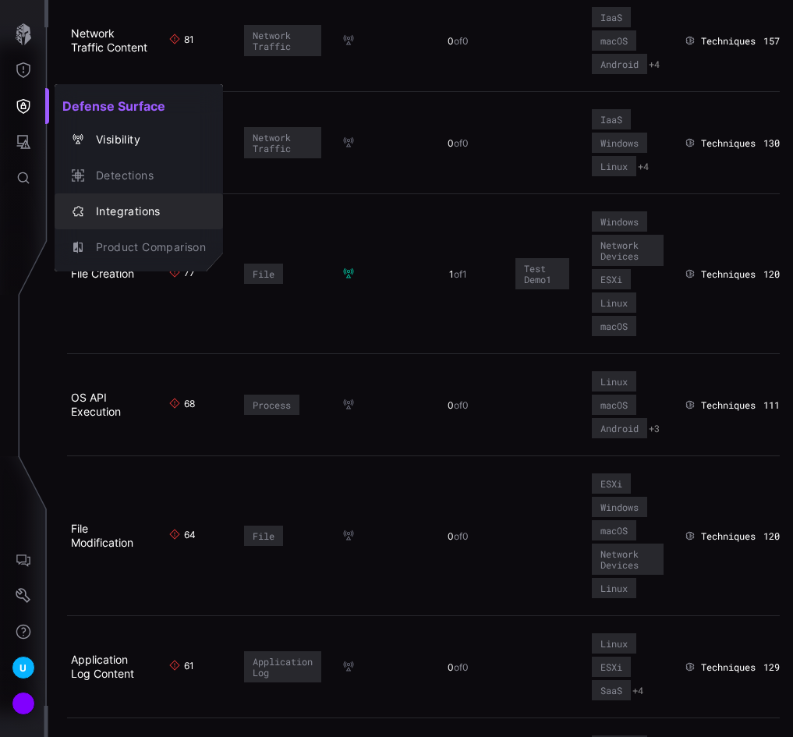
click at [129, 207] on div "Integrations" at bounding box center [147, 211] width 118 height 19
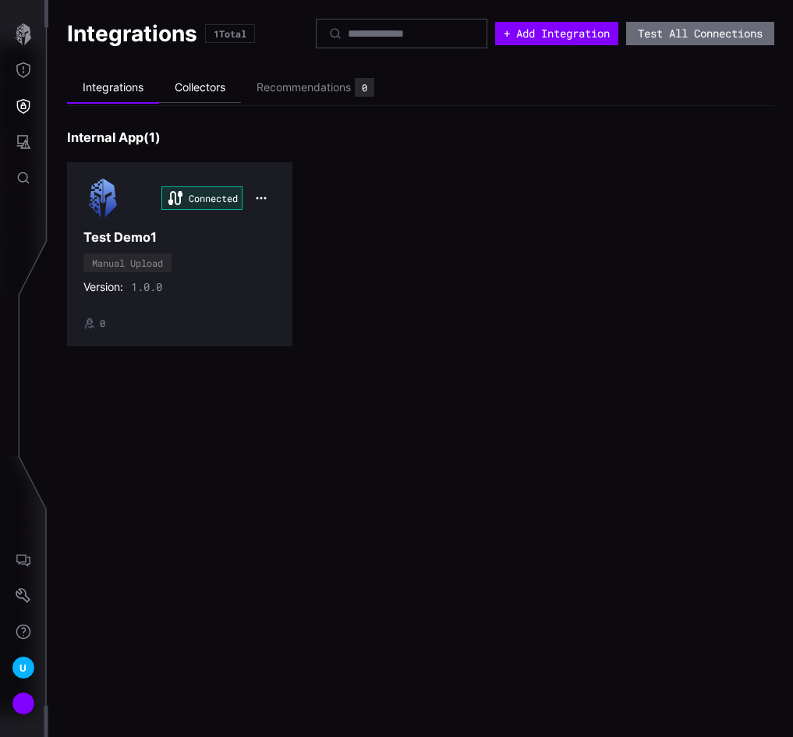
click at [203, 93] on li "Collectors" at bounding box center [200, 87] width 82 height 30
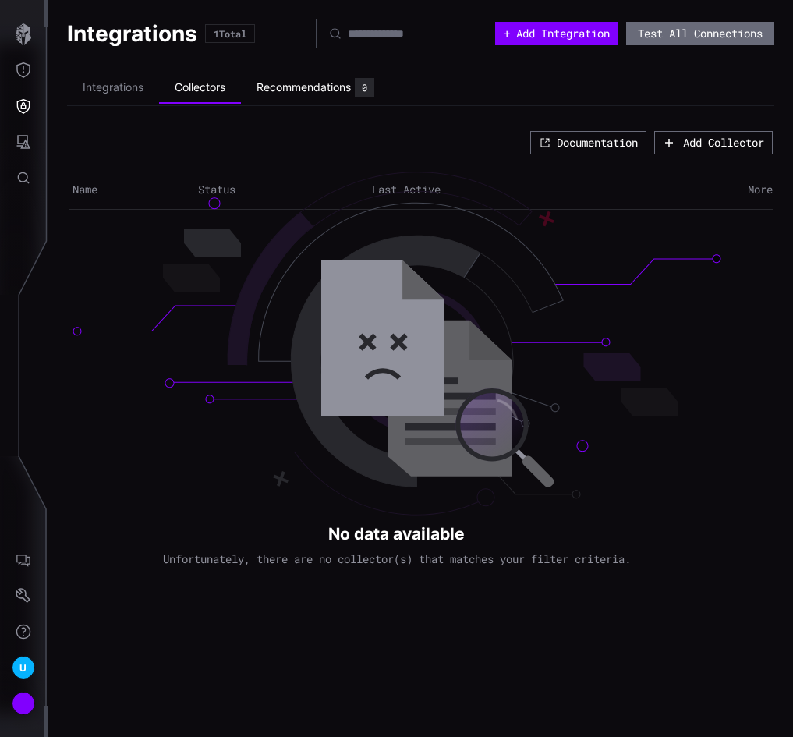
click at [302, 88] on div "Recommendations" at bounding box center [303, 87] width 94 height 14
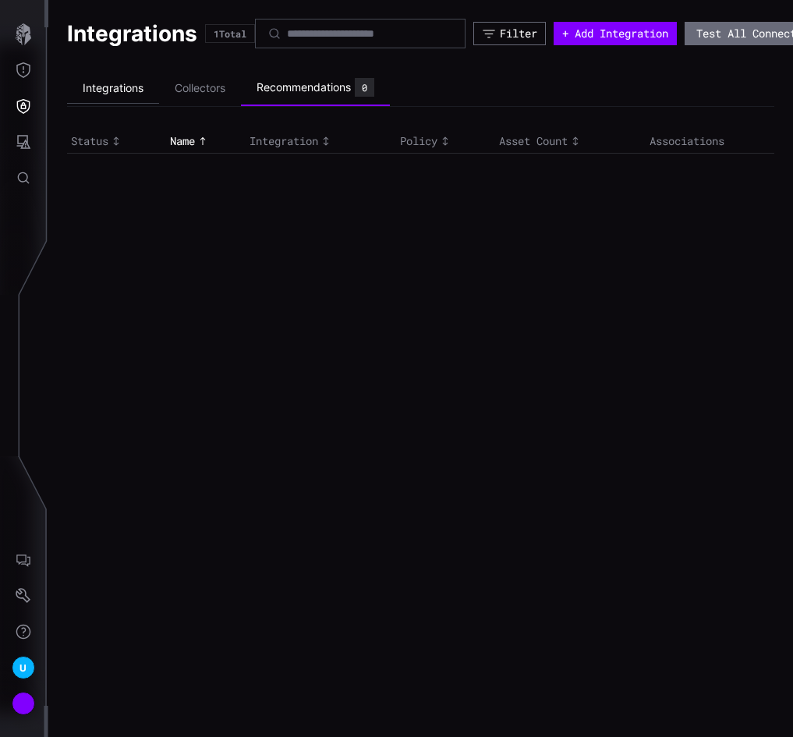
click at [143, 90] on li "Integrations" at bounding box center [113, 88] width 92 height 30
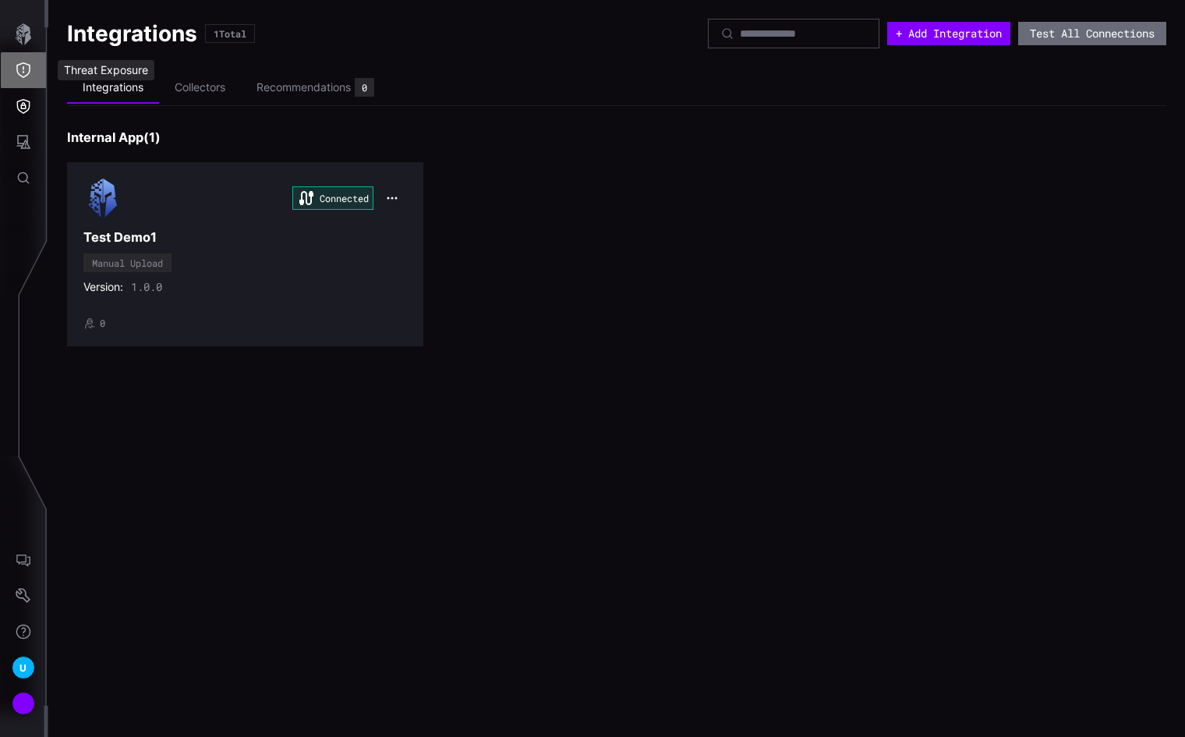
click at [22, 75] on icon "Threat Exposure" at bounding box center [24, 70] width 16 height 16
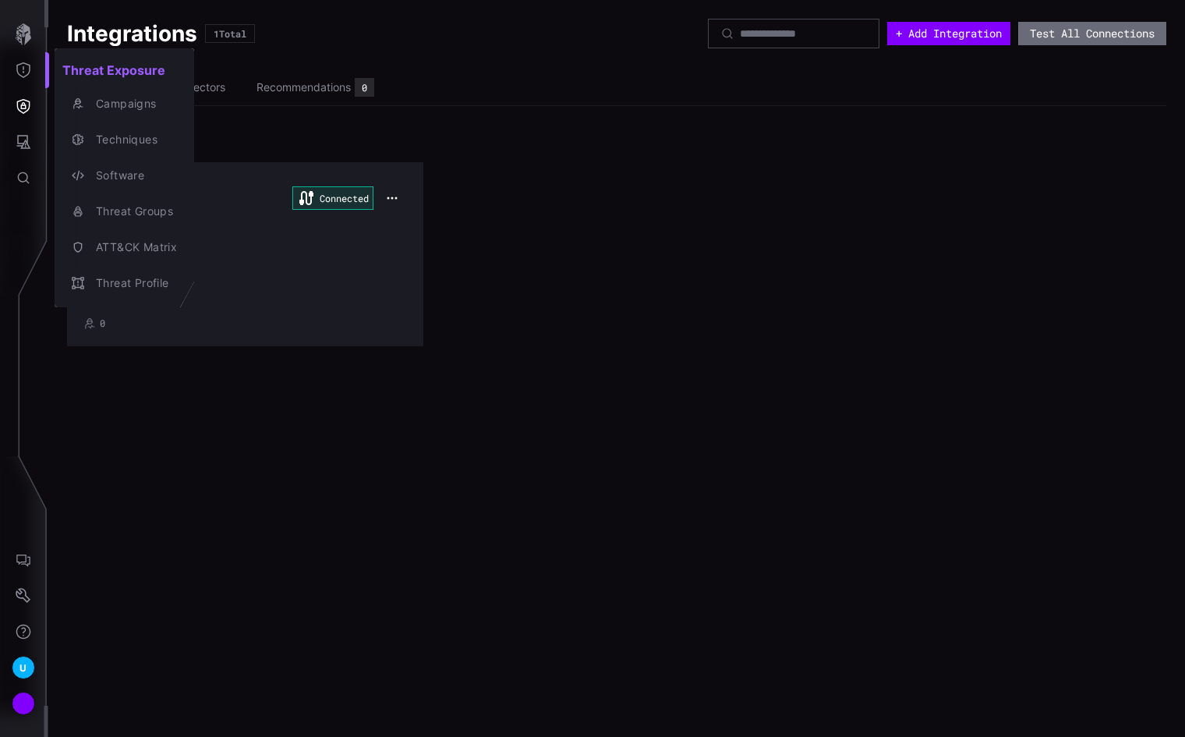
click at [23, 593] on div at bounding box center [592, 368] width 1185 height 737
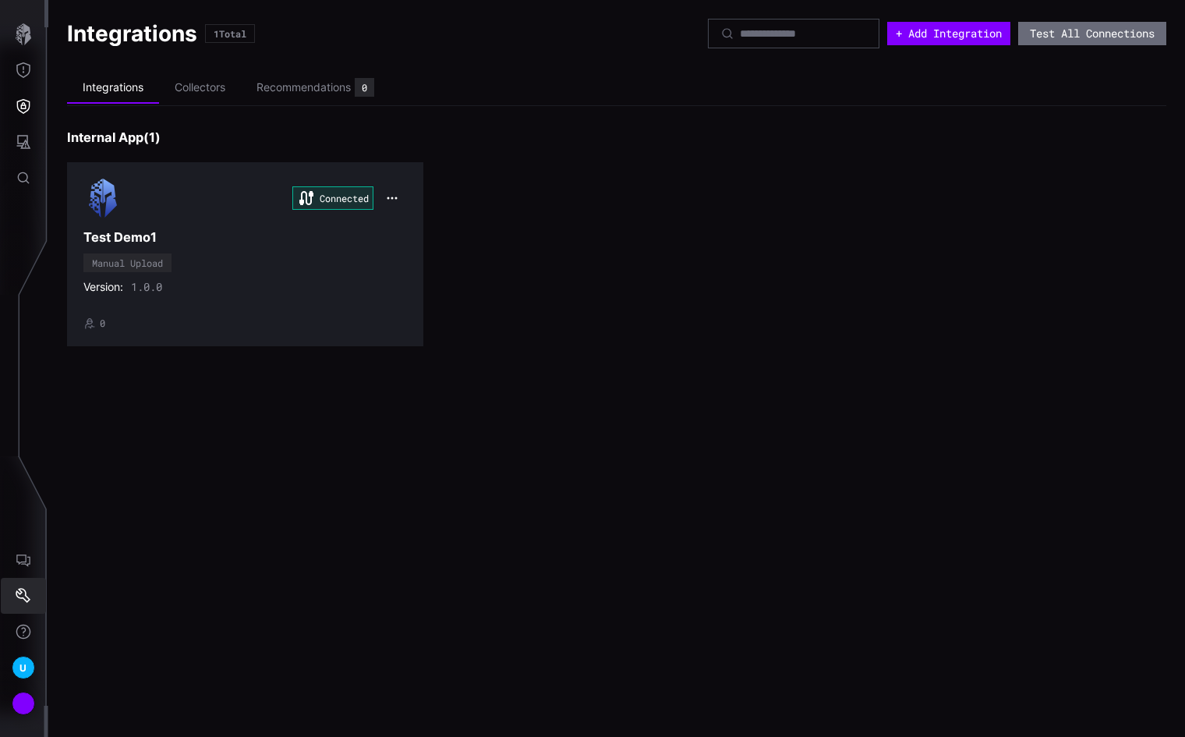
click at [23, 593] on icon "Settings" at bounding box center [24, 596] width 16 height 16
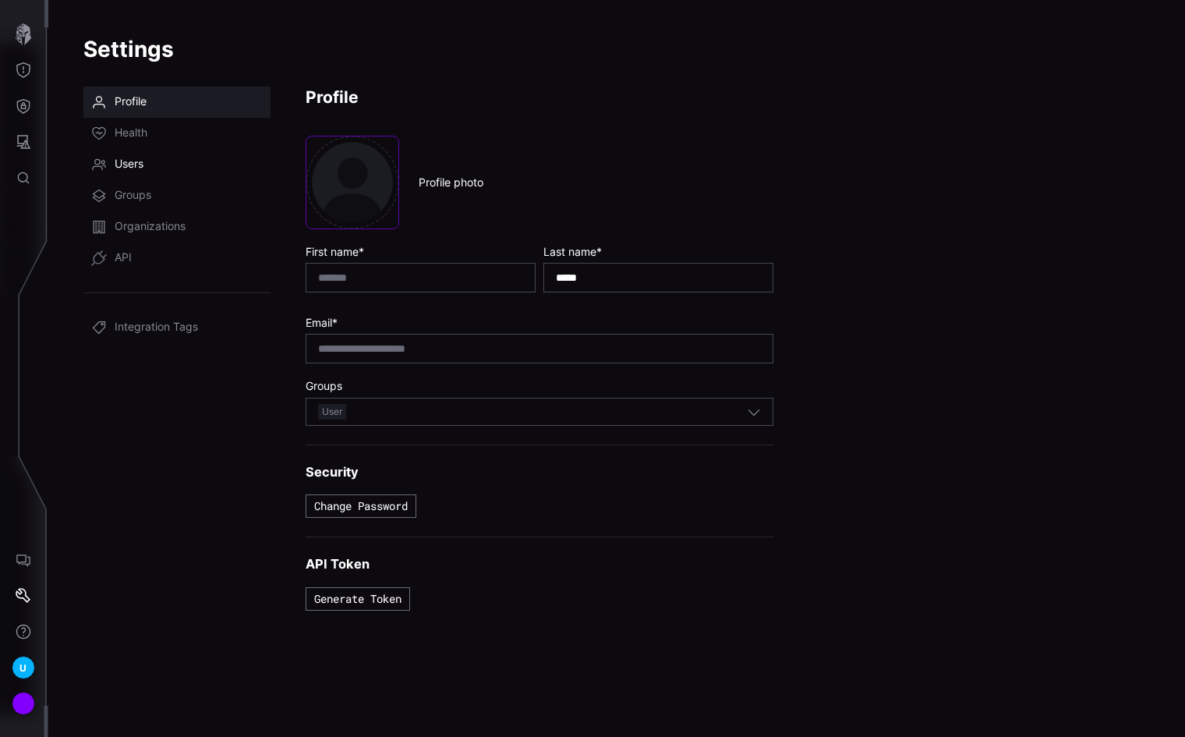
click at [135, 162] on span "Users" at bounding box center [129, 165] width 29 height 16
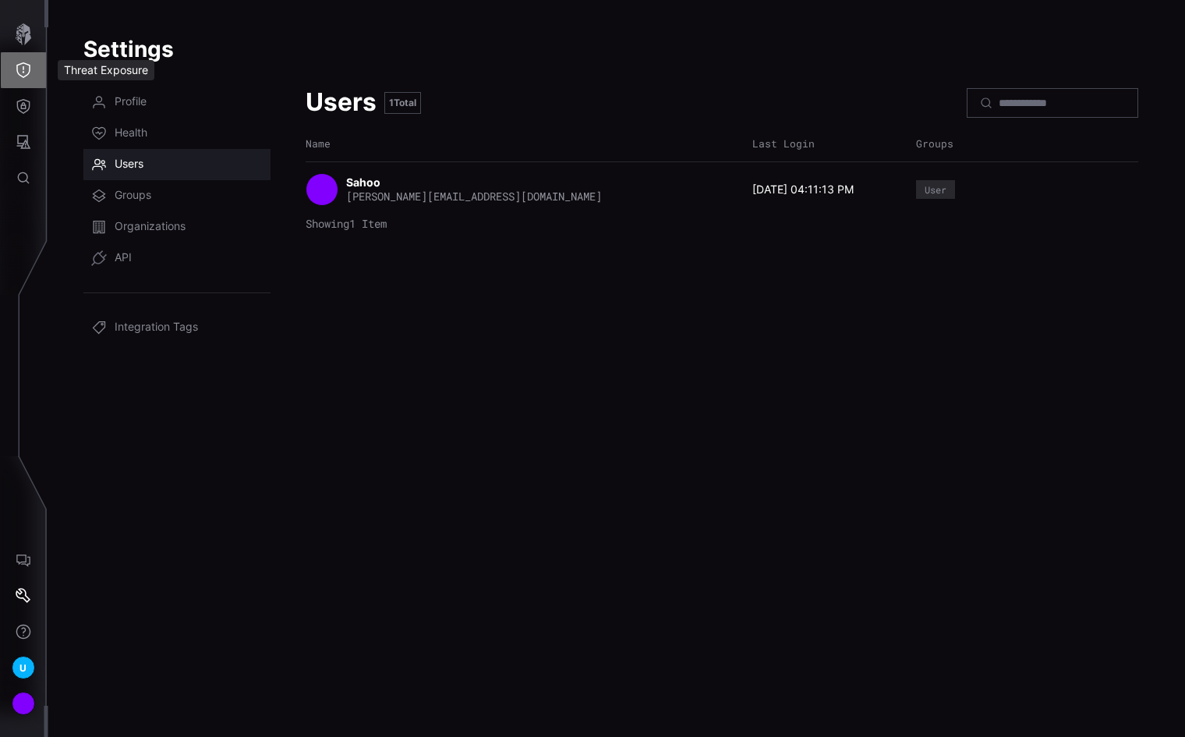
click at [25, 74] on icon "Threat Exposure" at bounding box center [24, 70] width 16 height 16
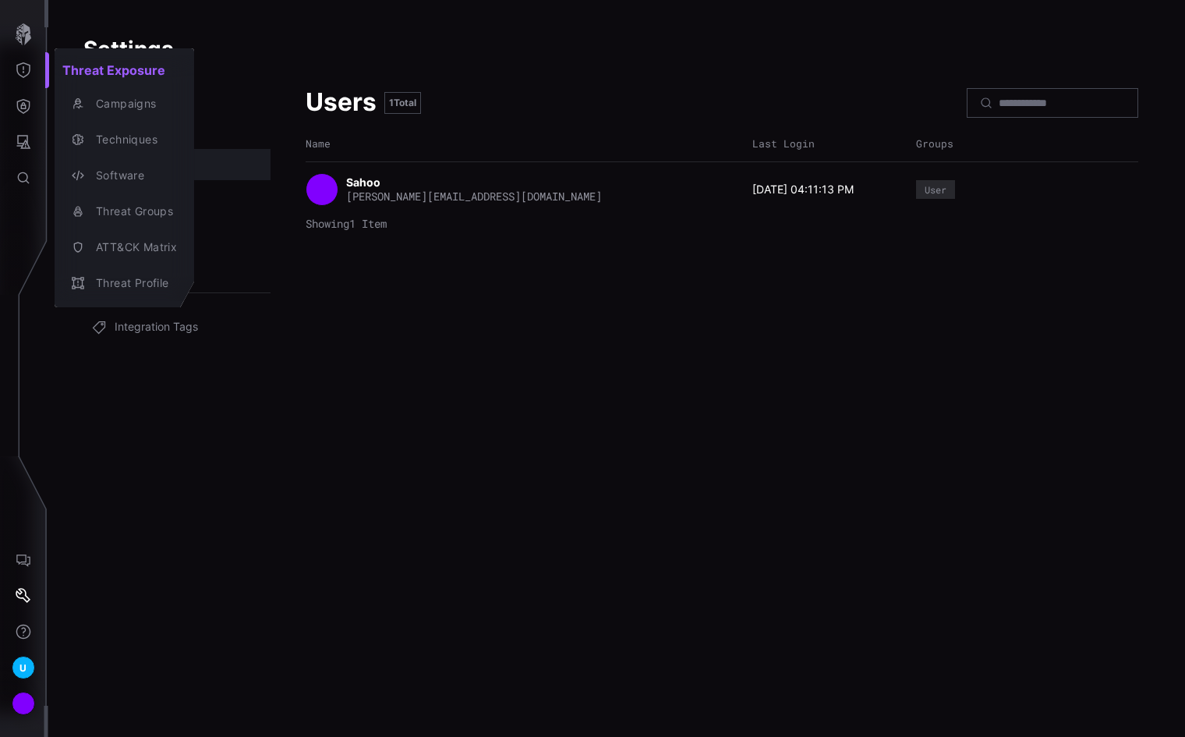
click at [285, 39] on div at bounding box center [592, 368] width 1185 height 737
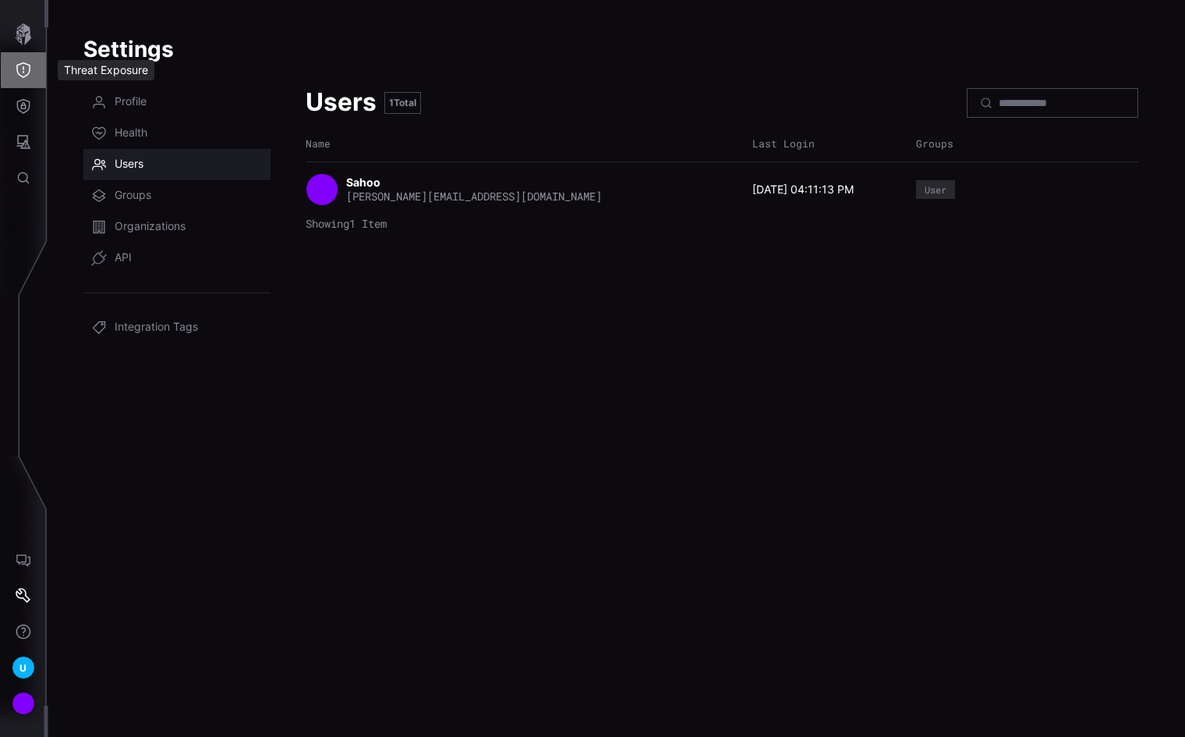
click at [28, 74] on icon "Threat Exposure" at bounding box center [23, 70] width 14 height 16
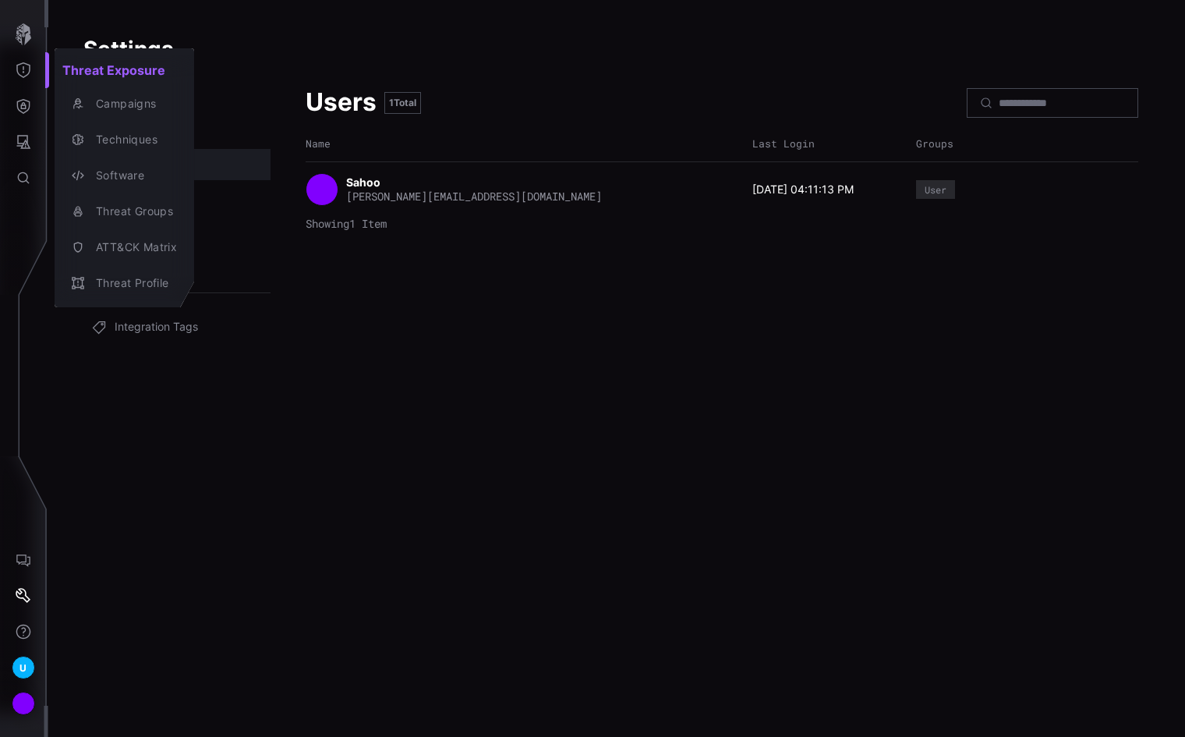
click at [28, 102] on div at bounding box center [592, 368] width 1185 height 737
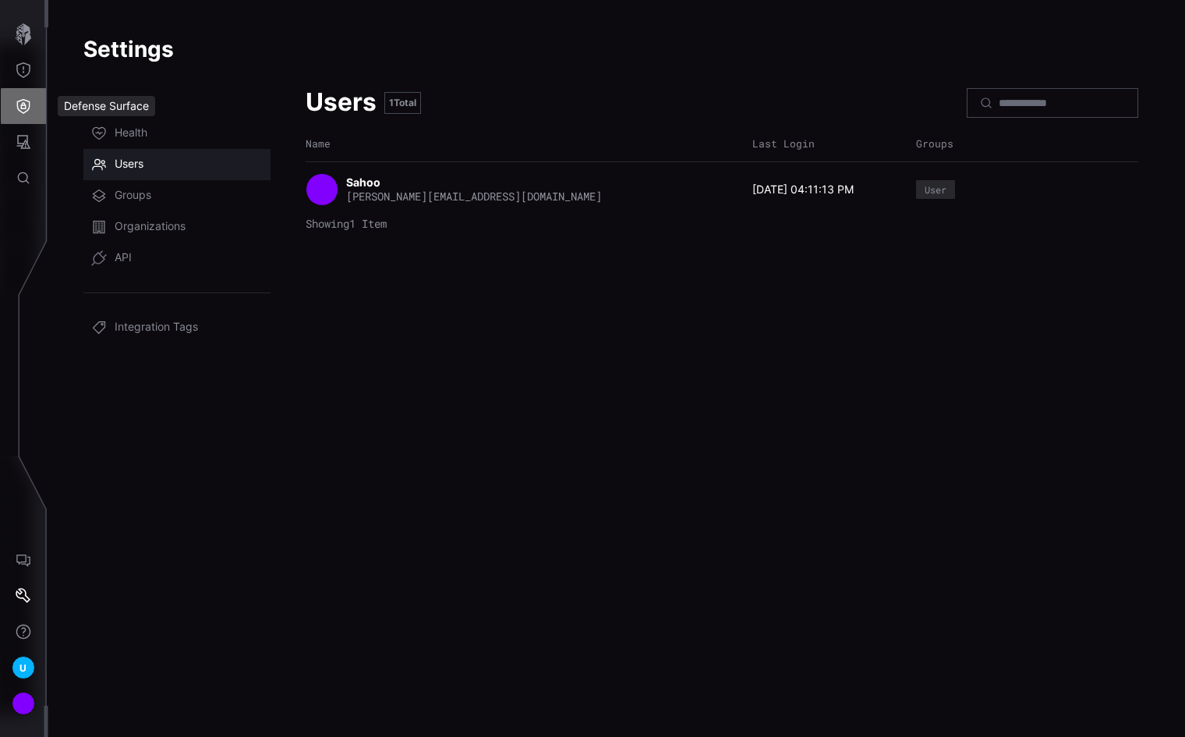
click at [25, 103] on icon "Defense Surface" at bounding box center [24, 106] width 16 height 16
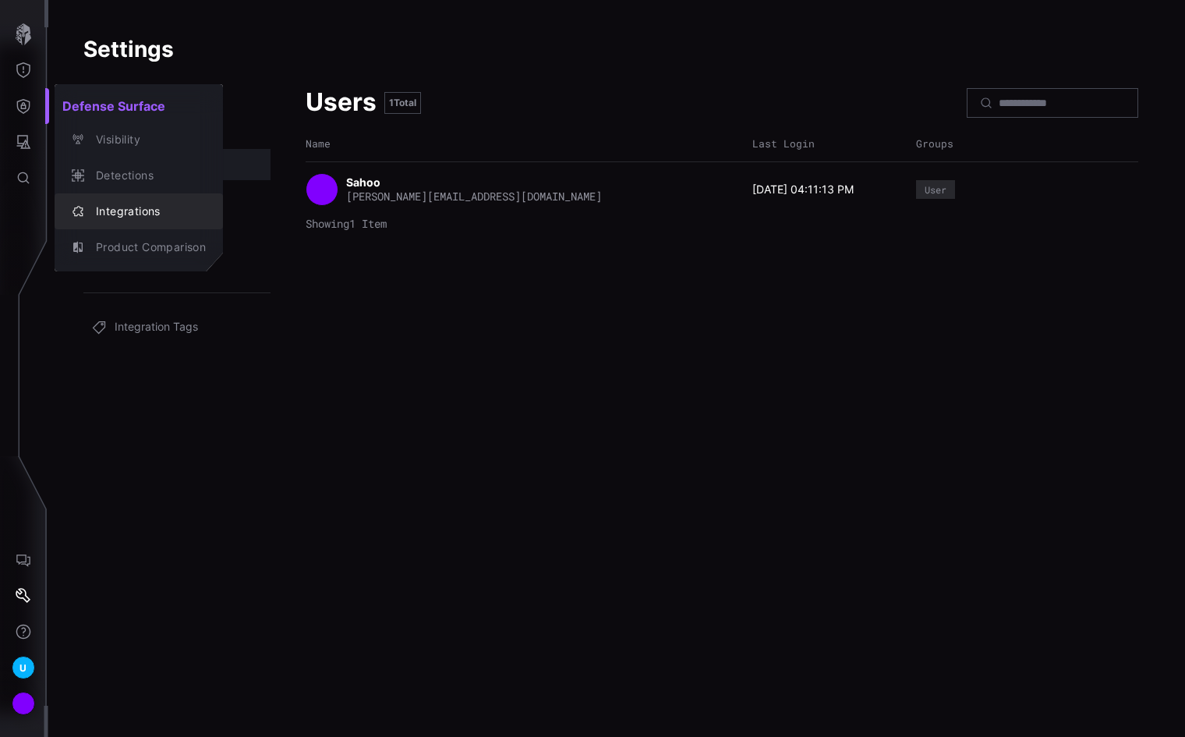
click at [126, 212] on div "Integrations" at bounding box center [147, 211] width 118 height 19
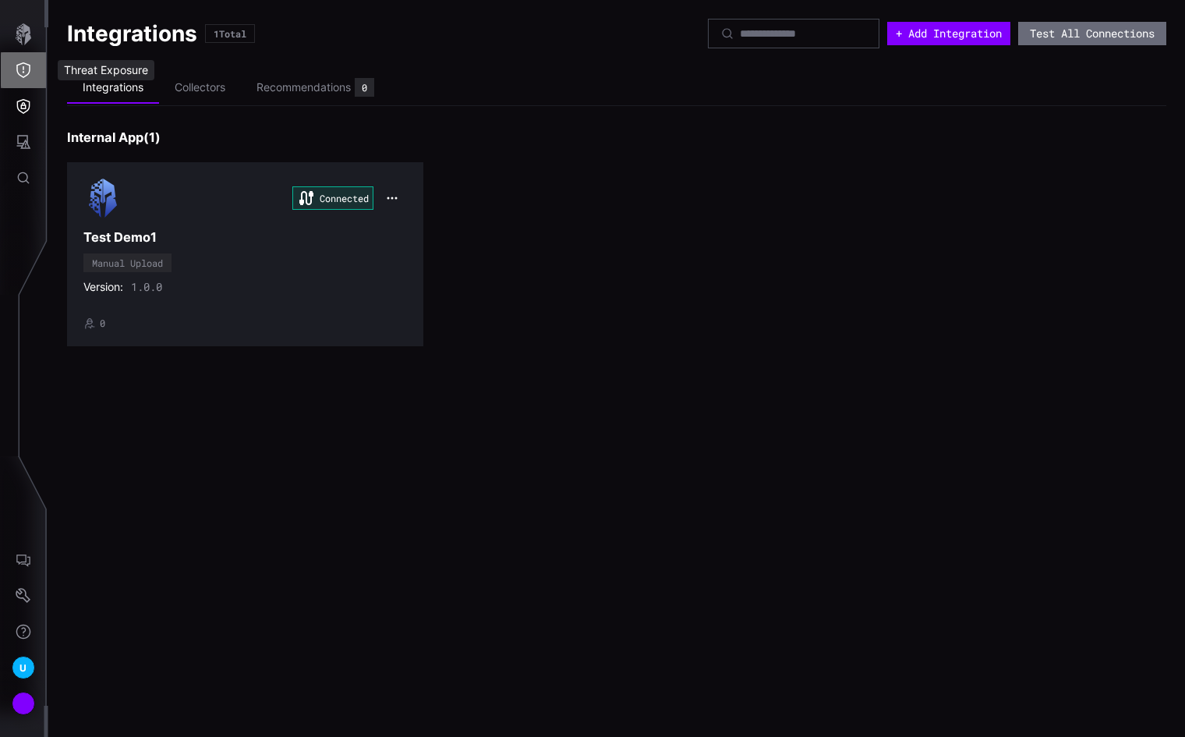
click at [24, 74] on icon "Threat Exposure" at bounding box center [24, 70] width 16 height 16
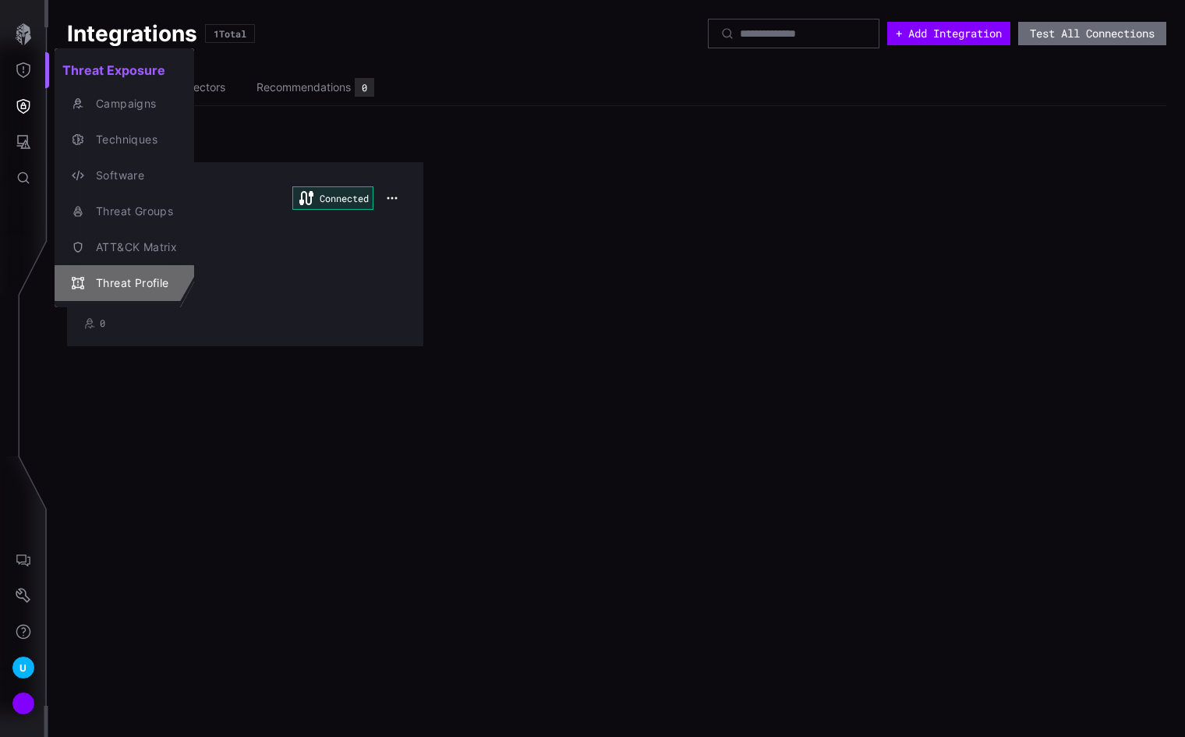
click at [126, 274] on div "Threat Profile" at bounding box center [132, 283] width 89 height 19
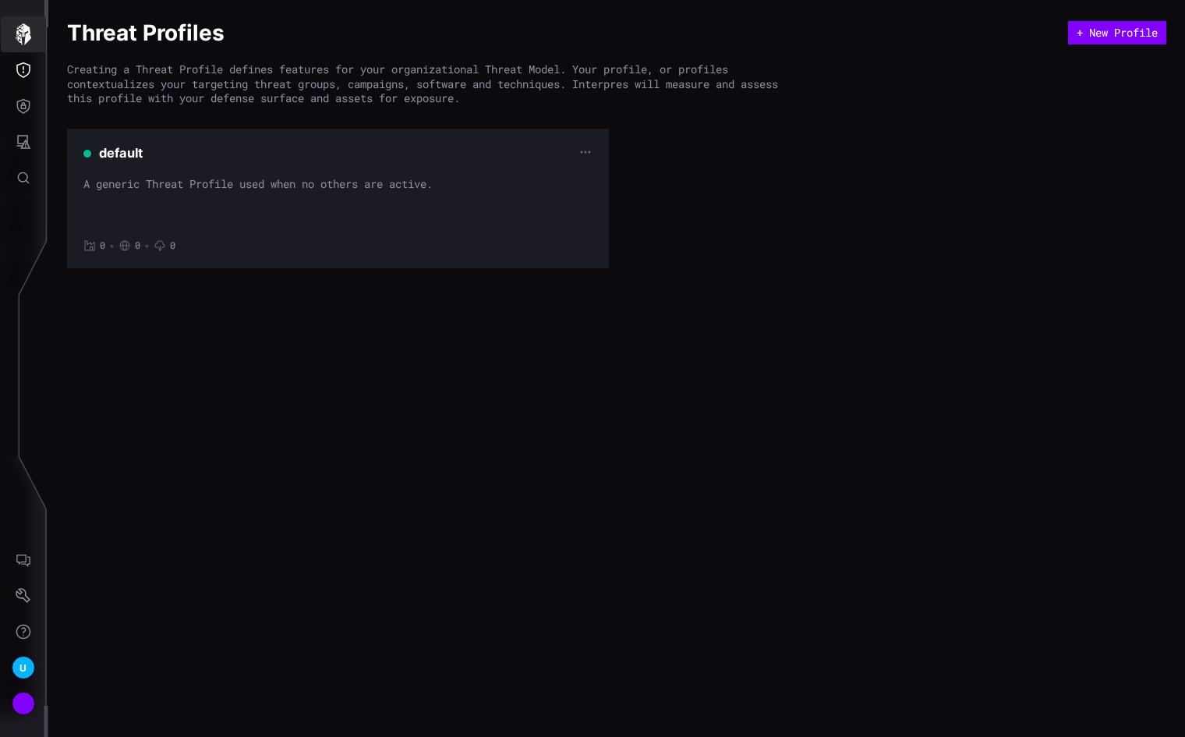
click at [21, 37] on icon "button" at bounding box center [24, 34] width 16 height 22
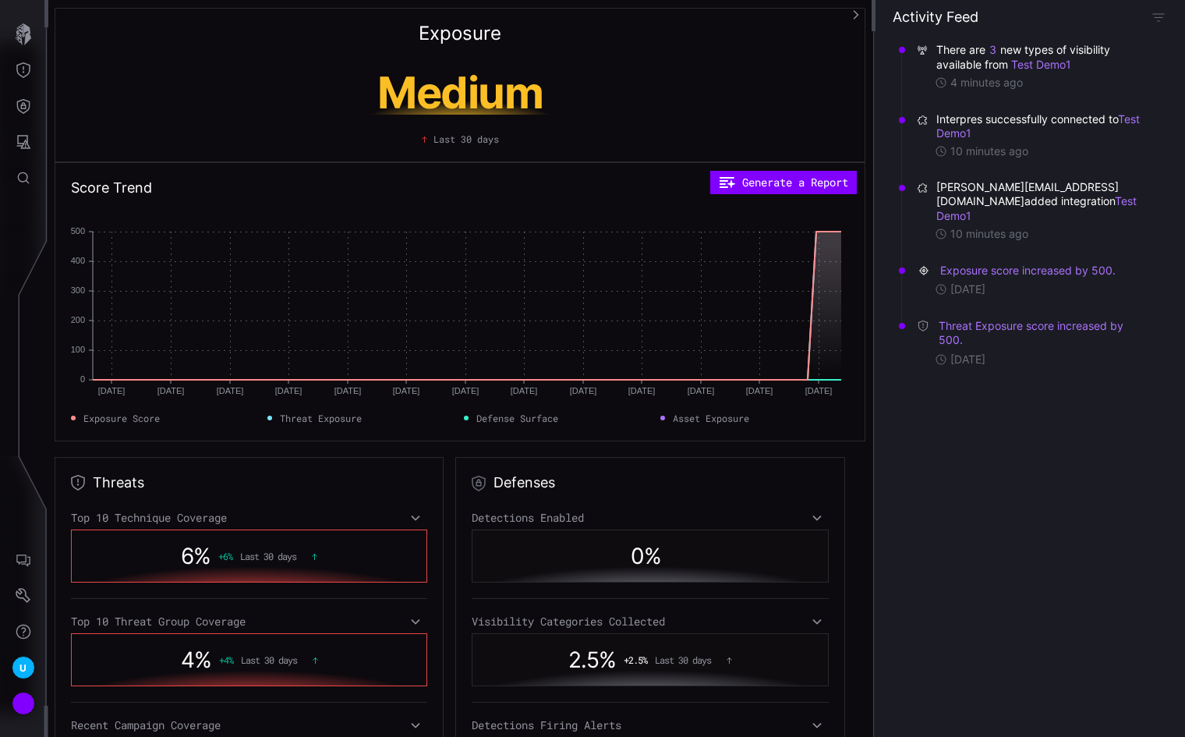
click at [738, 77] on div "Medium Last 30 days" at bounding box center [460, 104] width 778 height 84
